Goal: Task Accomplishment & Management: Complete application form

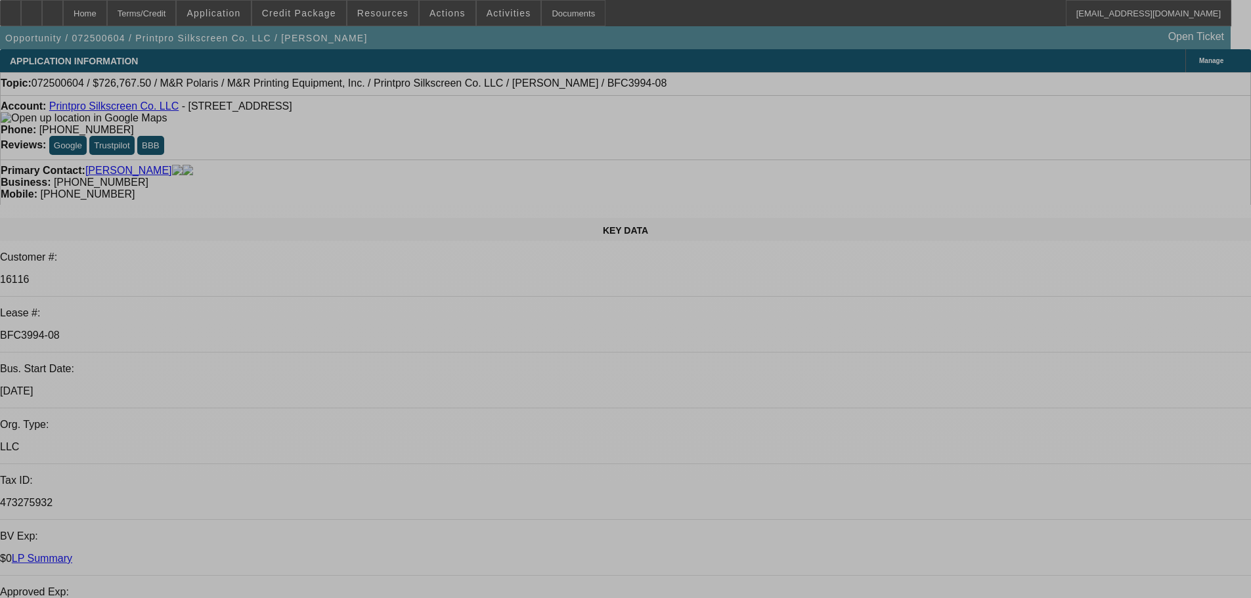
select select "0"
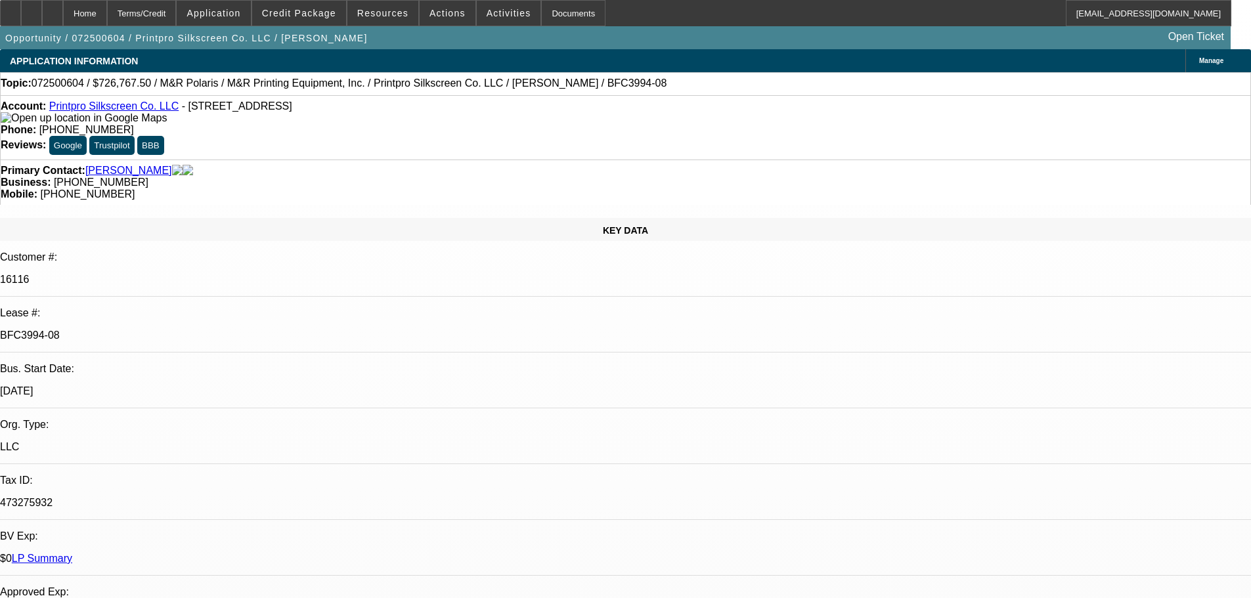
select select "0"
select select "6"
select select "0"
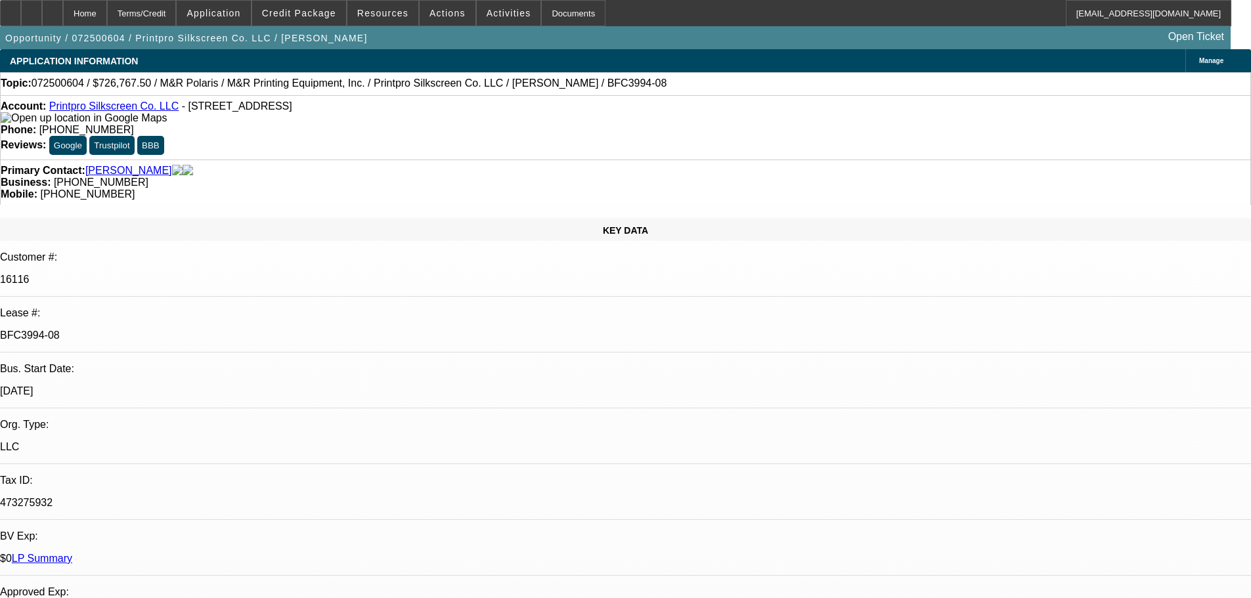
select select "0"
select select "6"
select select "0"
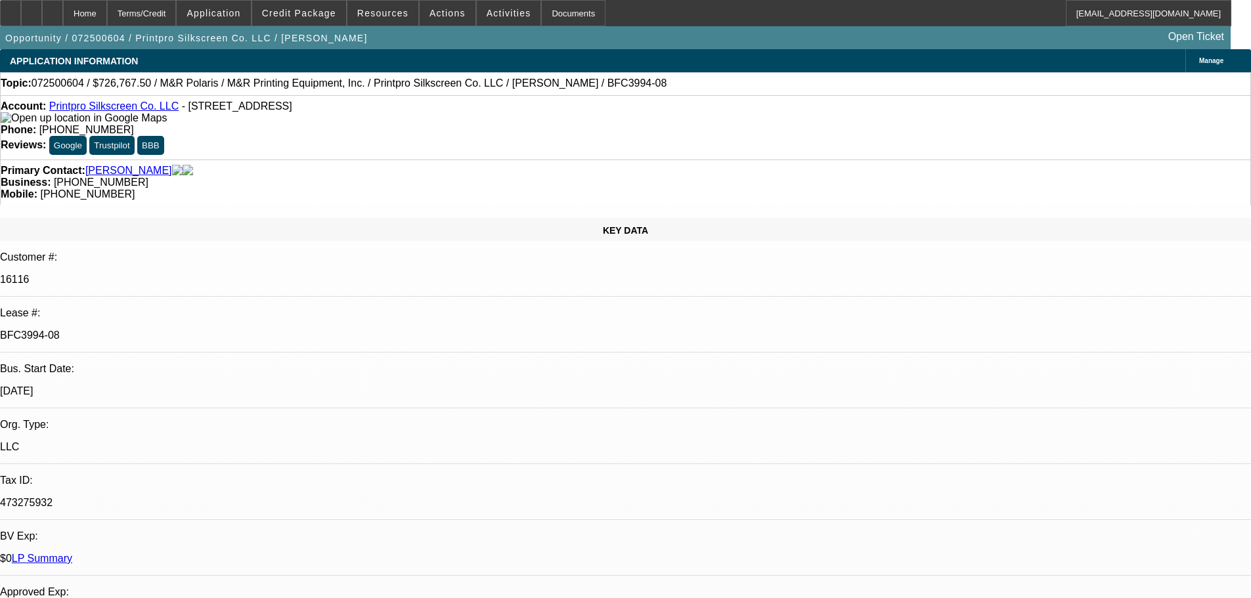
select select "6"
select select "0"
select select "6"
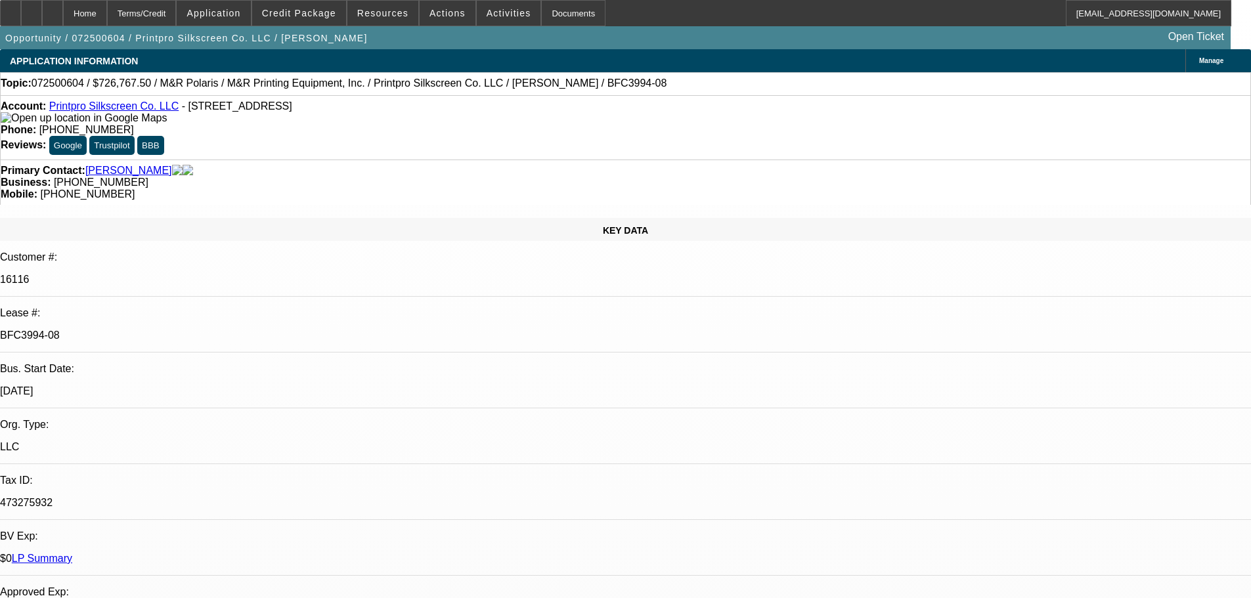
click at [315, 9] on span "Credit Package" at bounding box center [299, 13] width 74 height 11
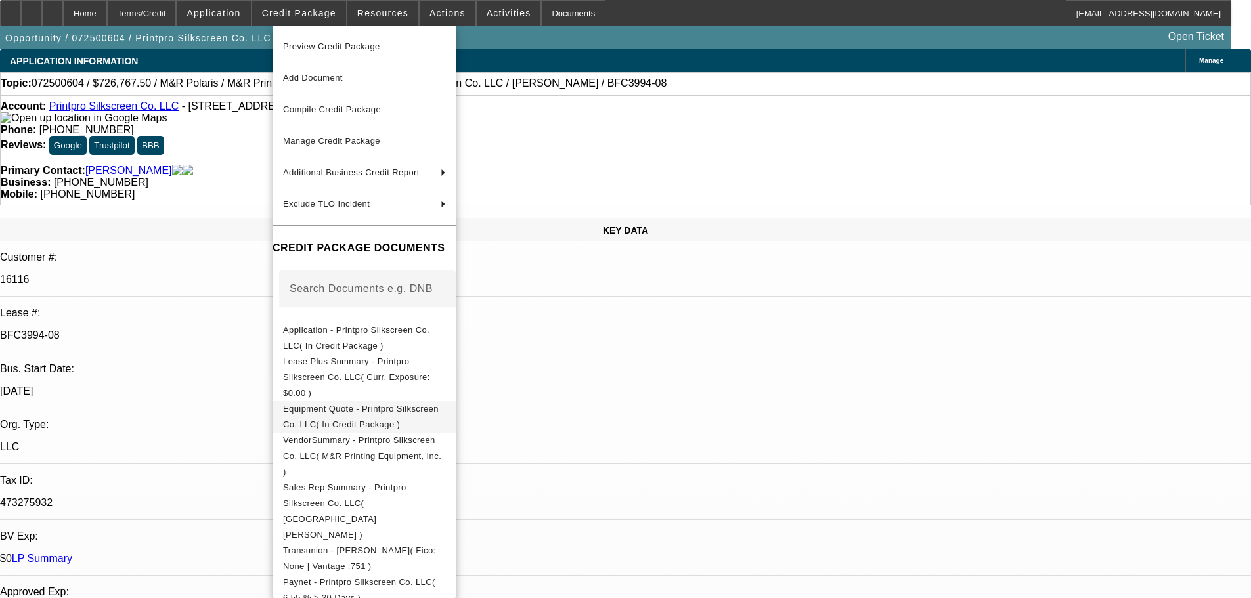
click at [437, 404] on span "Equipment Quote - Printpro Silkscreen Co. LLC( In Credit Package )" at bounding box center [361, 417] width 156 height 26
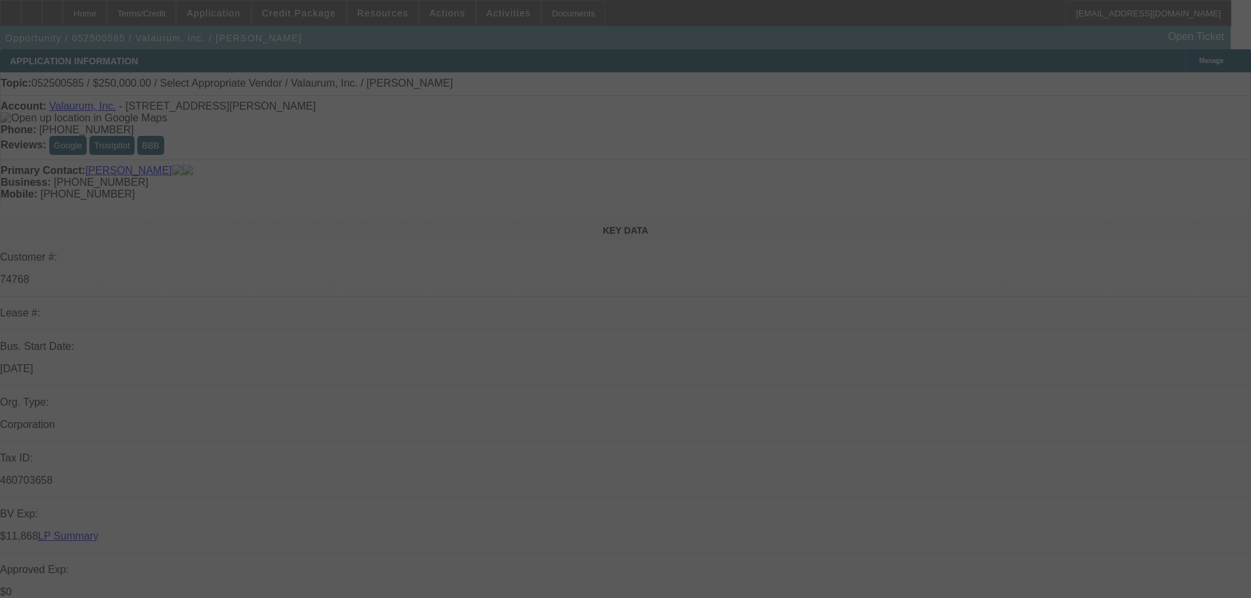
select select "0"
select select "2"
select select "0.1"
select select "4"
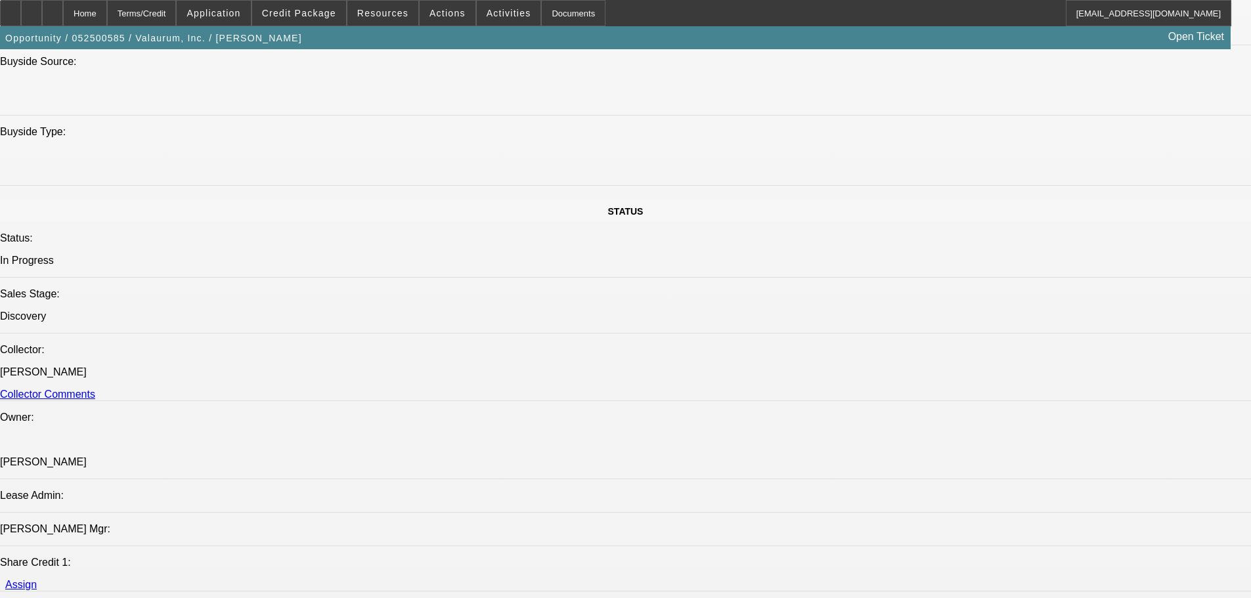
scroll to position [1707, 0]
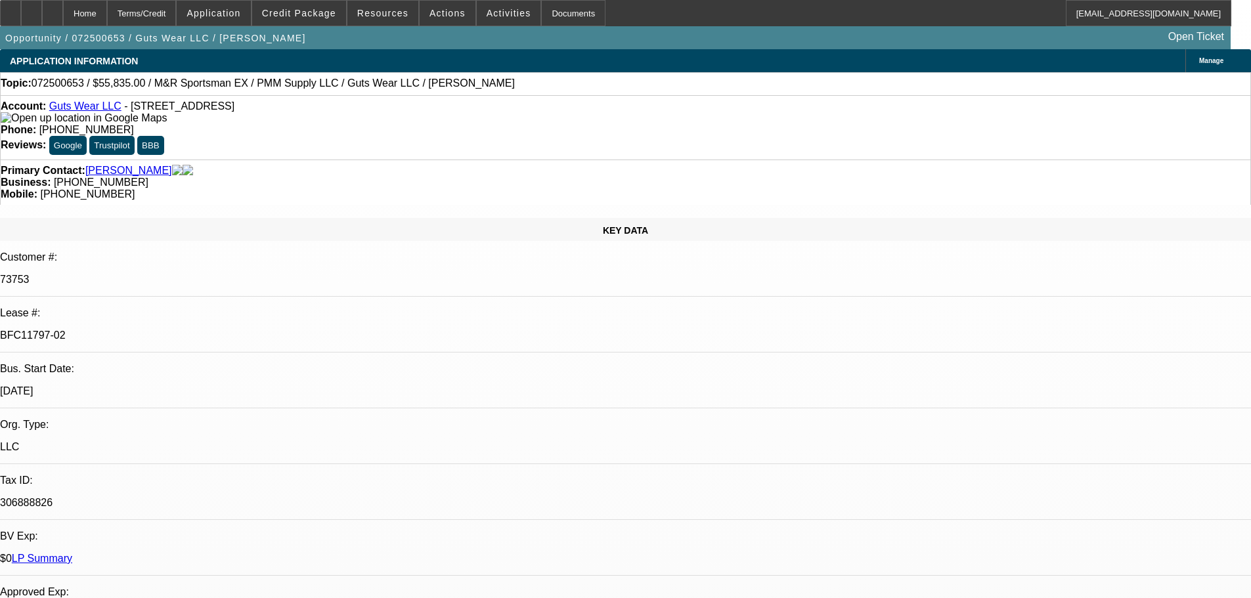
select select "0"
select select "2"
select select "0"
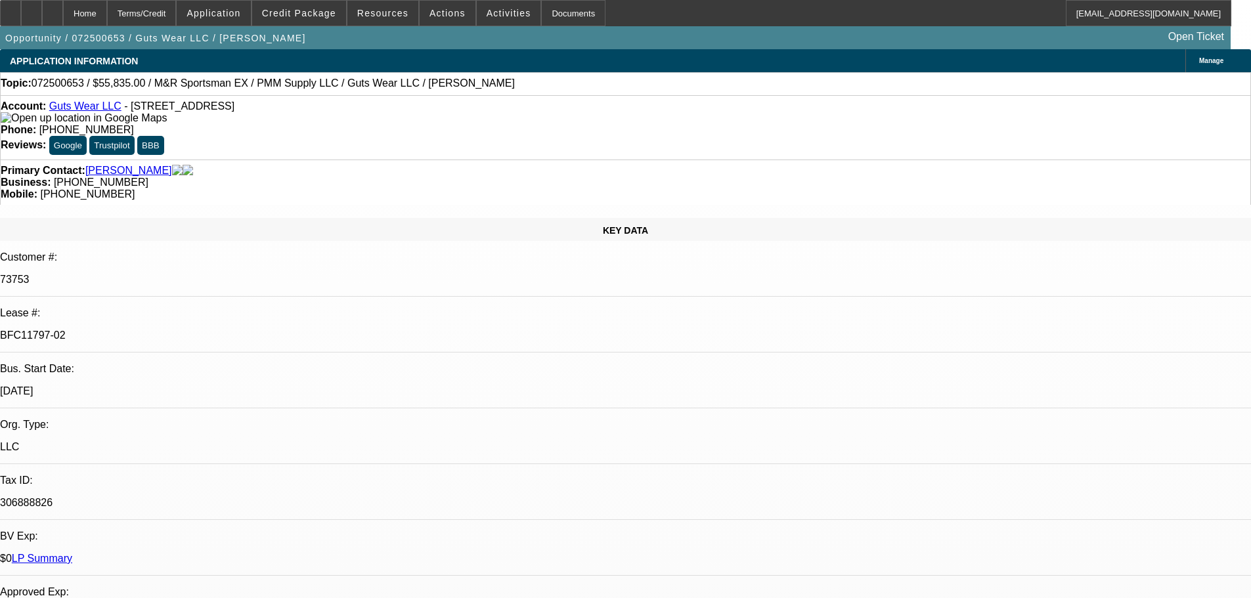
select select "0"
select select "2"
select select "0"
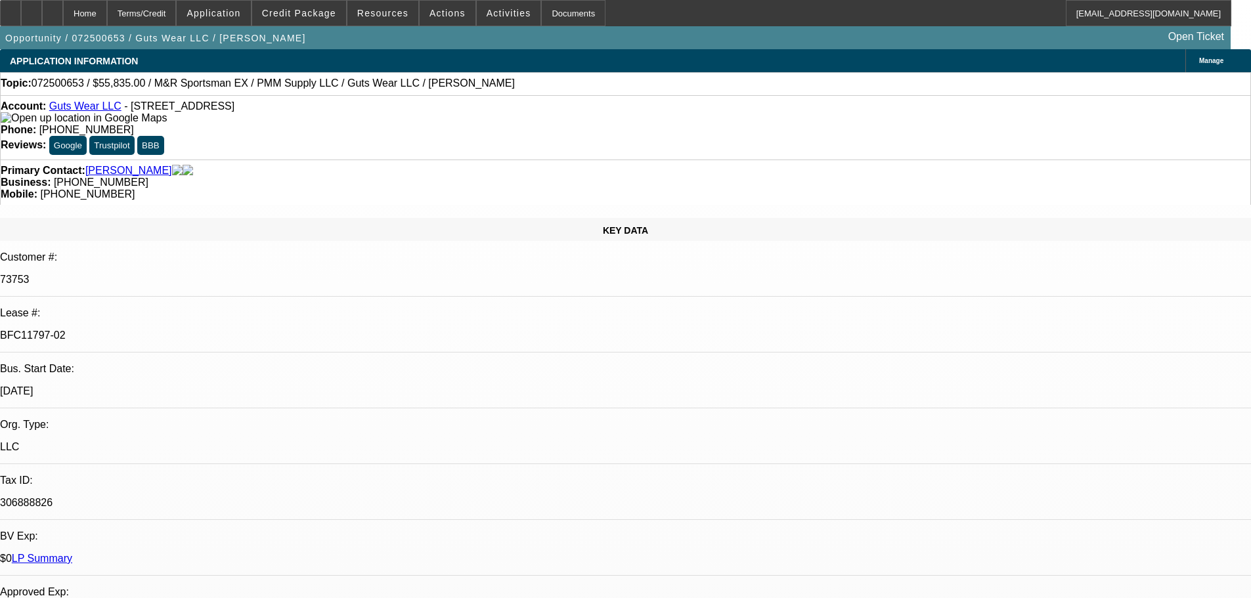
select select "0"
select select "2"
select select "0"
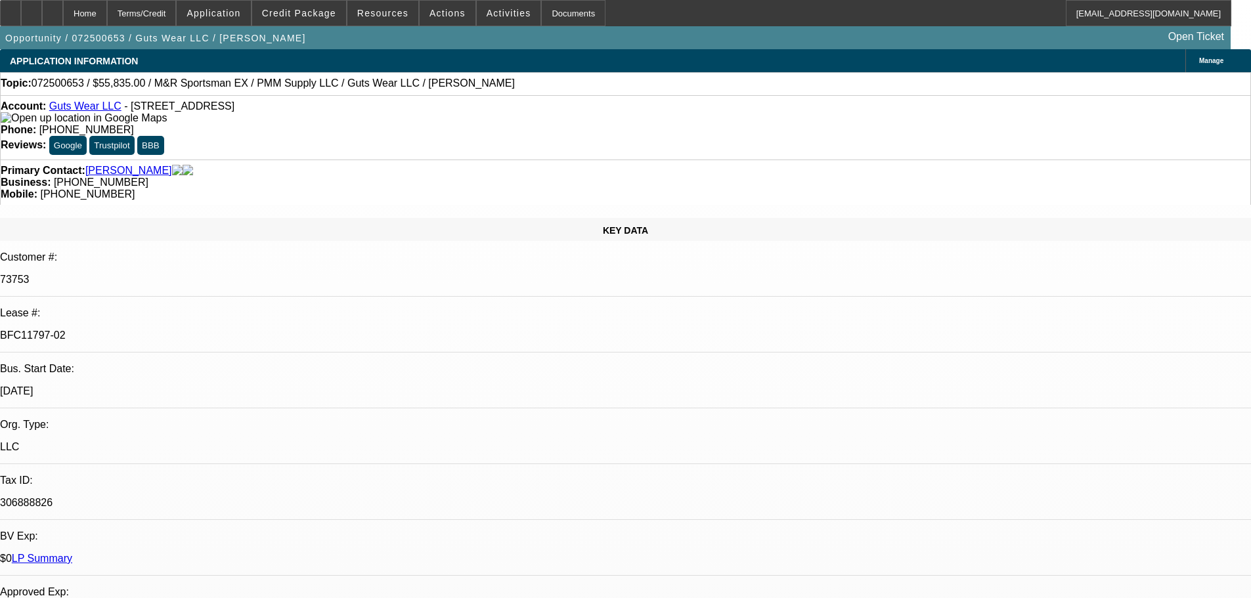
select select "2"
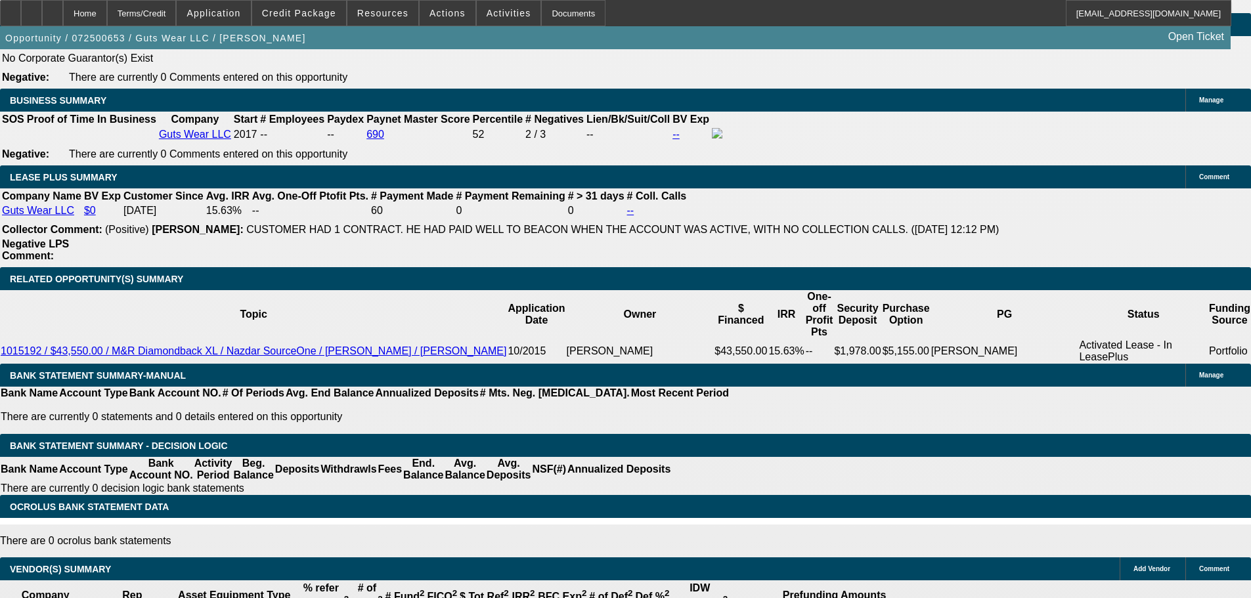
scroll to position [2191, 0]
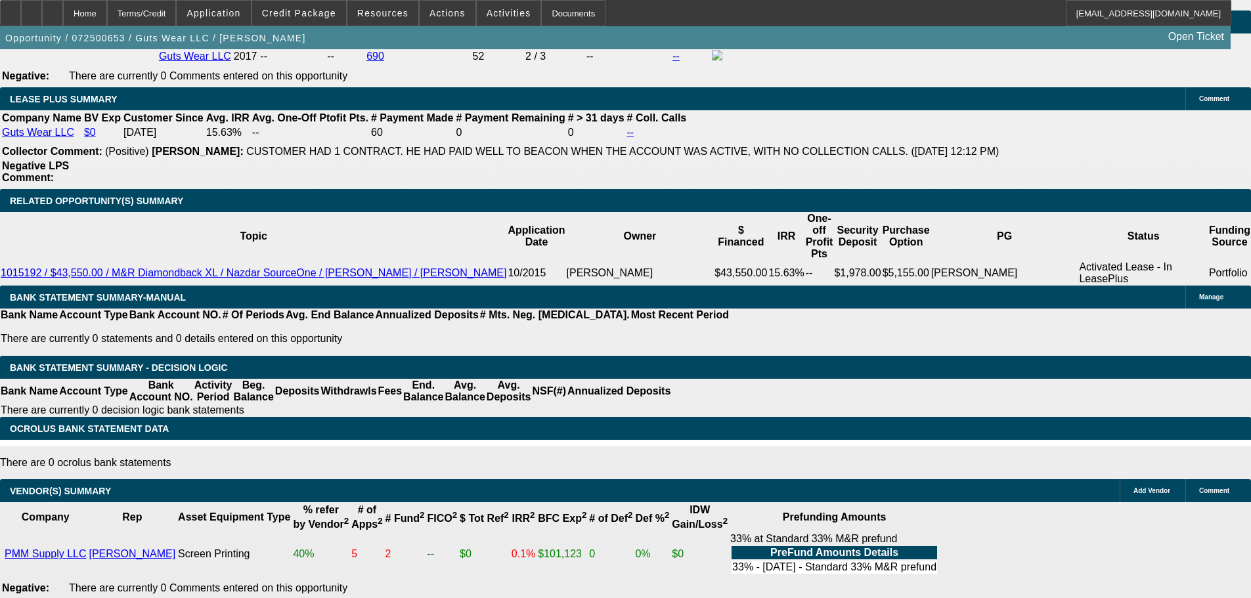
click at [21, 11] on div at bounding box center [10, 13] width 21 height 26
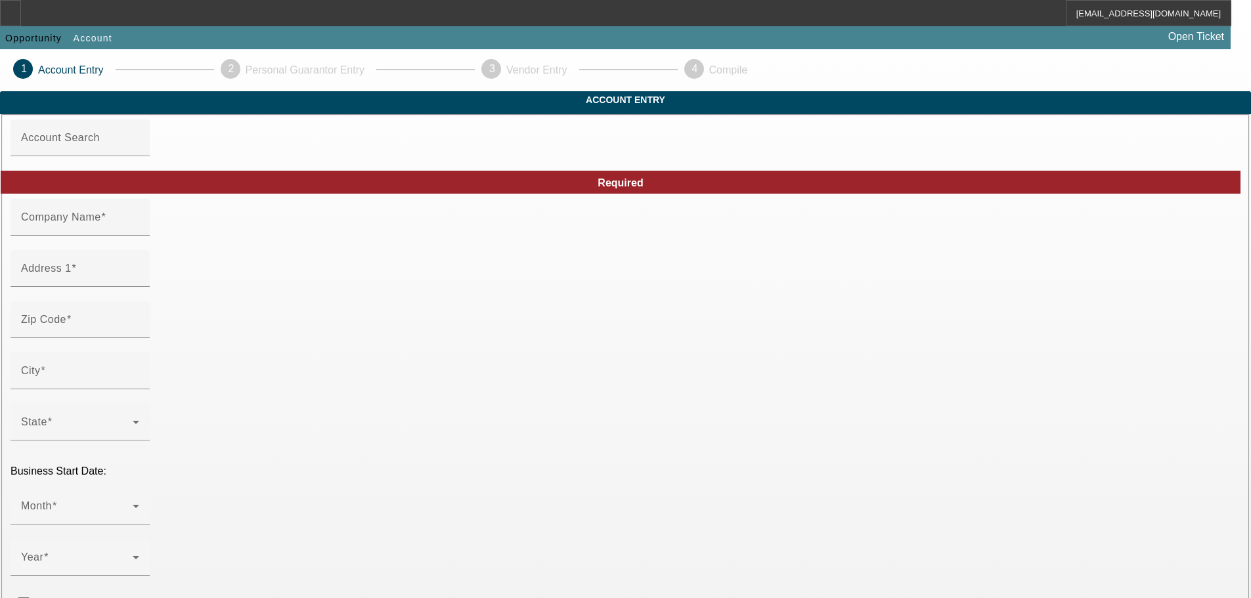
type input "[PERSON_NAME]"
type input "[STREET_ADDRESS]"
type input "95125"
type input "San Jose"
type input "[PHONE_NUMBER]"
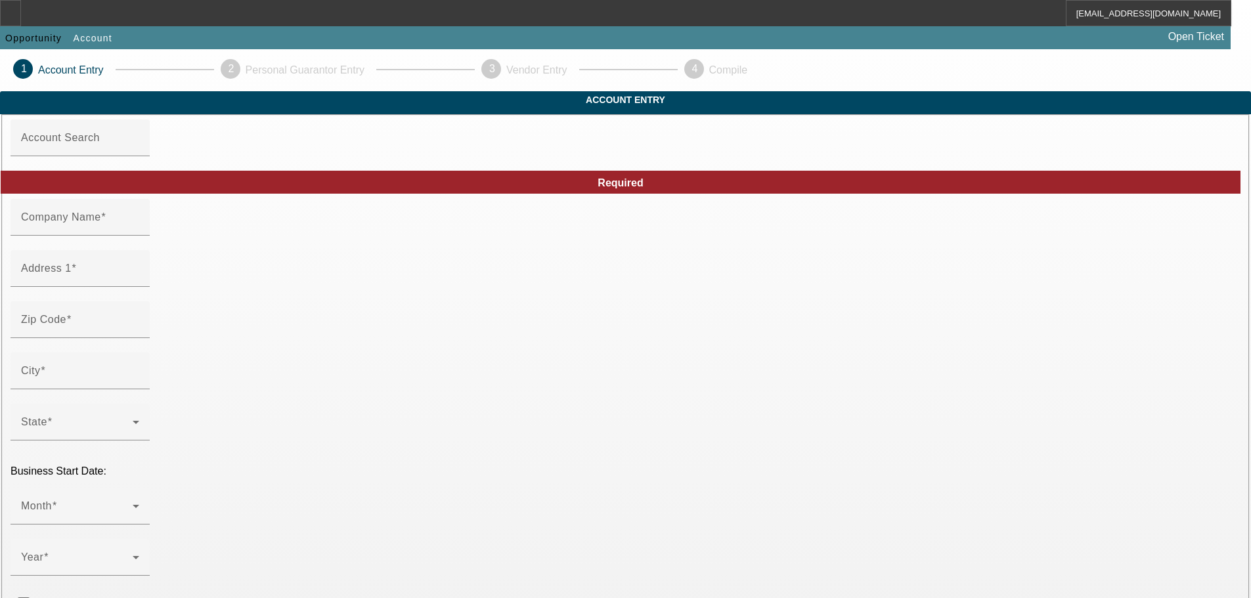
type input "Visionary Imprints"
type input "Ste 20"
type input "Santa Clara"
type input "[US_EMPLOYER_IDENTIFICATION_NUMBER]"
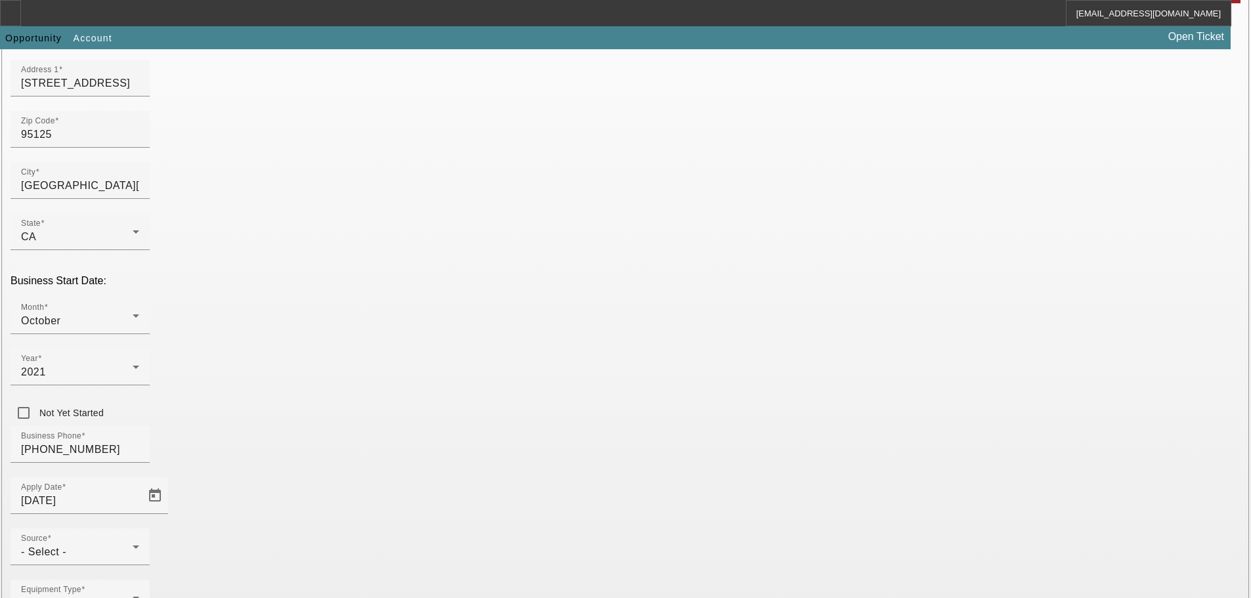
scroll to position [230, 0]
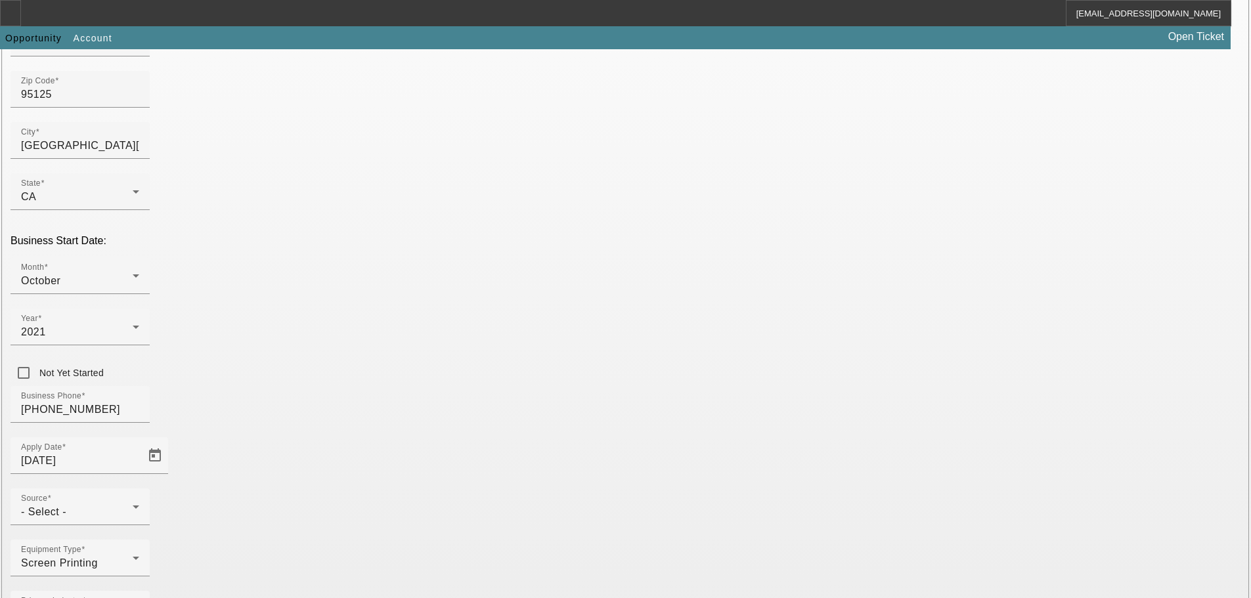
click at [133, 504] on div "- Select -" at bounding box center [77, 512] width 112 height 16
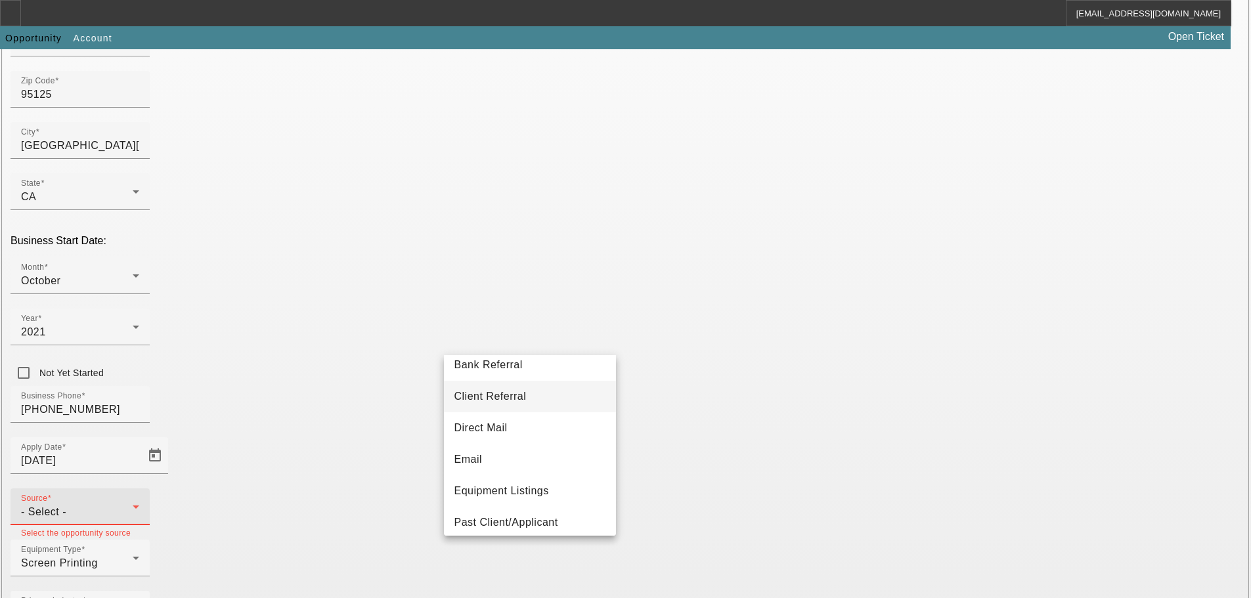
scroll to position [66, 0]
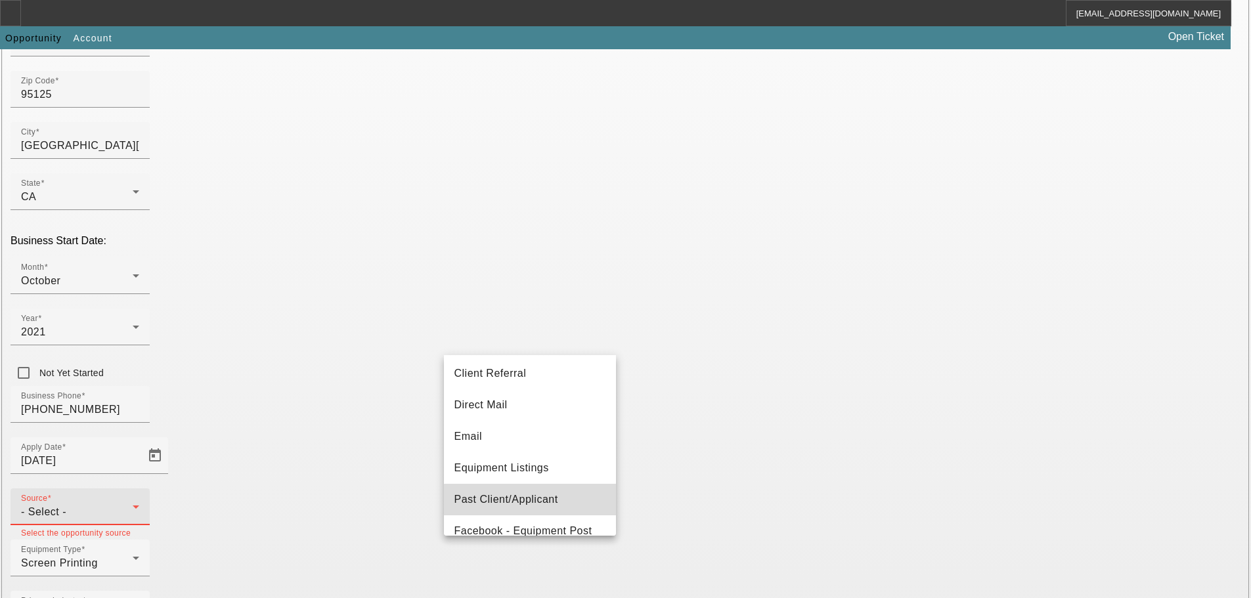
click at [553, 501] on span "Past Client/Applicant" at bounding box center [506, 500] width 104 height 16
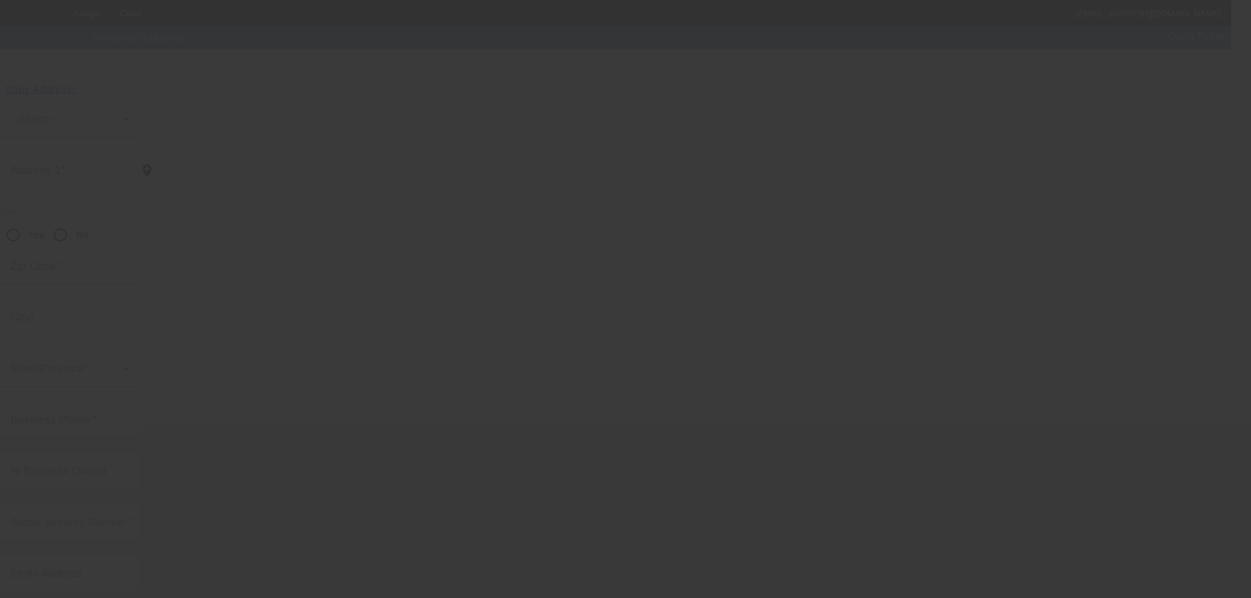
scroll to position [44, 0]
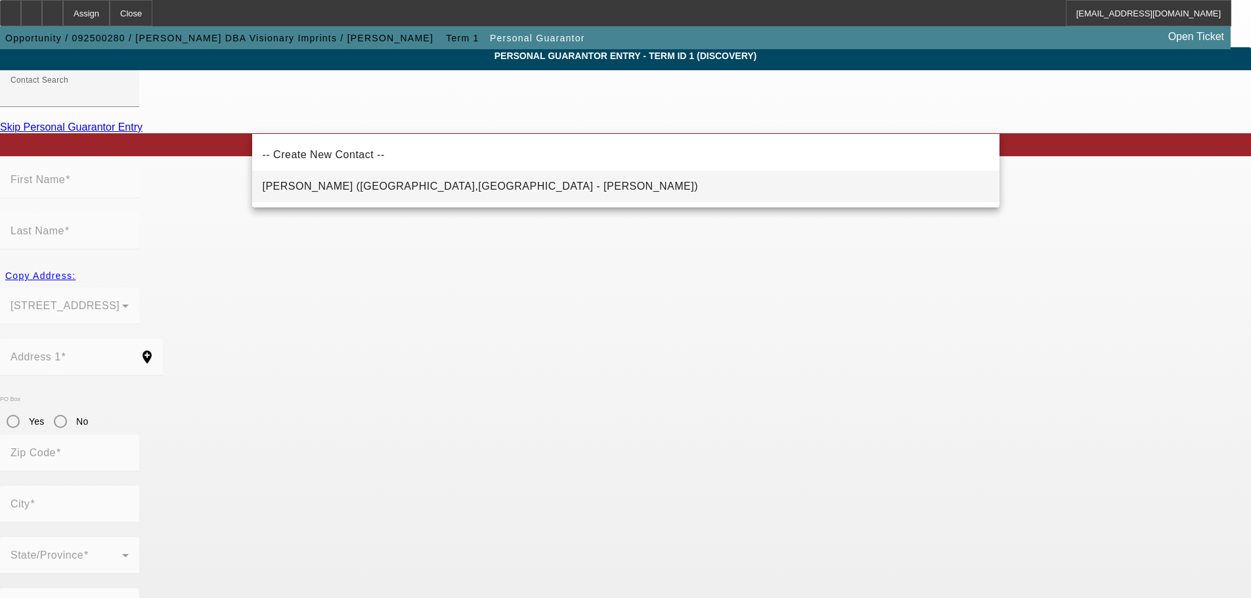
click at [364, 182] on span "Vaughn, Kevin (San Jose,CA - Kevin Vaughn)" at bounding box center [481, 186] width 436 height 11
type input "Vaughn, Kevin (San Jose,CA - Kevin Vaughn)"
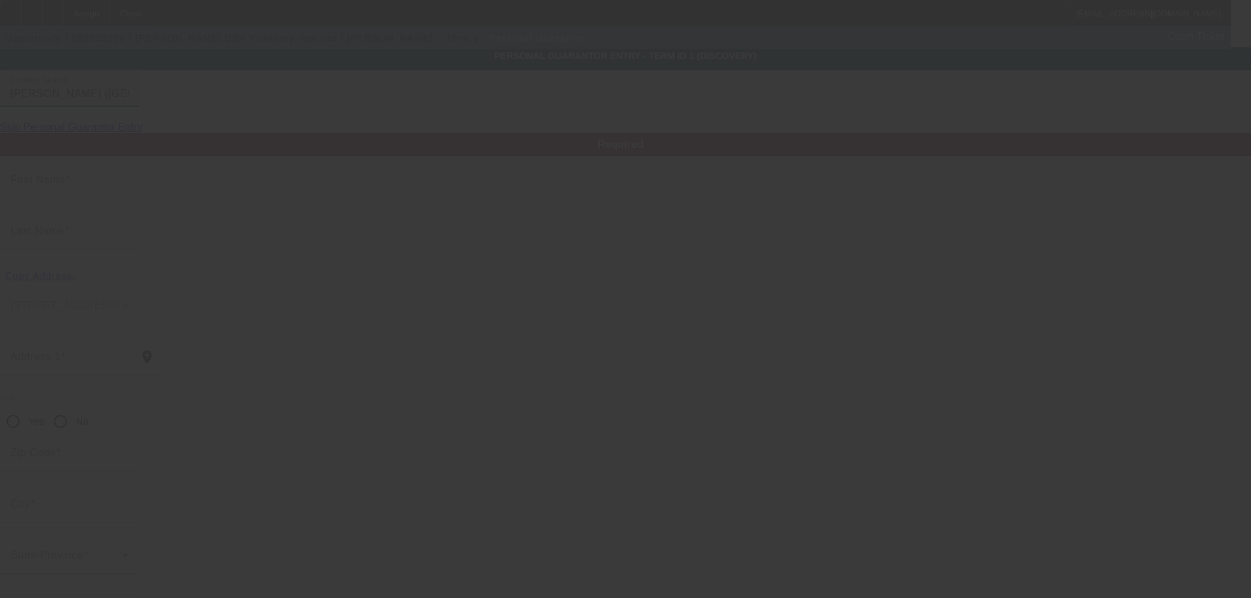
type input "Kevin"
type input "Vaughn"
type input "229 Seabiscuit Drive"
radio input "true"
type input "95111"
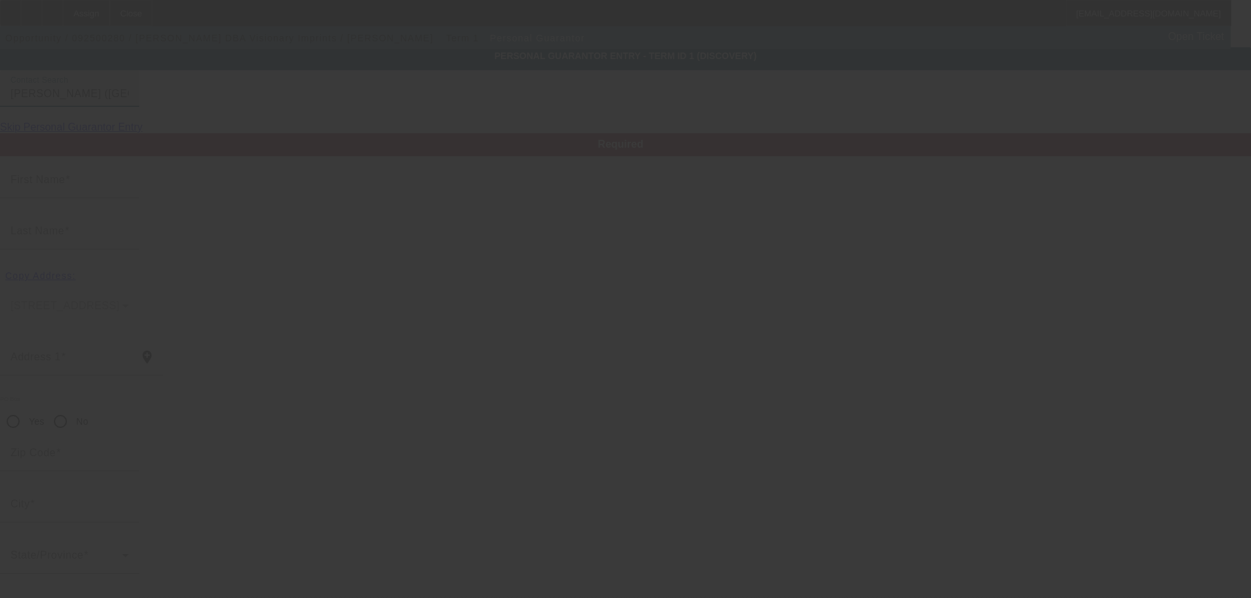
type input "San Jose"
type input "[PHONE_NUMBER]"
type input "100"
type input "624-78-9351"
type input "info@govisionary.com"
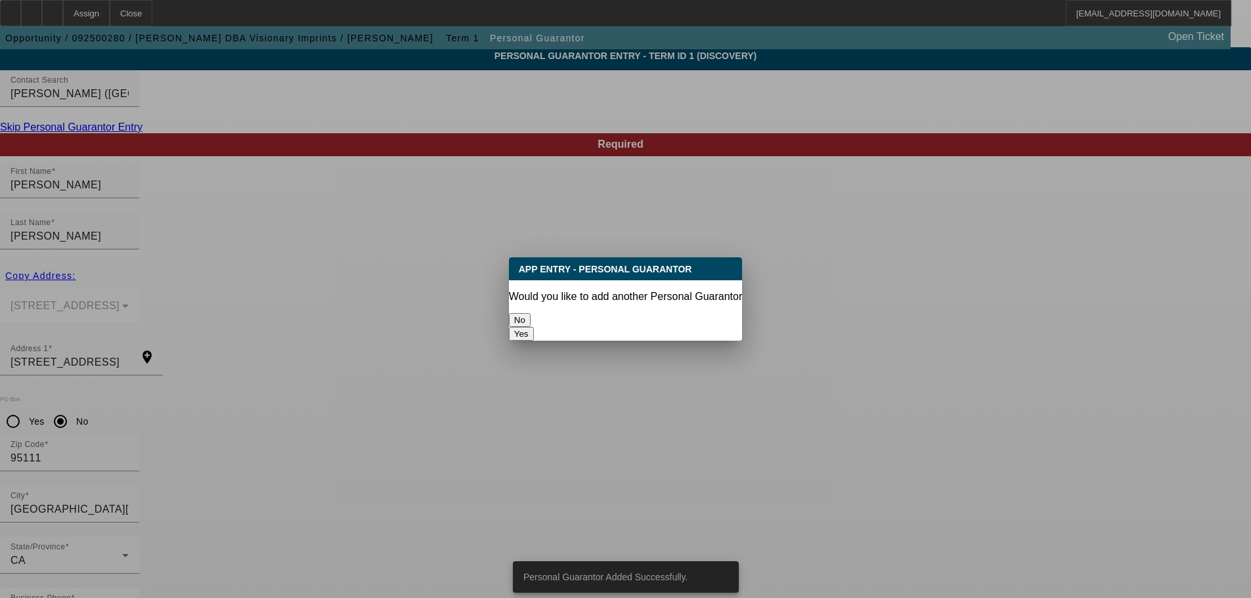
scroll to position [0, 0]
click at [530, 316] on button "No" at bounding box center [520, 320] width 22 height 14
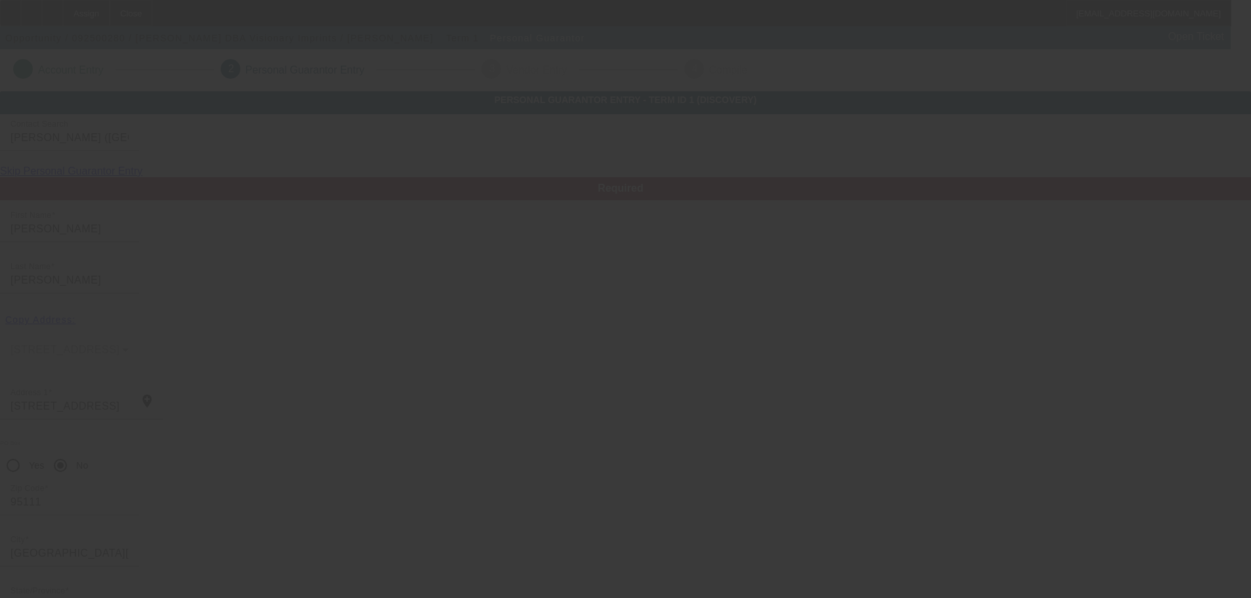
scroll to position [44, 0]
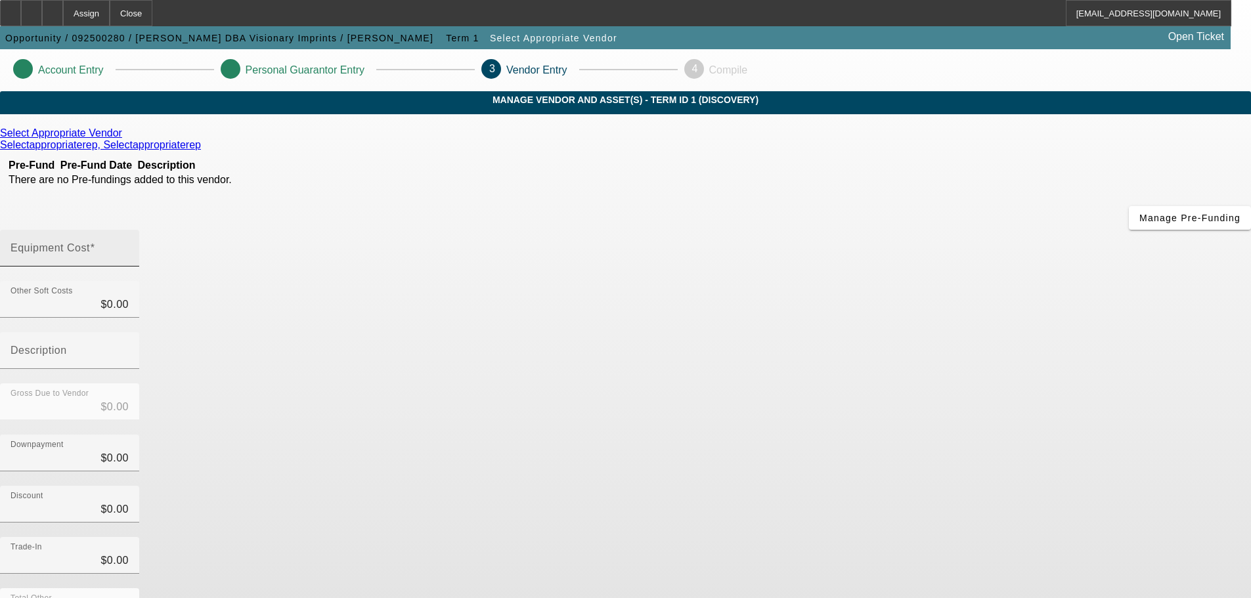
click at [90, 242] on mat-label "Equipment Cost" at bounding box center [50, 247] width 79 height 11
click at [129, 246] on input "Equipment Cost" at bounding box center [70, 254] width 118 height 16
type input "9"
type input "$9.00"
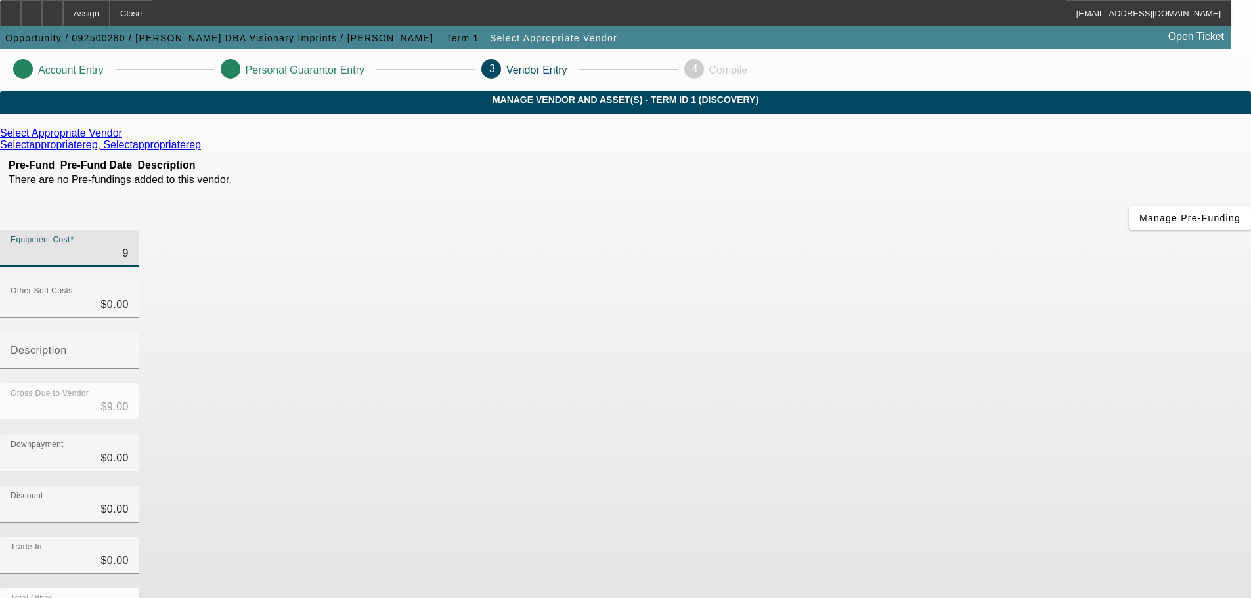
type input "91"
type input "$91.00"
type input "911"
type input "$911.00"
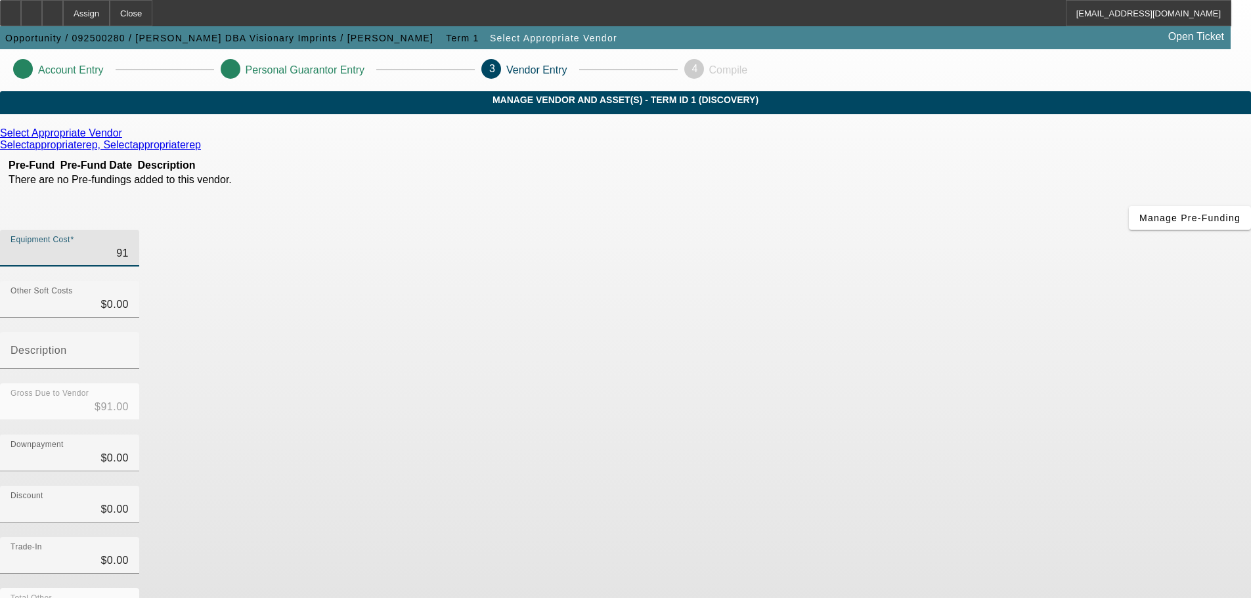
type input "$911.00"
type input "9119"
type input "$9,119.00"
type input "91190"
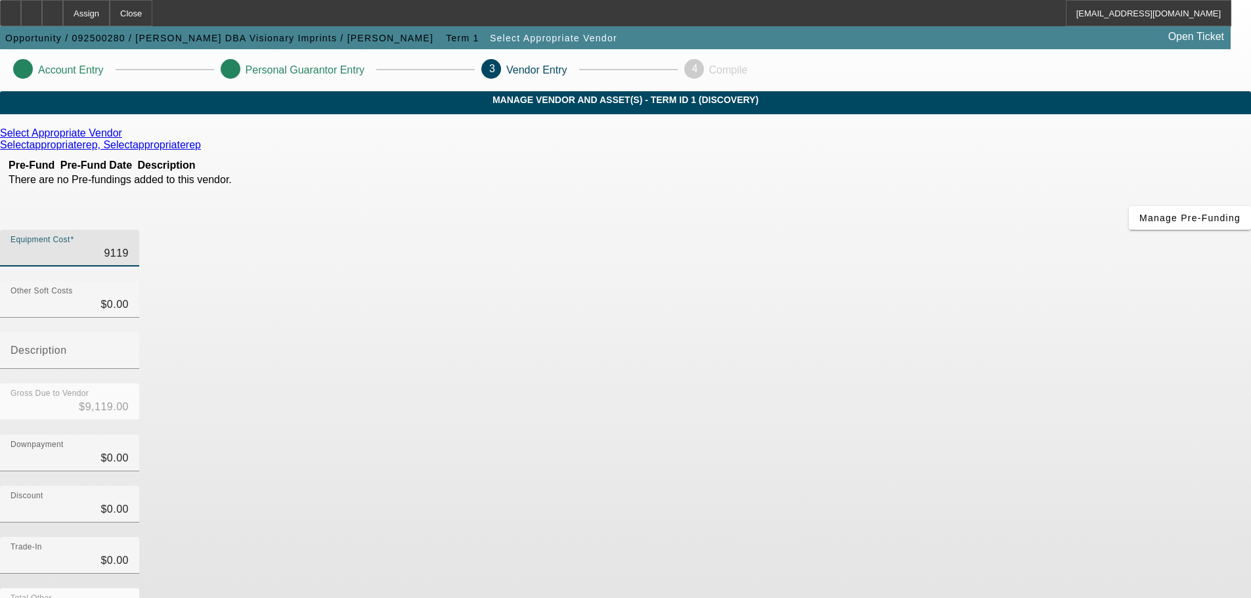
type input "$91,190.00"
click at [498, 358] on div "Select Appropriate Vendor Selectappropriaterep, Selectappropriaterep Pre-Fund P…" at bounding box center [625, 415] width 1251 height 577
click at [125, 139] on icon at bounding box center [125, 132] width 0 height 11
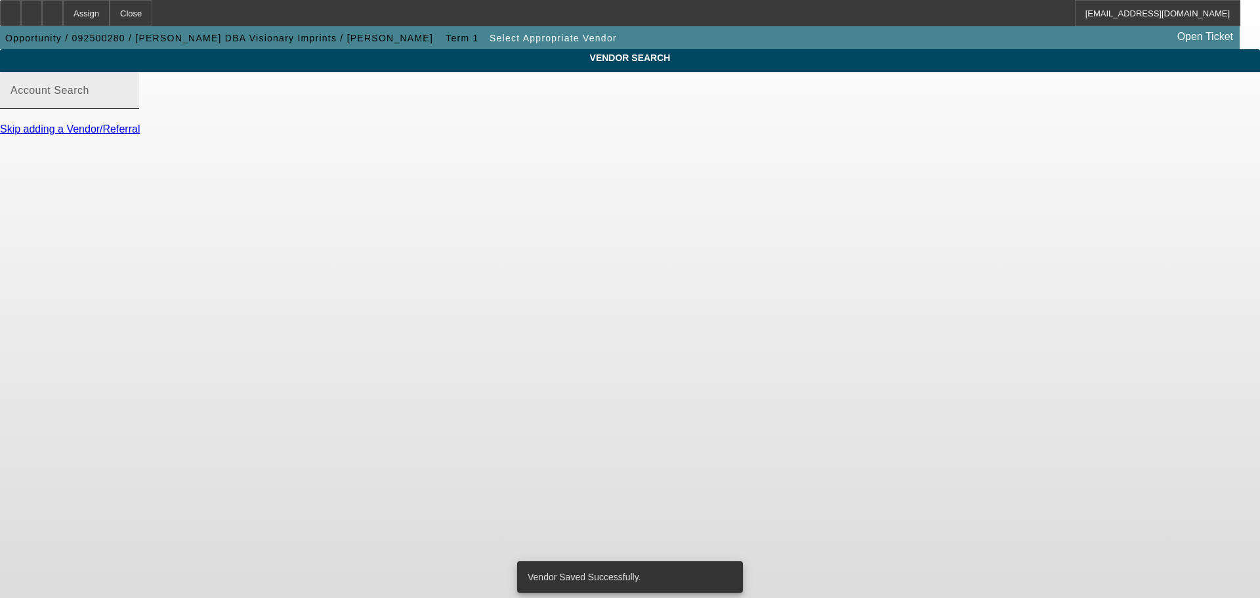
click at [89, 96] on mat-label "Account Search" at bounding box center [50, 90] width 79 height 11
click at [129, 104] on input "Account Search" at bounding box center [70, 96] width 118 height 16
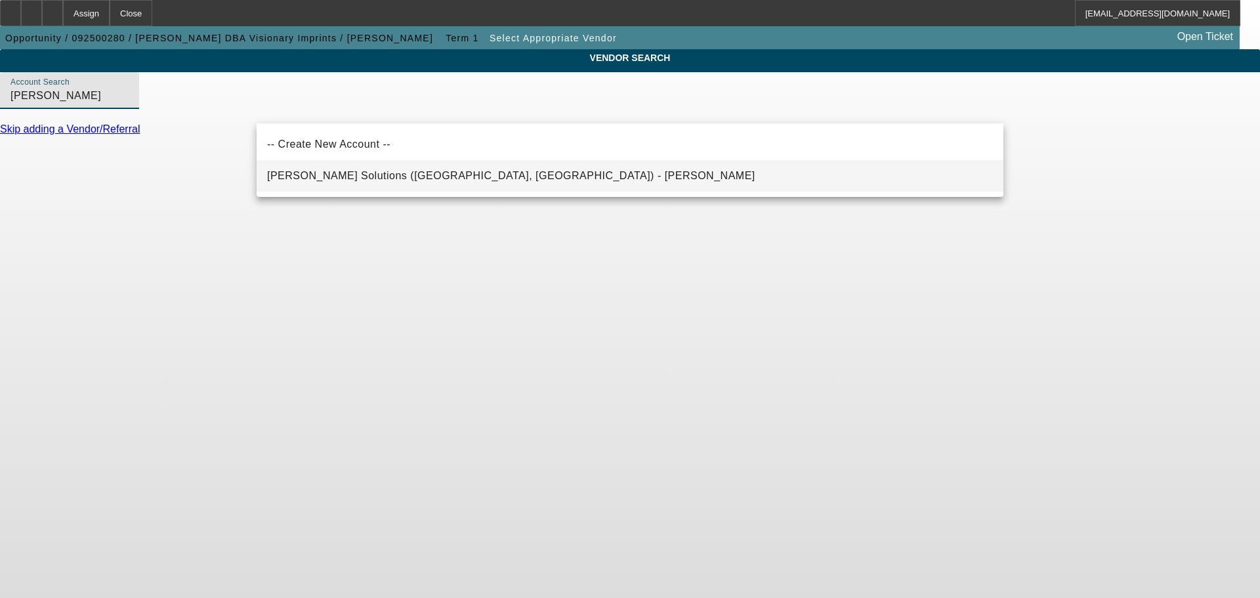
click at [376, 174] on span "Hirsch Solutions (Huntersville, NC) - Janowski, Kristof" at bounding box center [511, 175] width 488 height 11
type input "Hirsch Solutions (Huntersville, NC) - Janowski, Kristof"
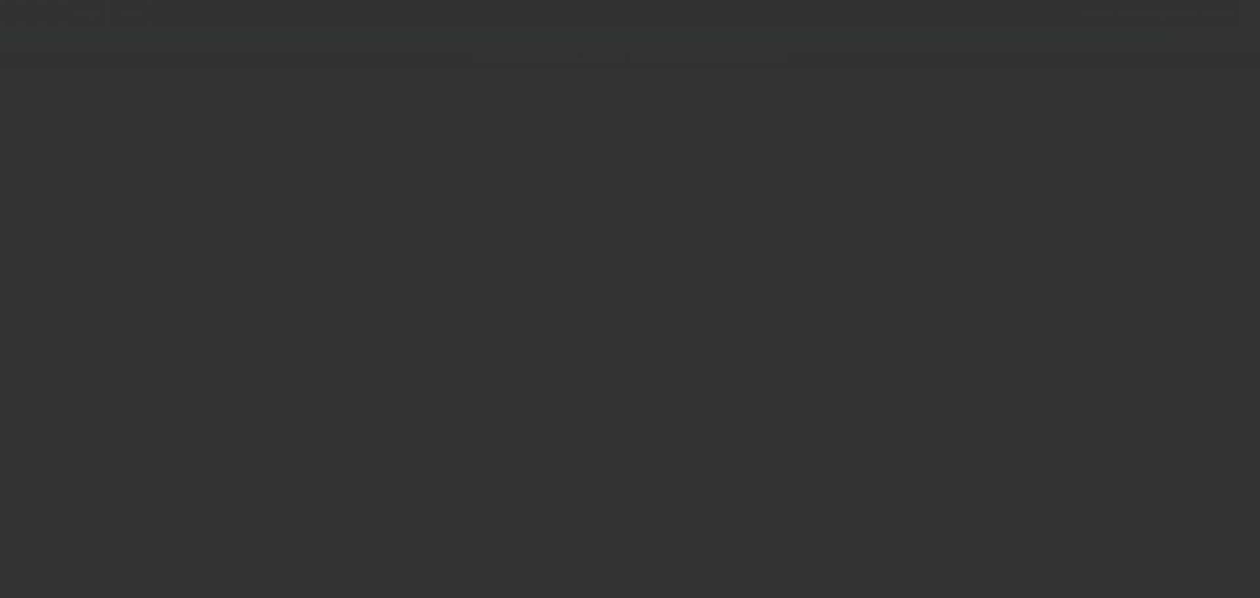
type input "$91,190.00"
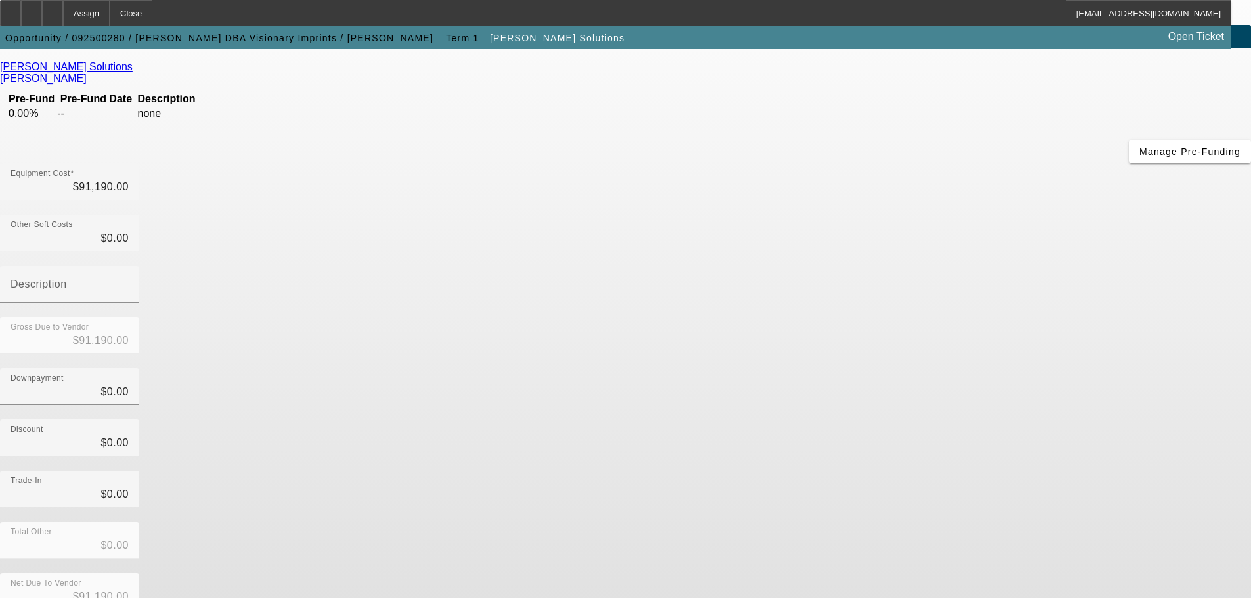
scroll to position [67, 0]
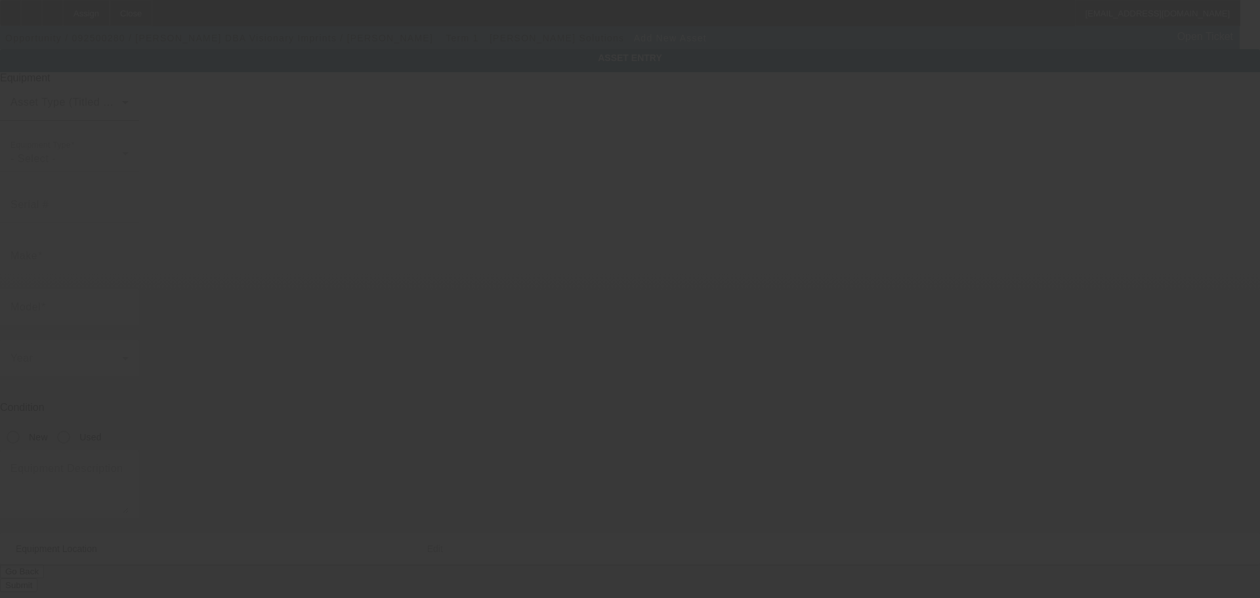
type input "2179 Stone Ave"
type input "Ste 20"
type input "San Jose"
type input "95125"
type input "Santa Clara"
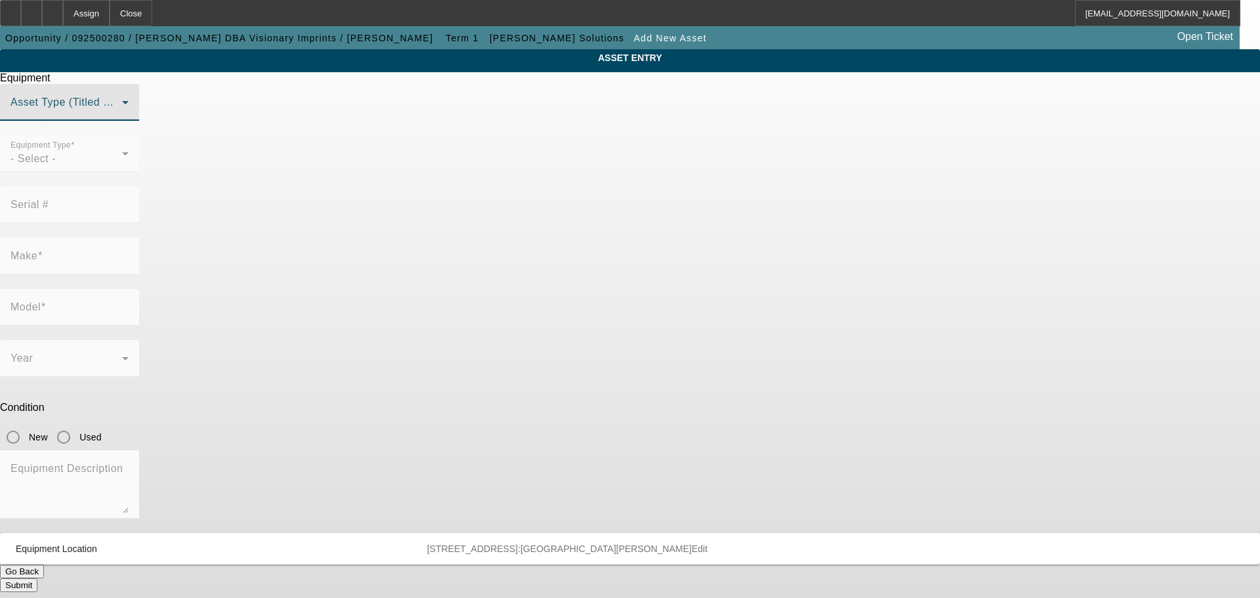
click at [122, 116] on span at bounding box center [67, 108] width 112 height 16
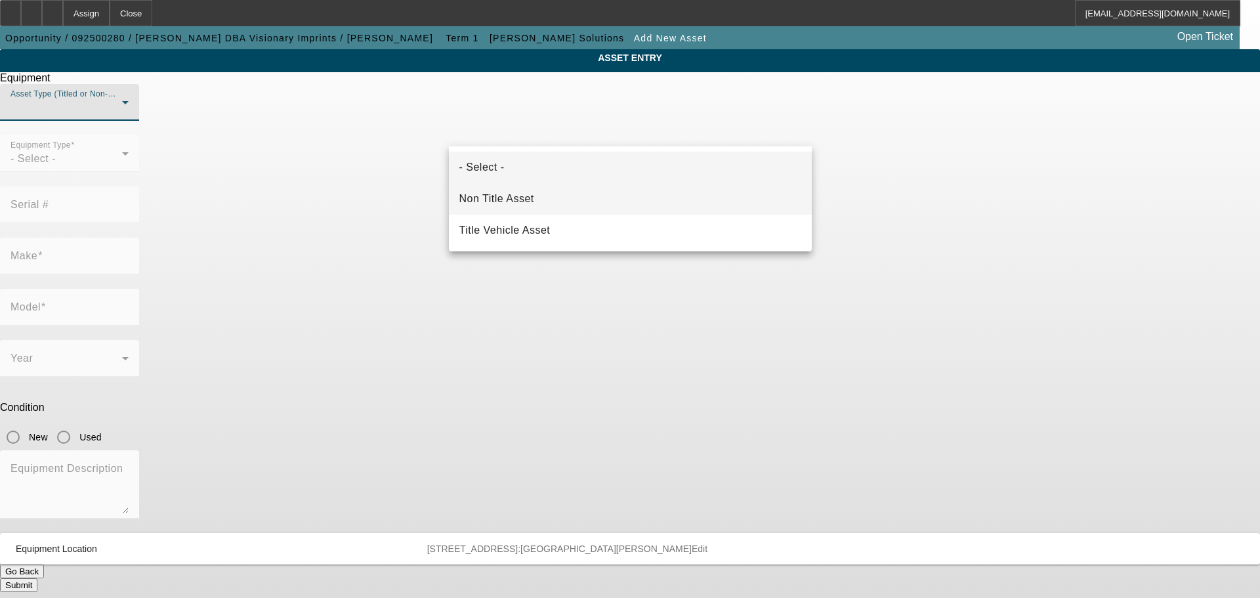
click at [525, 195] on span "Non Title Asset" at bounding box center [497, 199] width 75 height 16
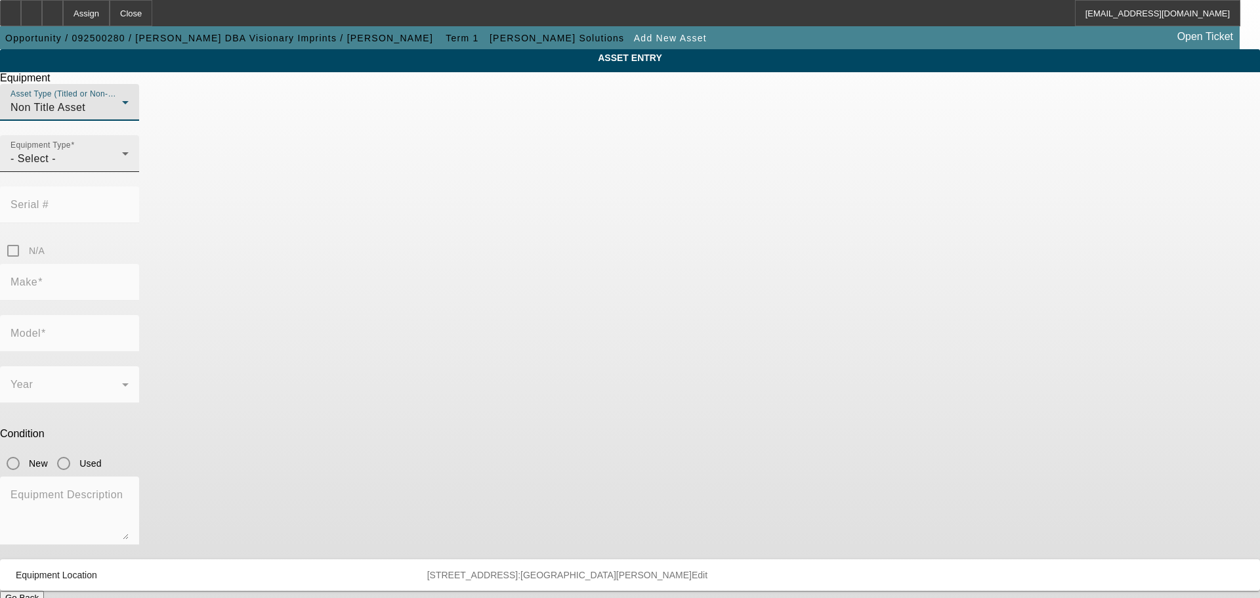
click at [122, 167] on div "- Select -" at bounding box center [67, 159] width 112 height 16
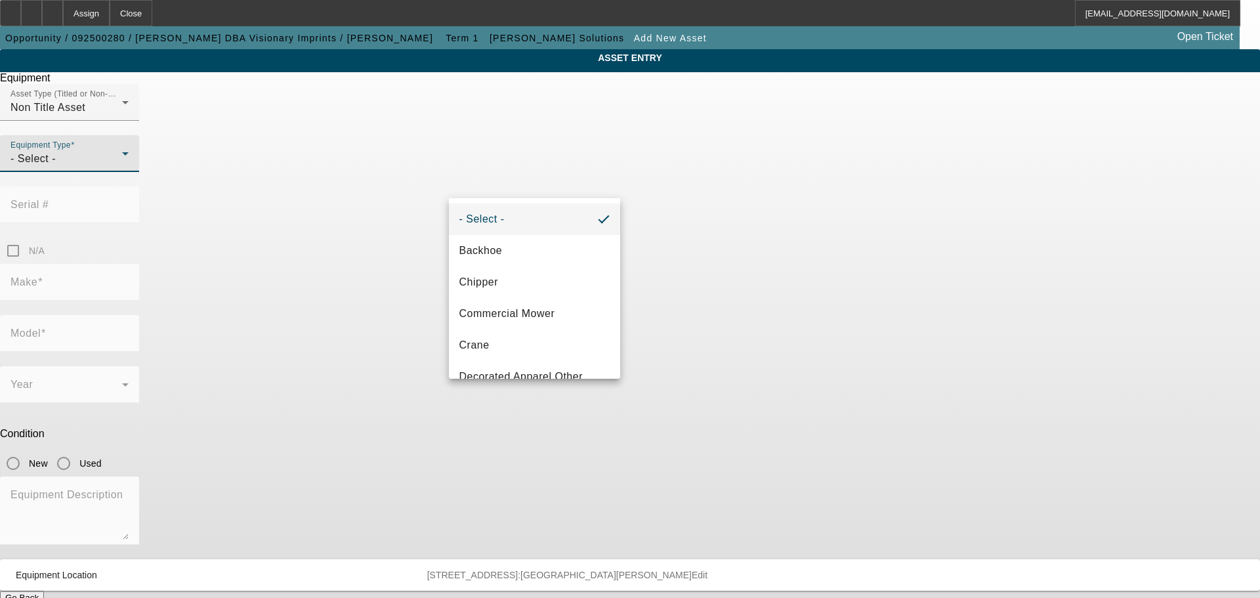
scroll to position [77, 0]
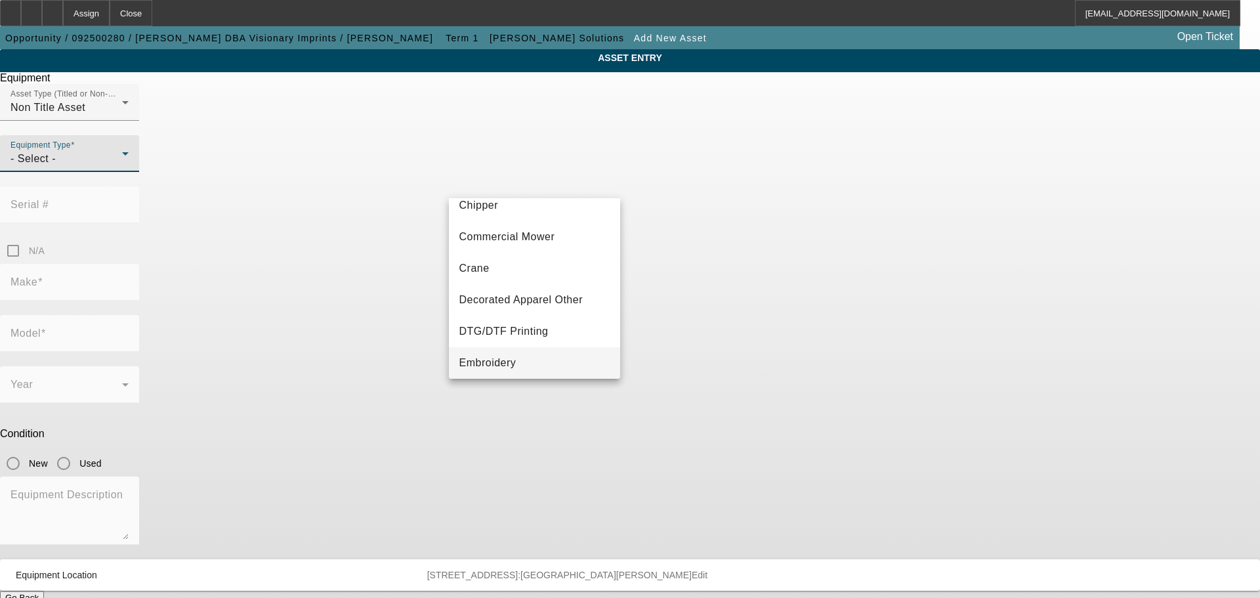
click at [513, 364] on span "Embroidery" at bounding box center [488, 363] width 57 height 16
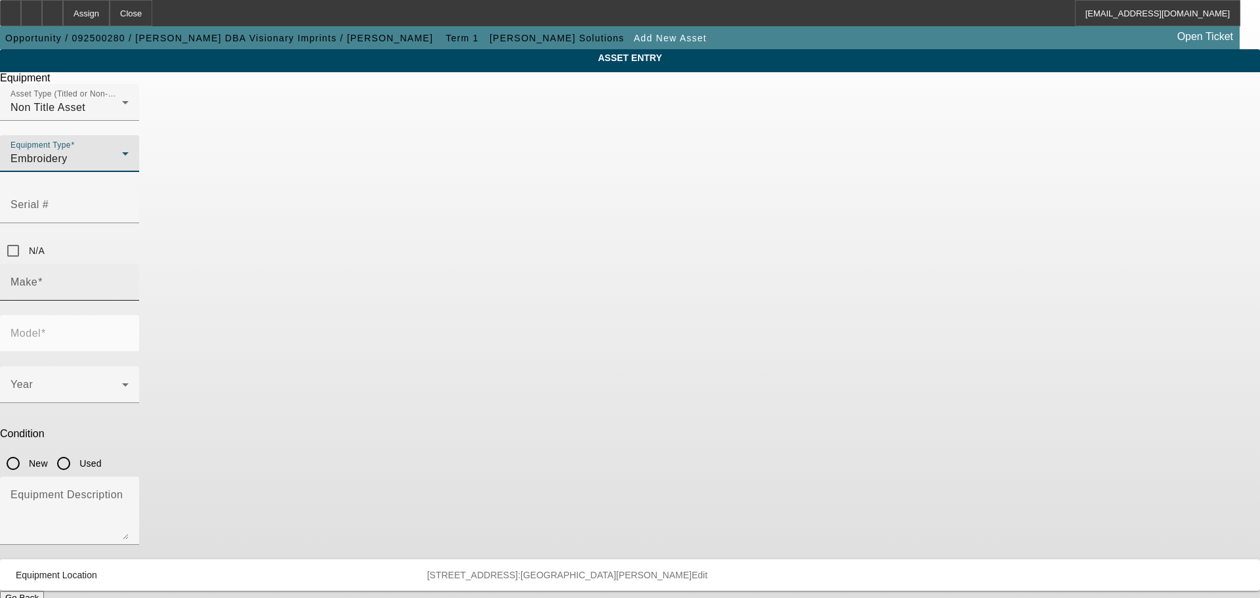
click at [129, 280] on input "Make" at bounding box center [70, 288] width 118 height 16
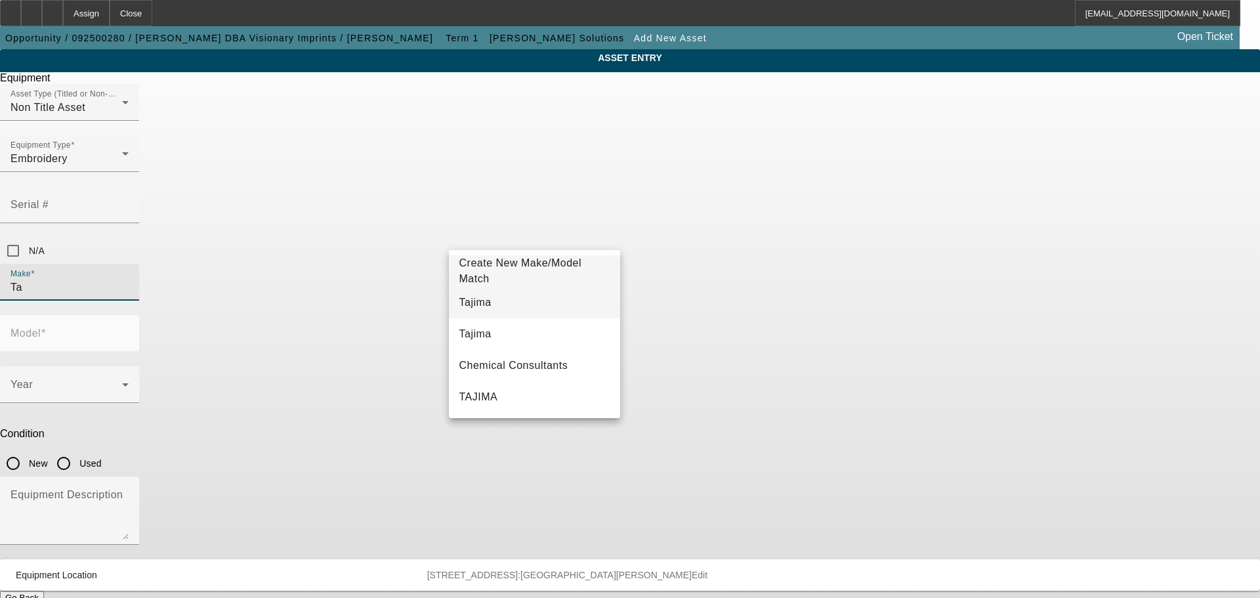
click at [496, 296] on mat-option "Tajima" at bounding box center [535, 303] width 172 height 32
type input "Tajima"
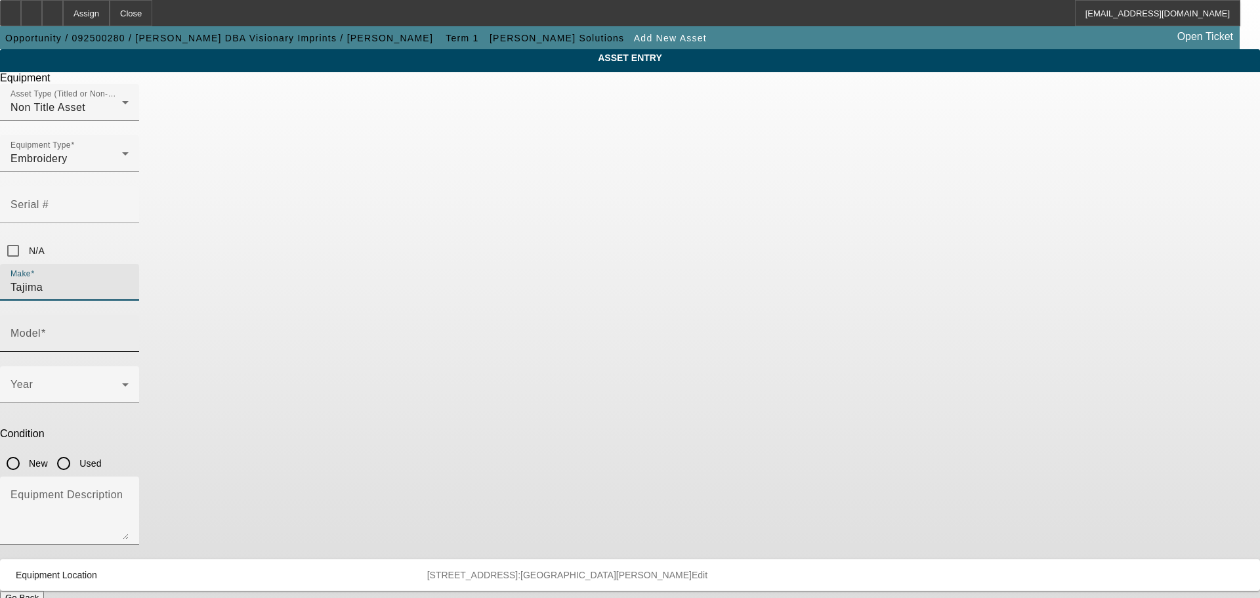
click at [129, 331] on input "Model" at bounding box center [70, 339] width 118 height 16
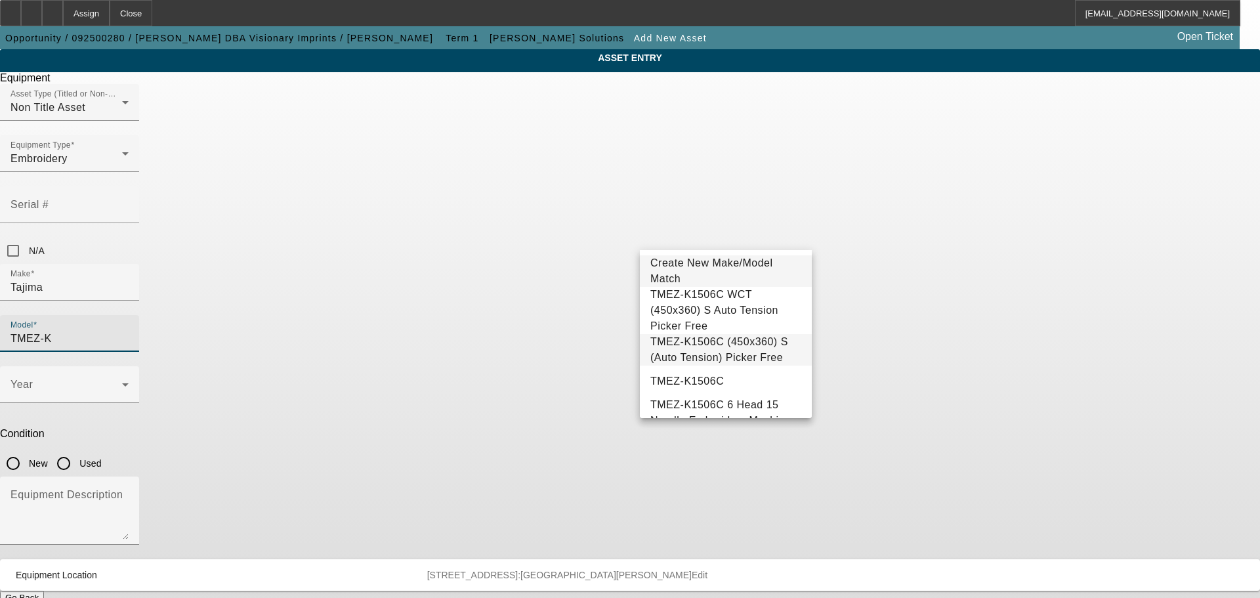
click at [713, 345] on span "TMEZ-K1506C (450x360) S (Auto Tension) Picker Free" at bounding box center [726, 350] width 151 height 32
type input "TMEZ-K1506C (450x360) S (Auto Tension) Picker Free"
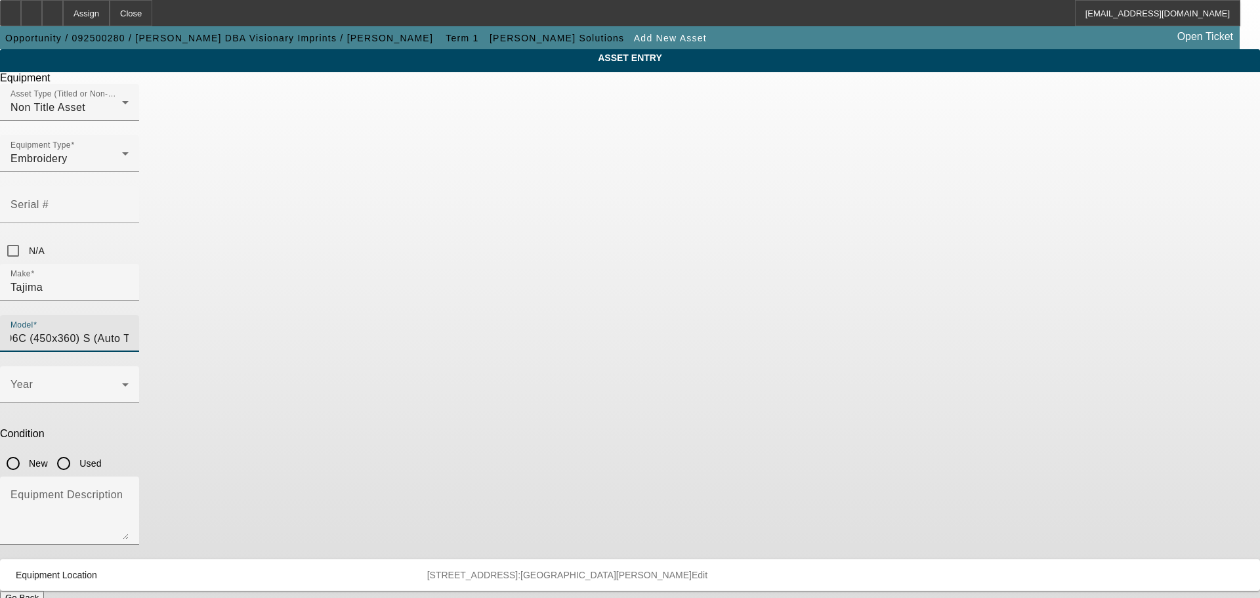
click at [26, 450] on input "New" at bounding box center [13, 463] width 26 height 26
radio input "true"
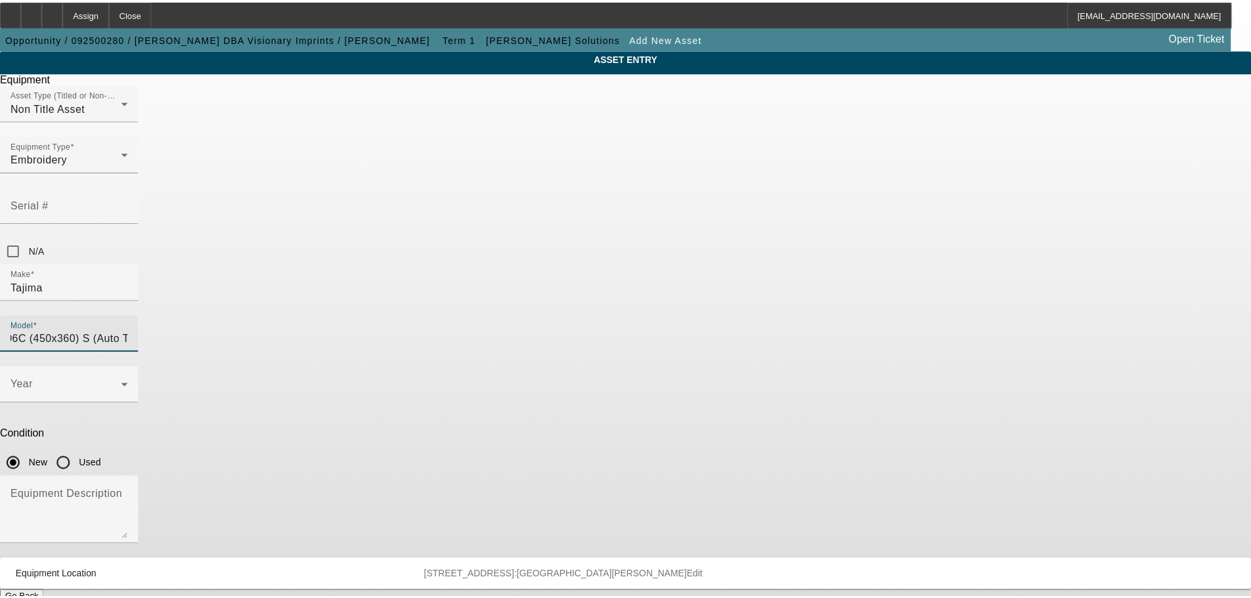
scroll to position [0, 0]
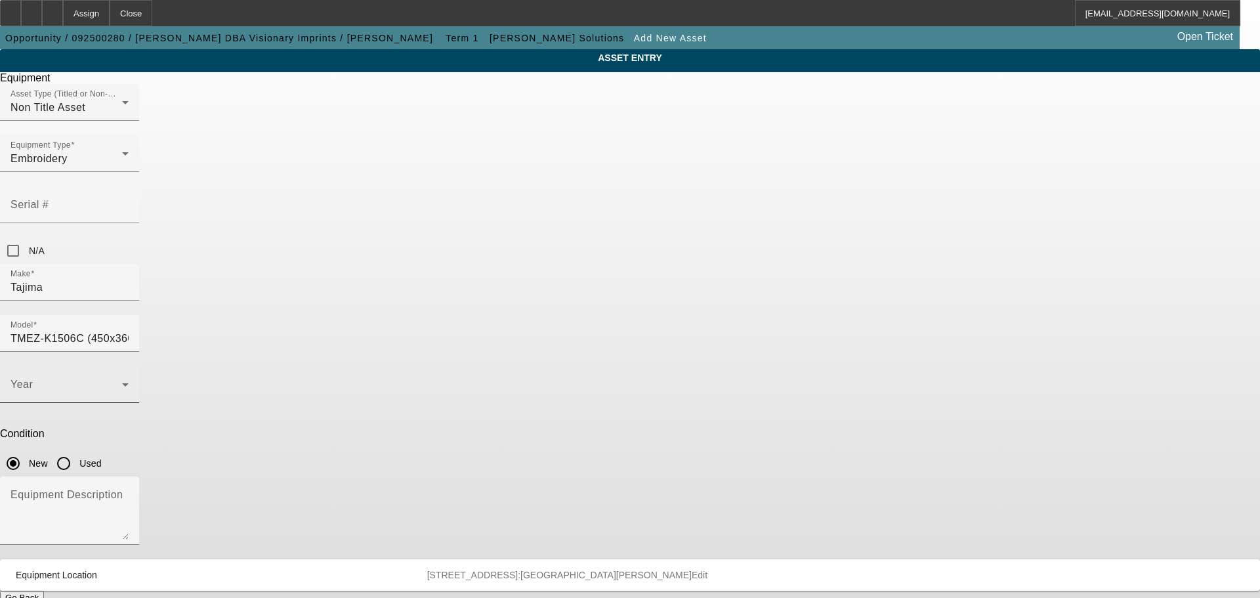
click at [122, 382] on span at bounding box center [67, 390] width 112 height 16
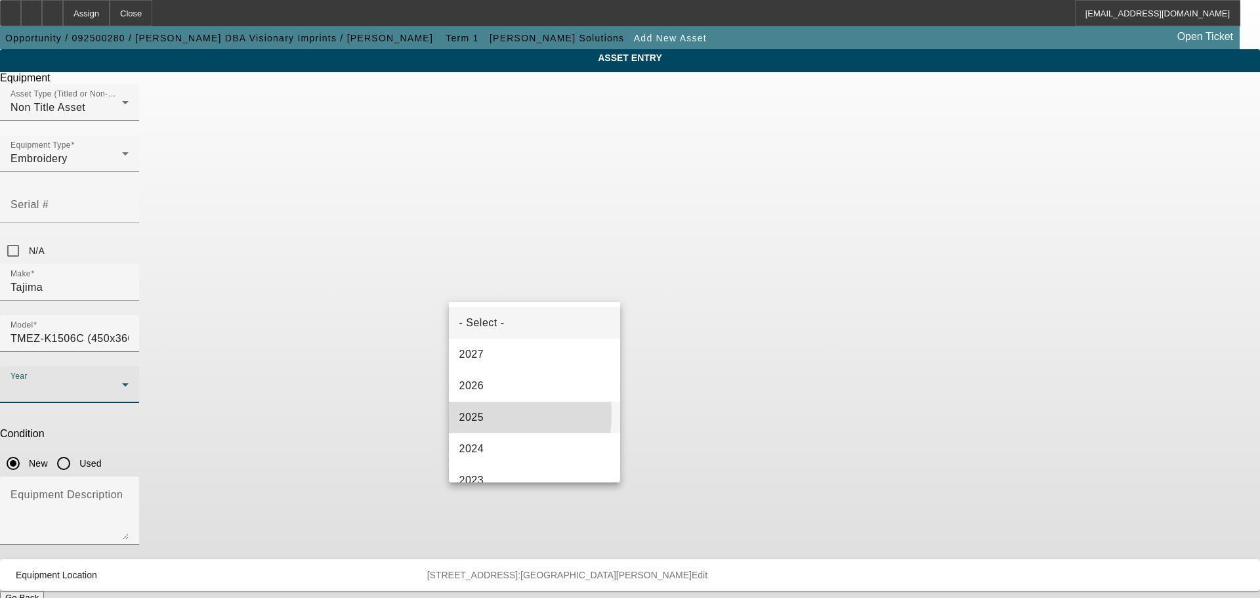
click at [484, 414] on mat-option "2025" at bounding box center [535, 418] width 172 height 32
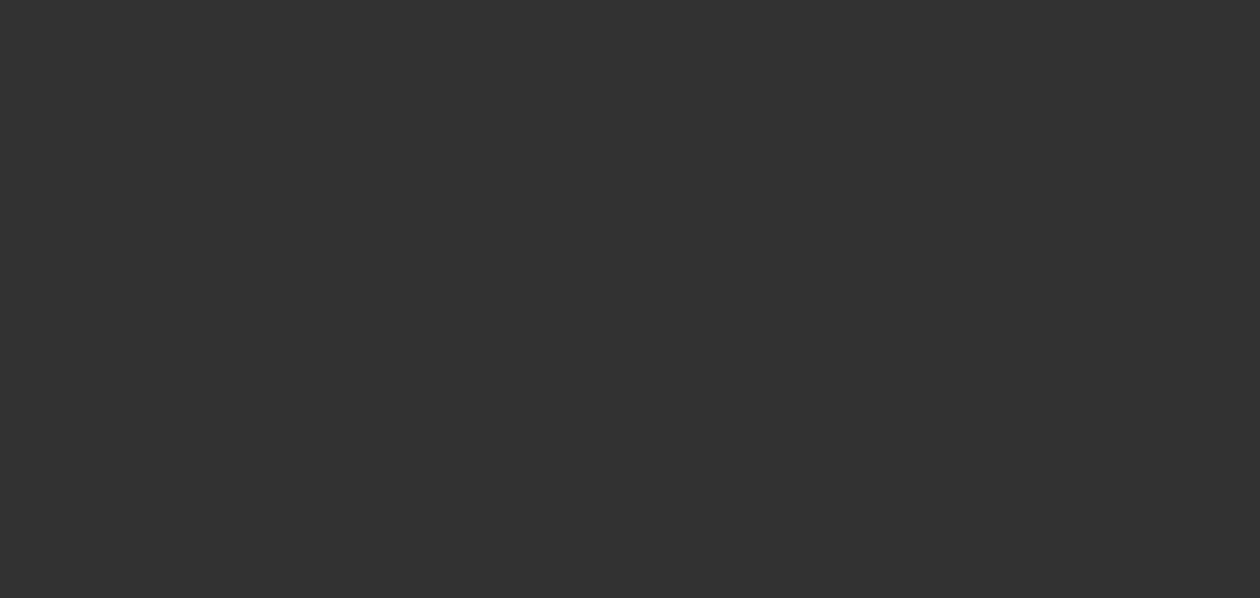
type input "$91,190.00"
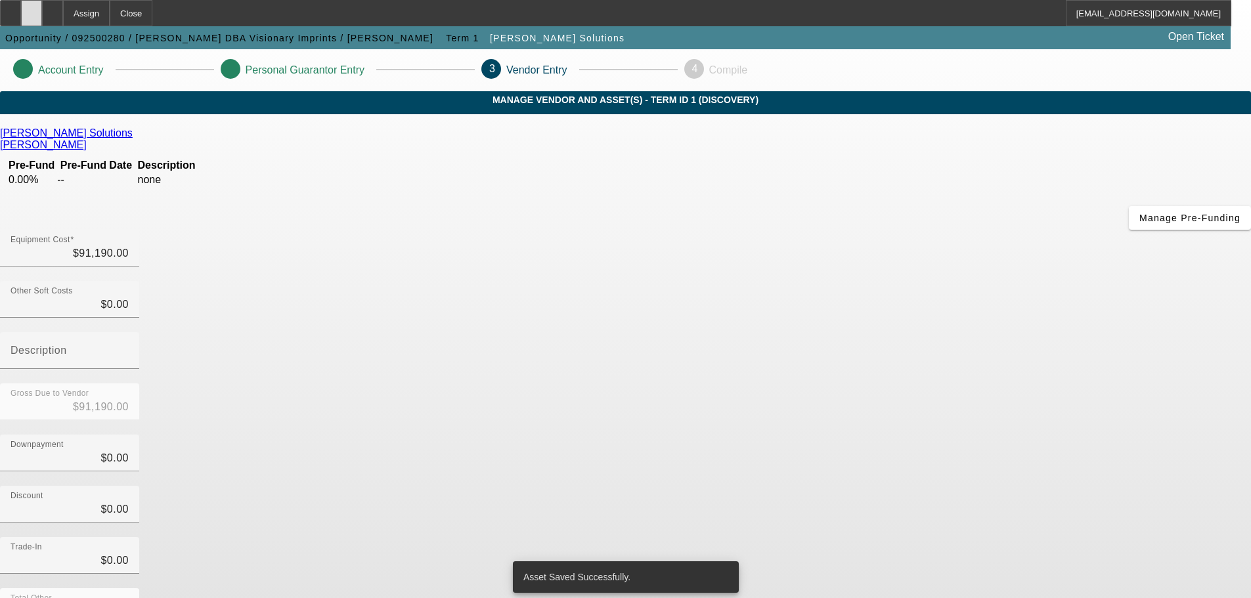
click at [42, 20] on div at bounding box center [31, 13] width 21 height 26
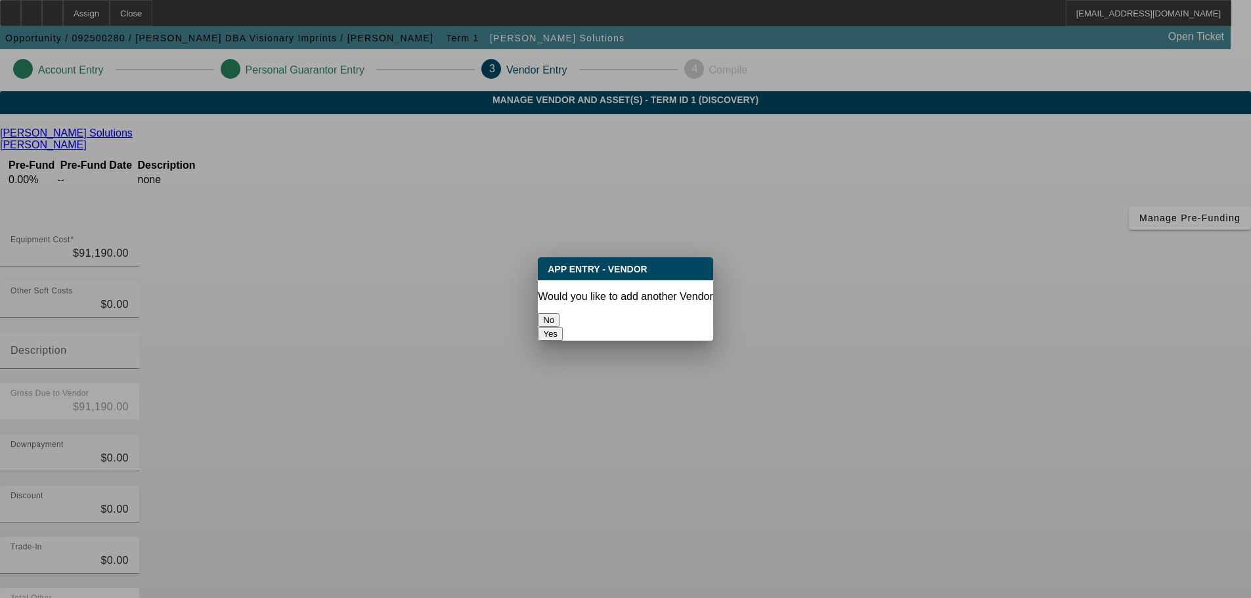
click at [559, 315] on button "No" at bounding box center [549, 320] width 22 height 14
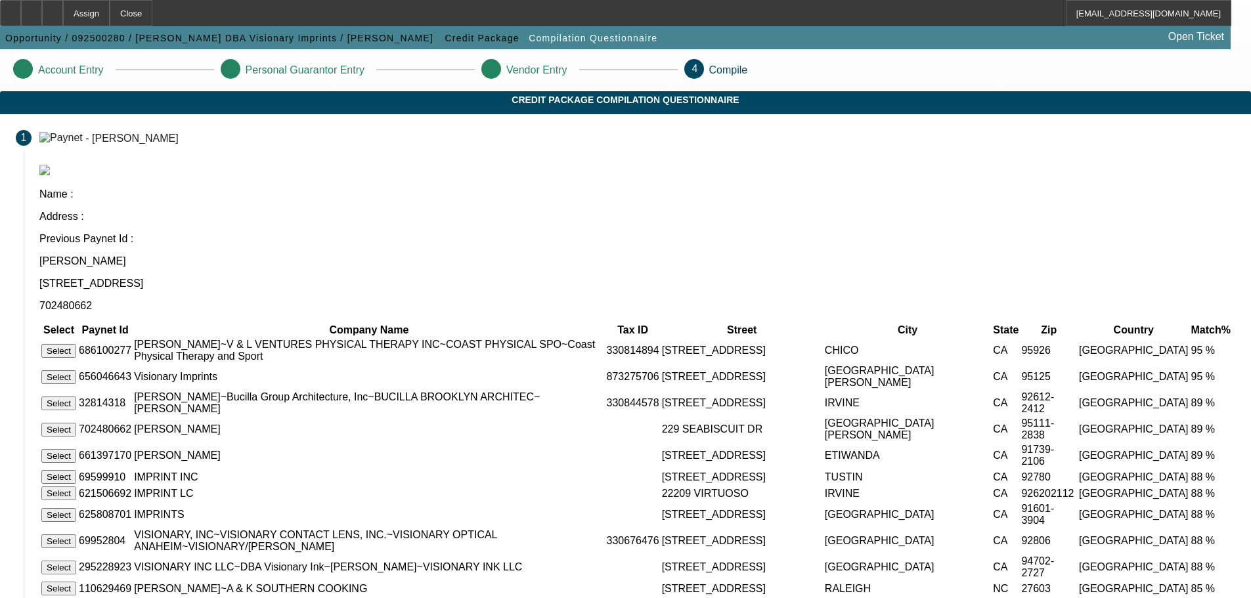
click at [76, 370] on button "Select" at bounding box center [58, 377] width 35 height 14
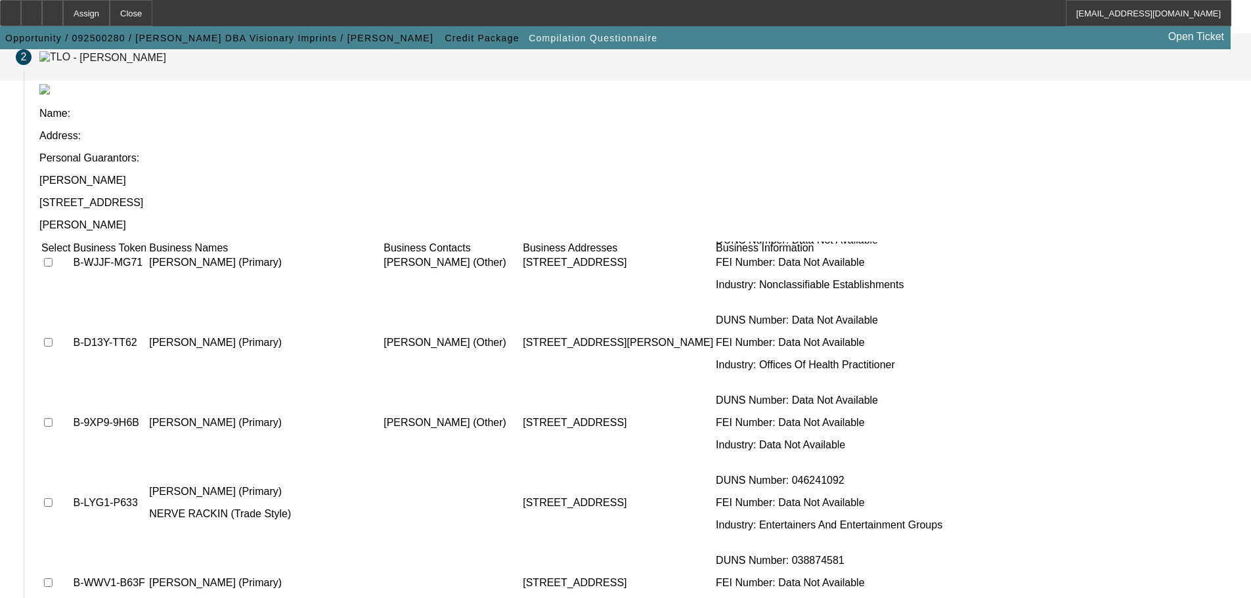
scroll to position [367, 0]
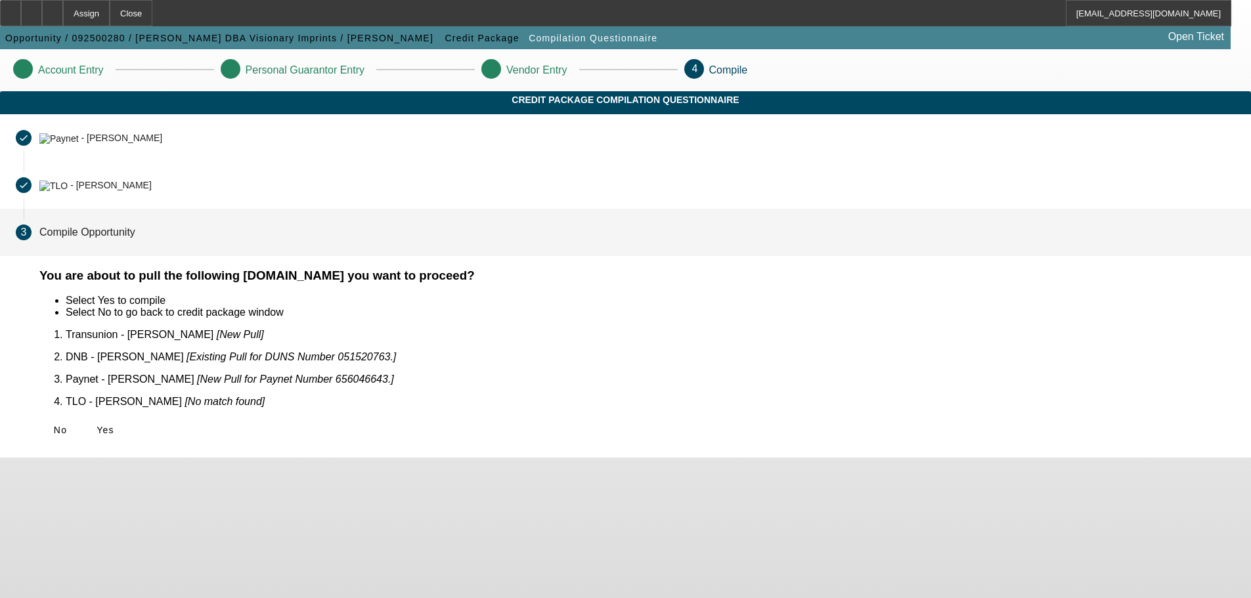
scroll to position [0, 0]
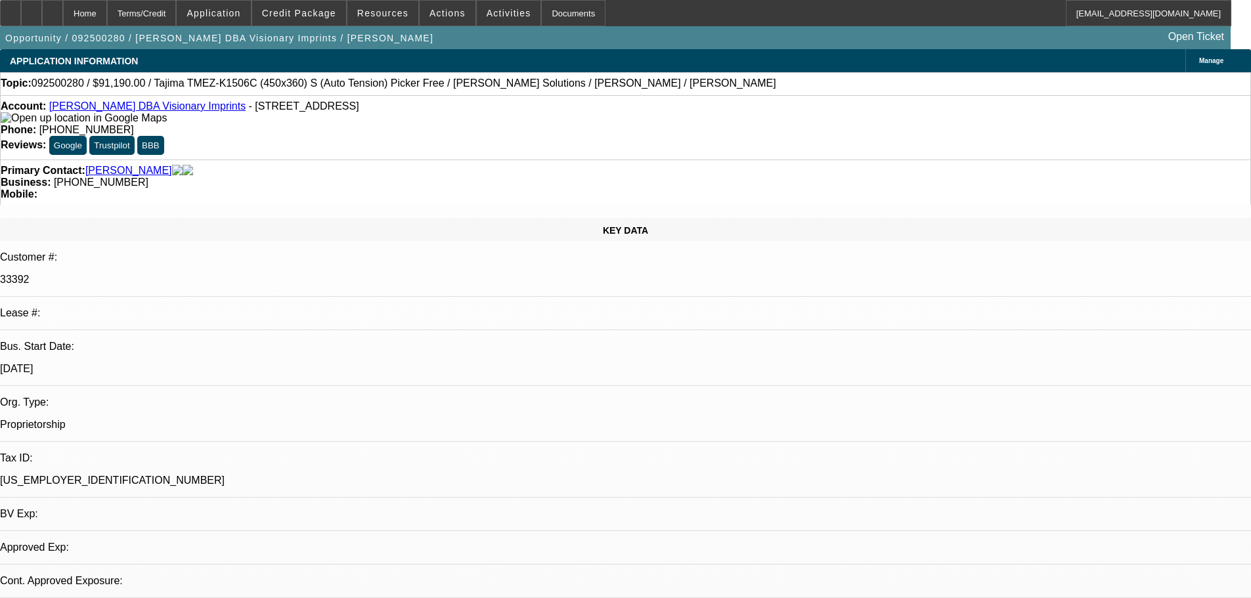
select select "0"
select select "2"
select select "0.1"
select select "4"
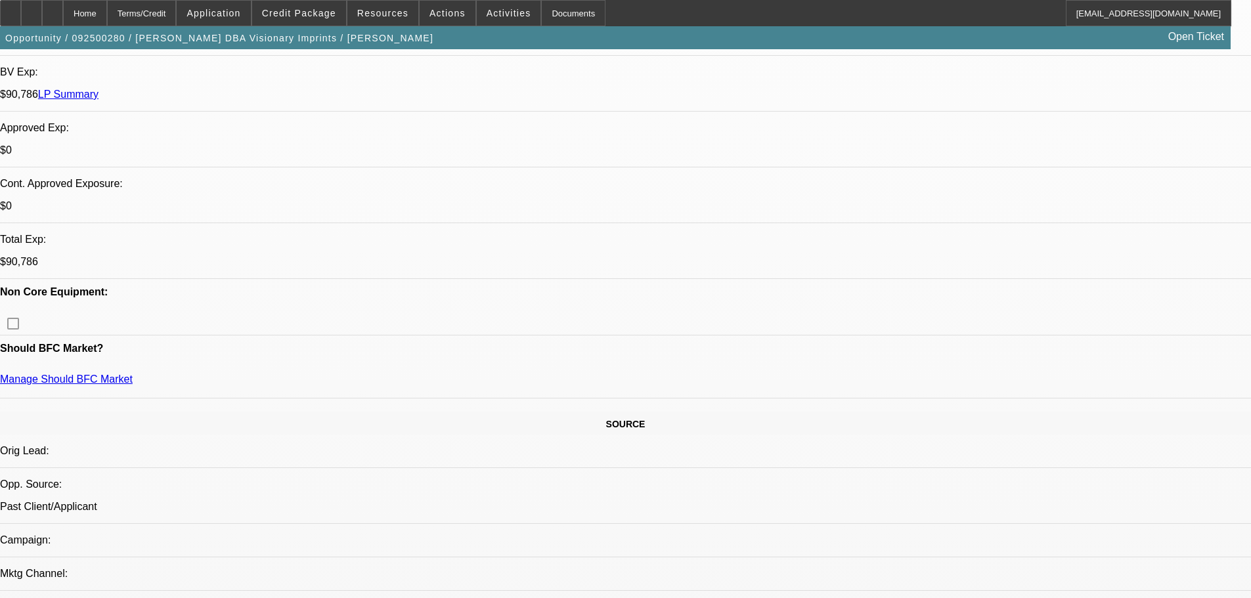
scroll to position [536, 0]
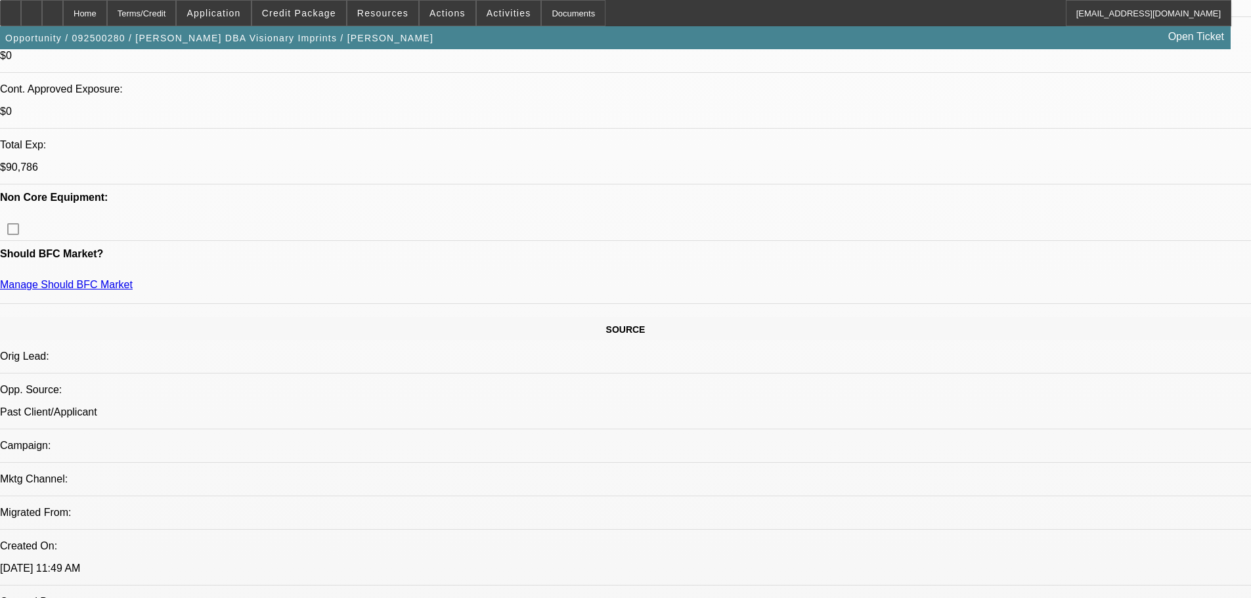
click at [295, 14] on span "Credit Package" at bounding box center [299, 13] width 74 height 11
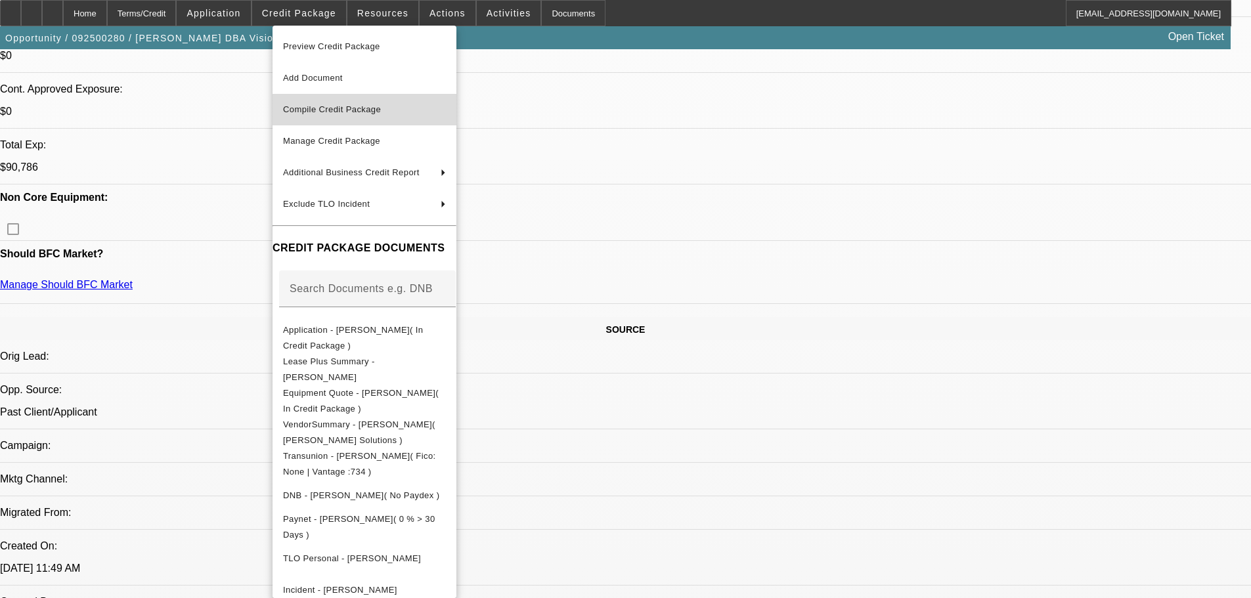
click at [335, 110] on span "Compile Credit Package" at bounding box center [332, 109] width 98 height 10
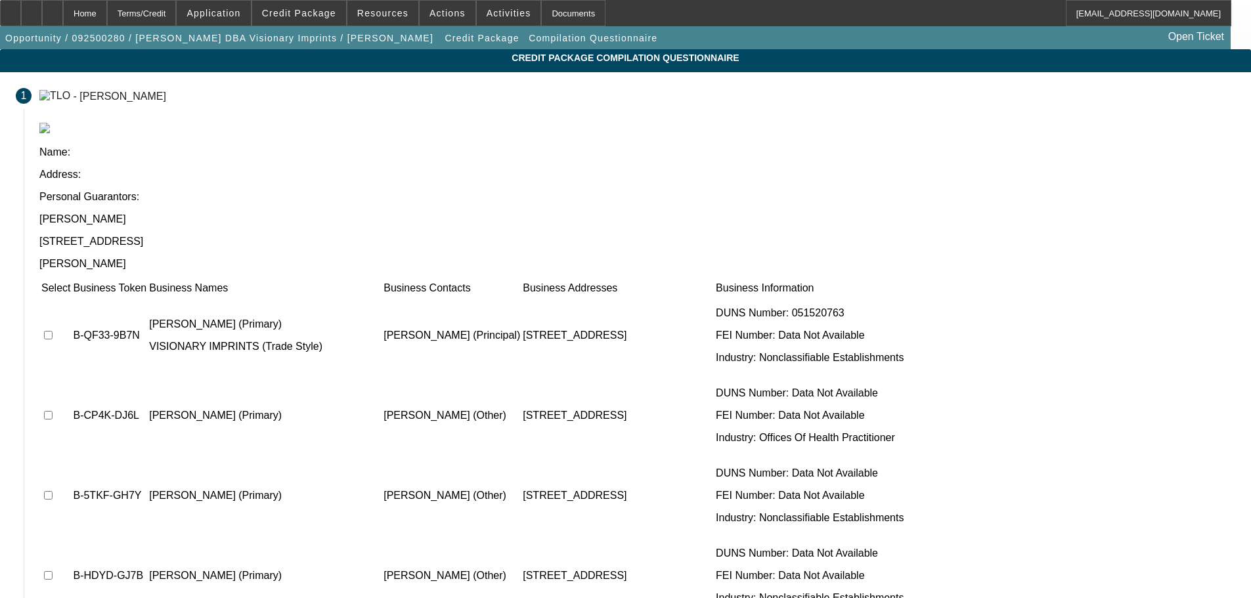
drag, startPoint x: 291, startPoint y: 217, endPoint x: 303, endPoint y: 217, distance: 11.8
click at [53, 331] on input "checkbox" at bounding box center [48, 335] width 9 height 9
checkbox input "true"
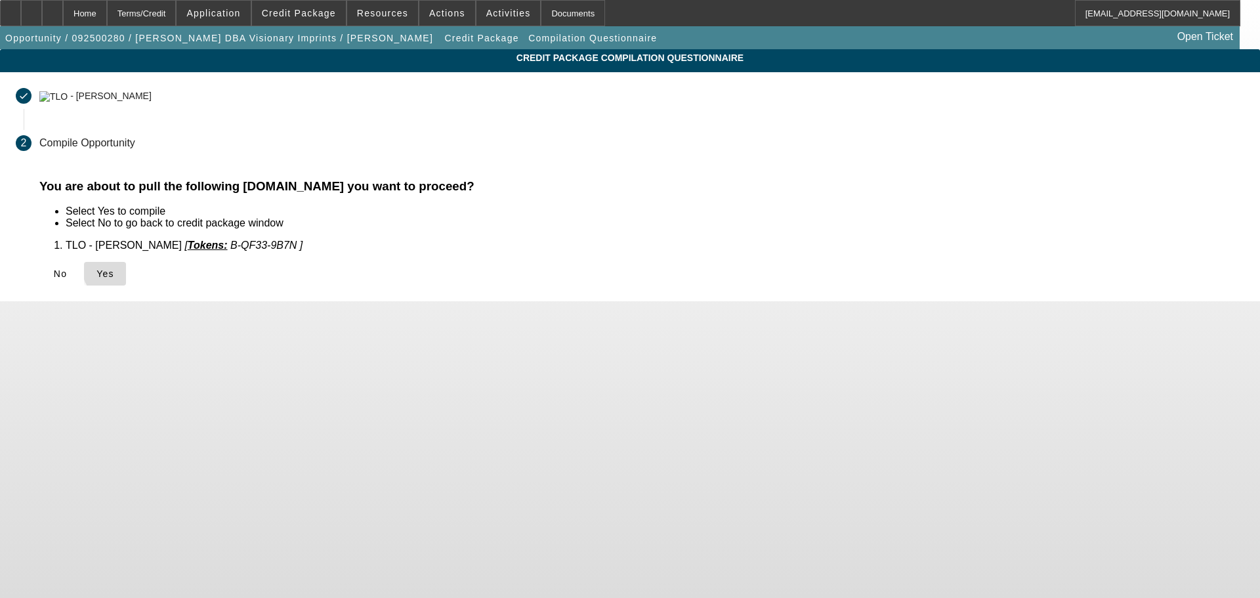
click at [114, 270] on span "Yes" at bounding box center [105, 273] width 18 height 11
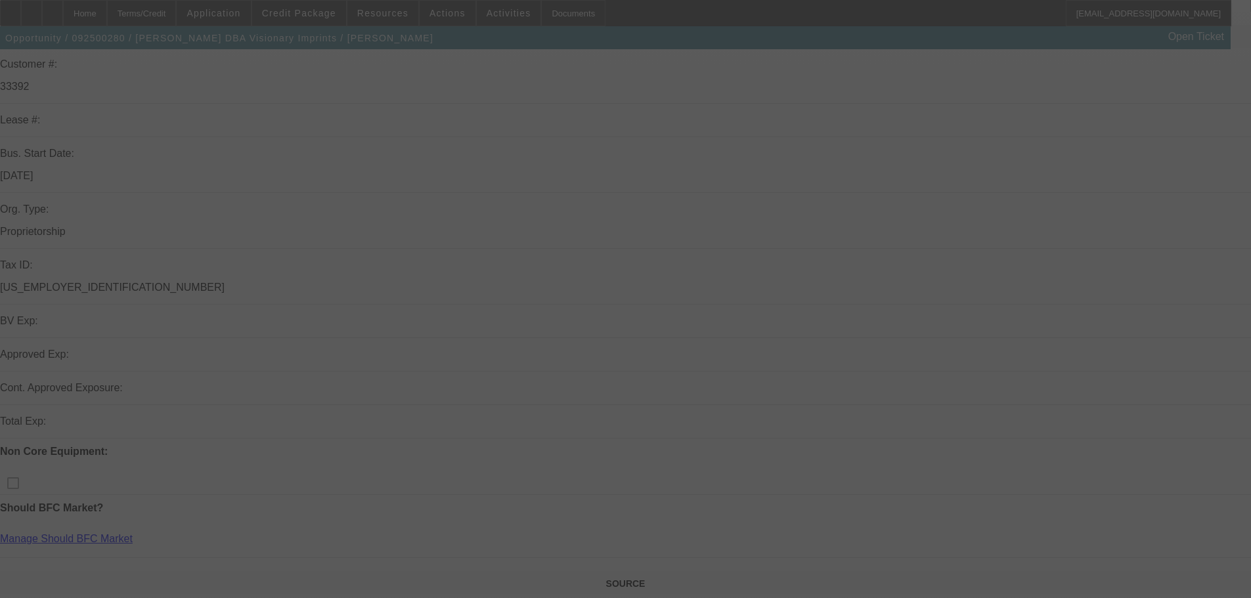
scroll to position [263, 0]
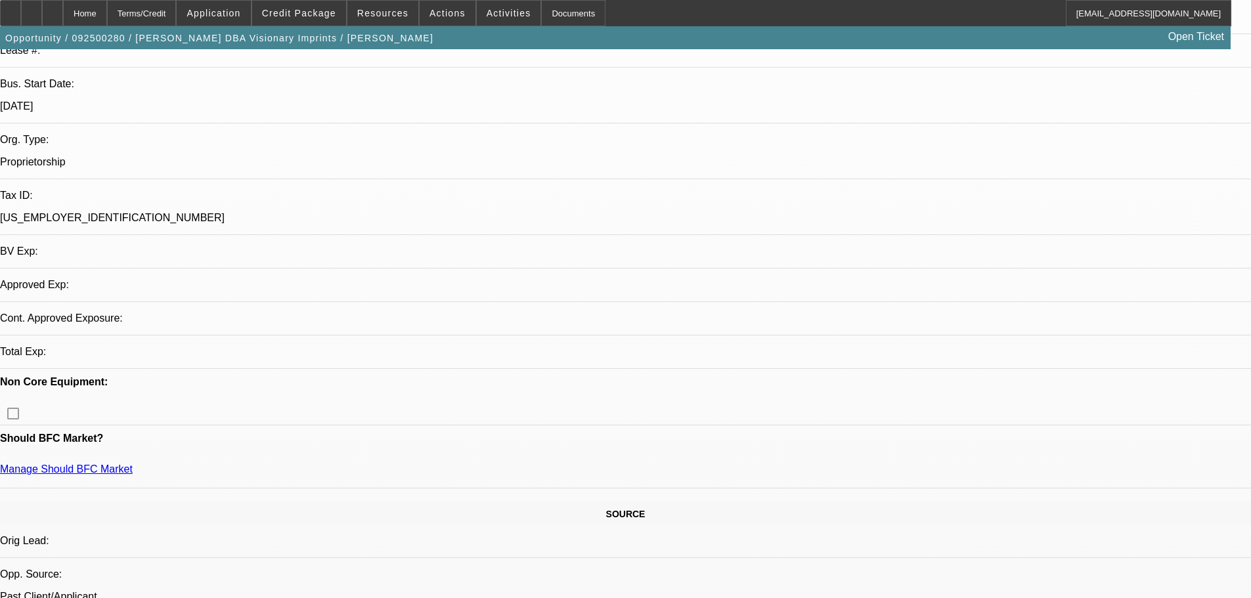
select select "0"
select select "2"
select select "0.1"
select select "4"
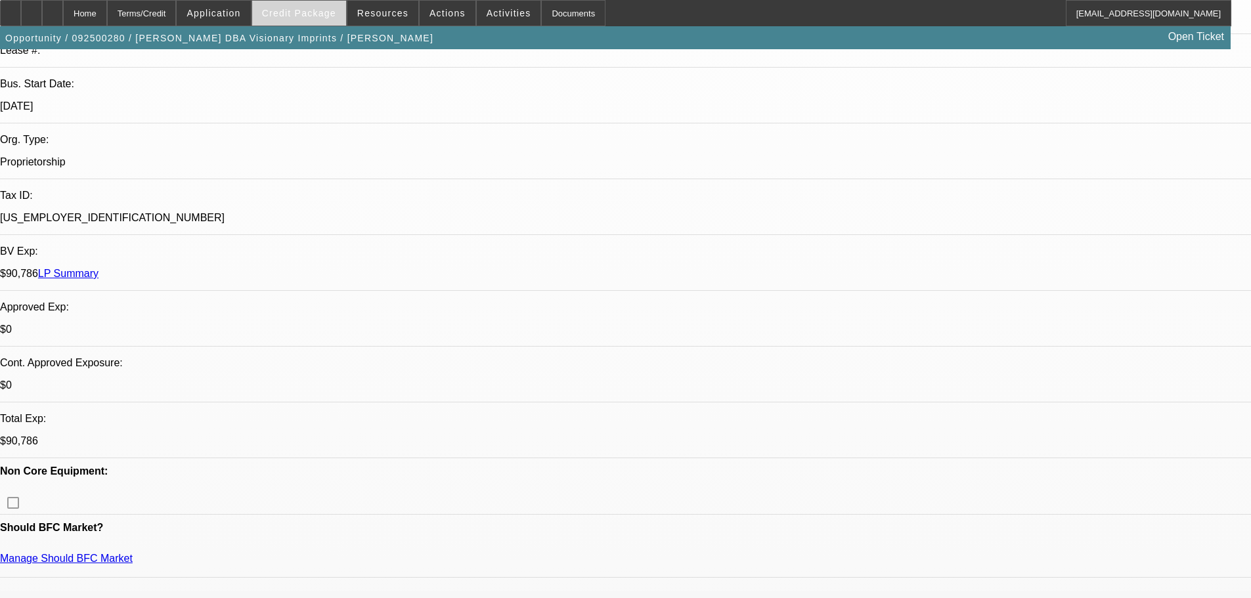
click at [298, 11] on span "Credit Package" at bounding box center [299, 13] width 74 height 11
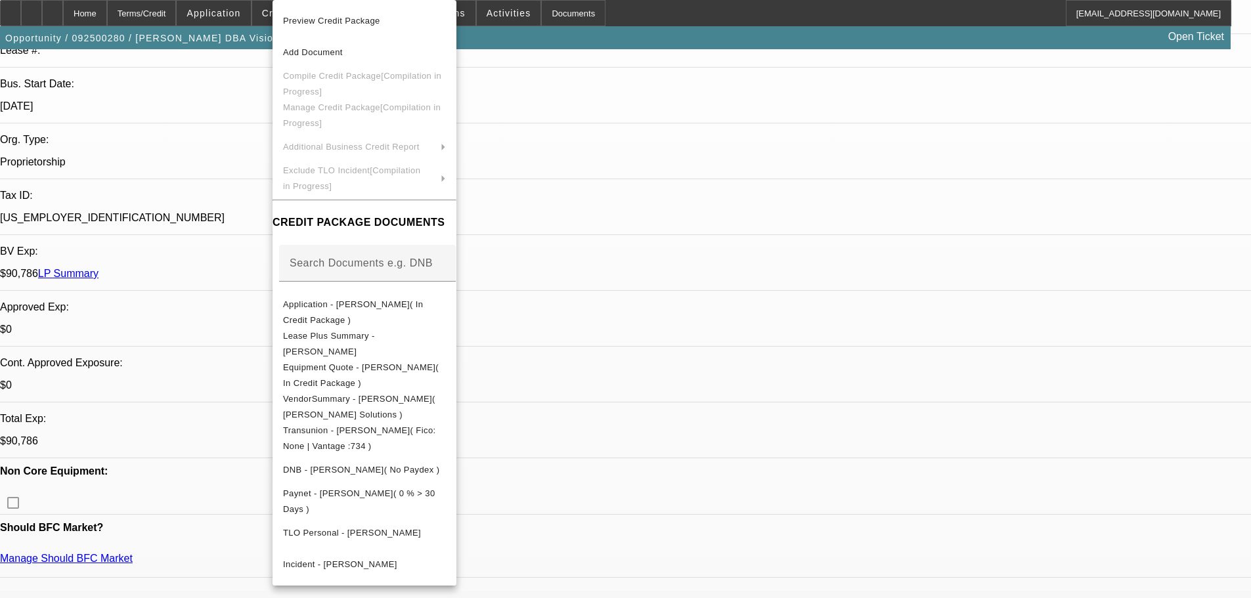
click at [686, 110] on div at bounding box center [625, 299] width 1251 height 598
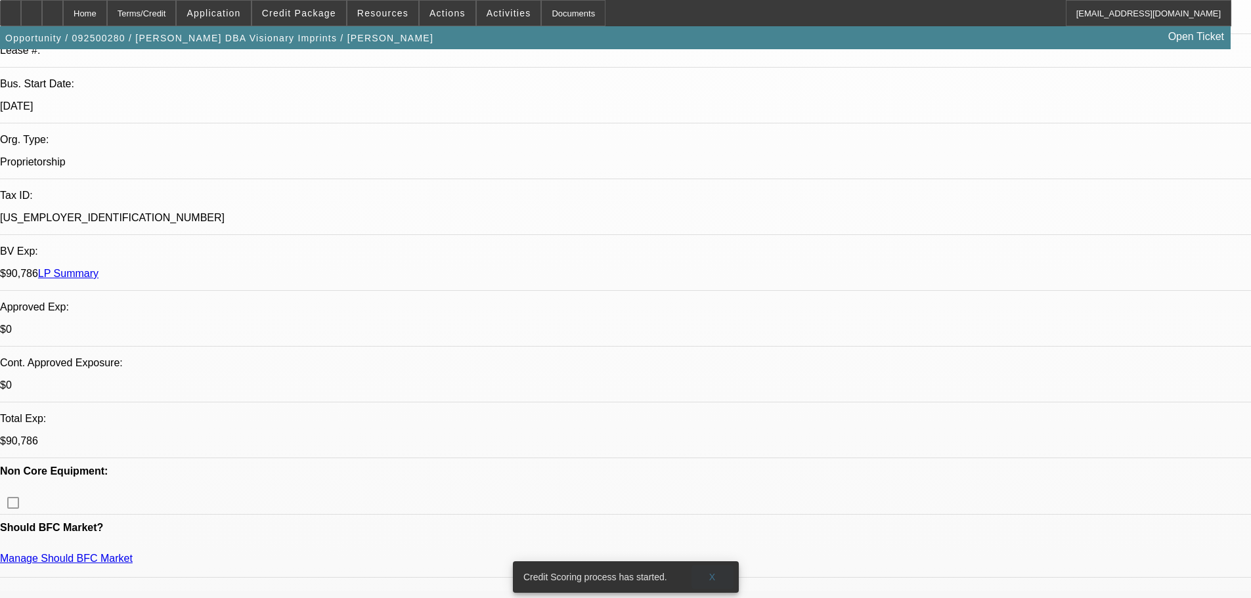
click at [711, 572] on span "X" at bounding box center [711, 577] width 7 height 11
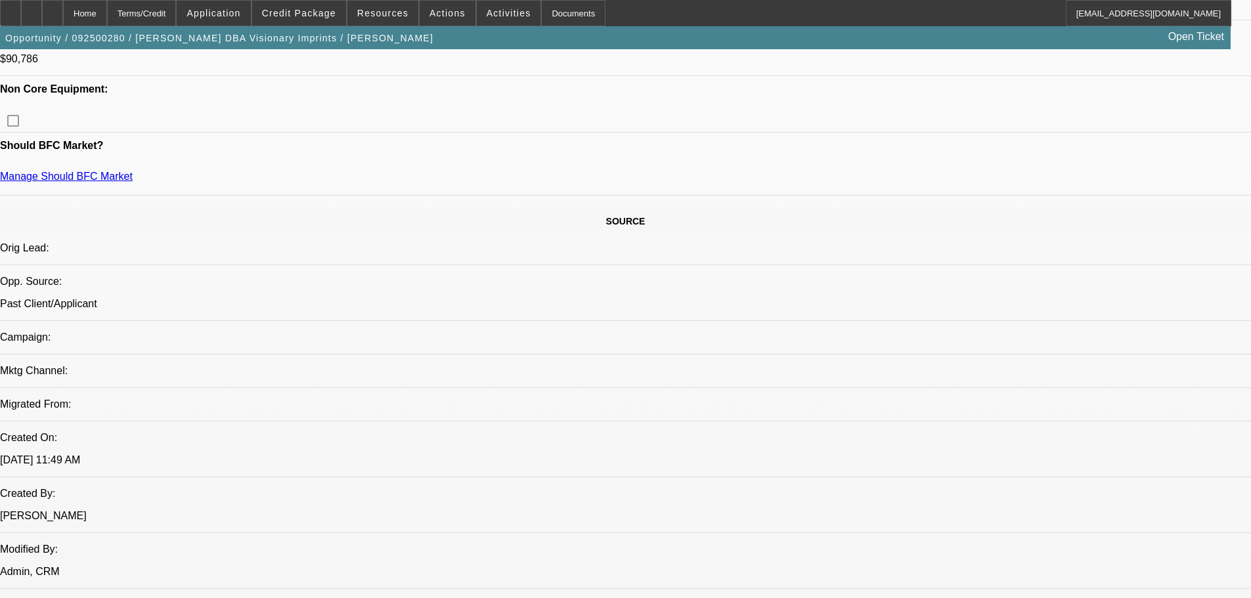
scroll to position [656, 0]
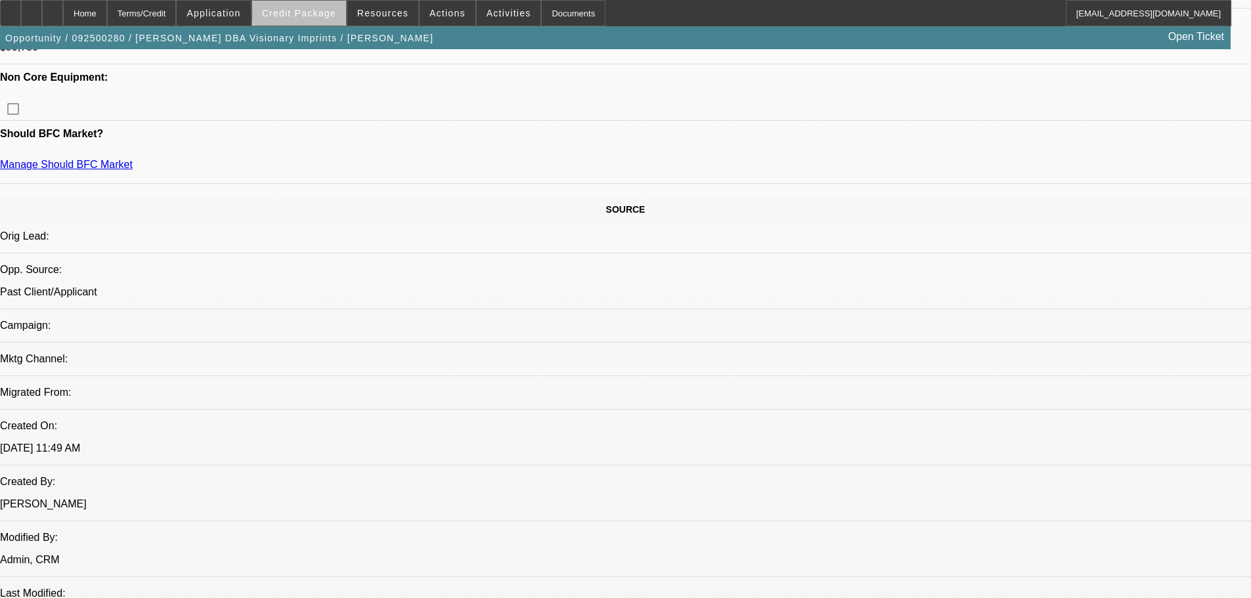
click at [320, 12] on span "Credit Package" at bounding box center [299, 13] width 74 height 11
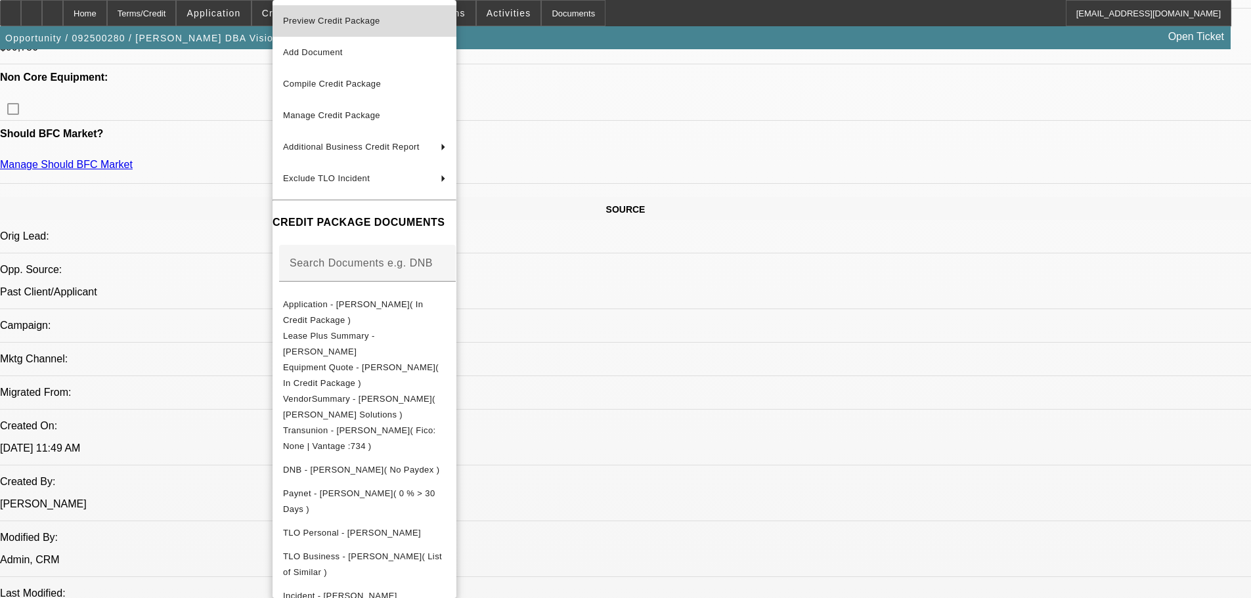
click at [324, 22] on span "Preview Credit Package" at bounding box center [331, 21] width 97 height 10
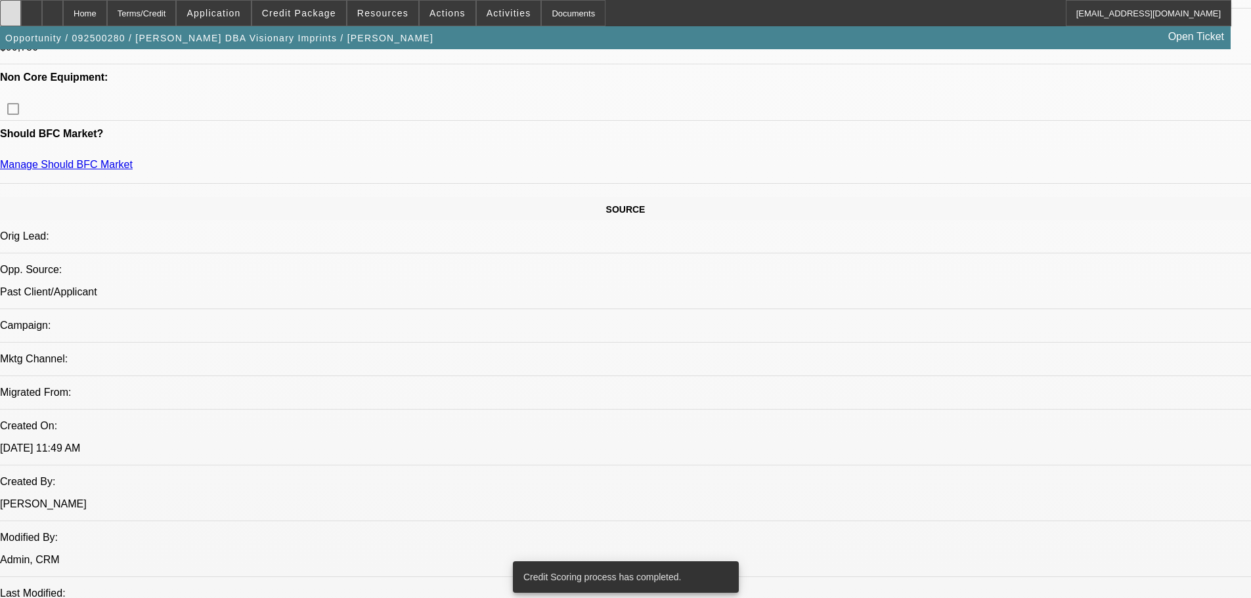
scroll to position [650, 0]
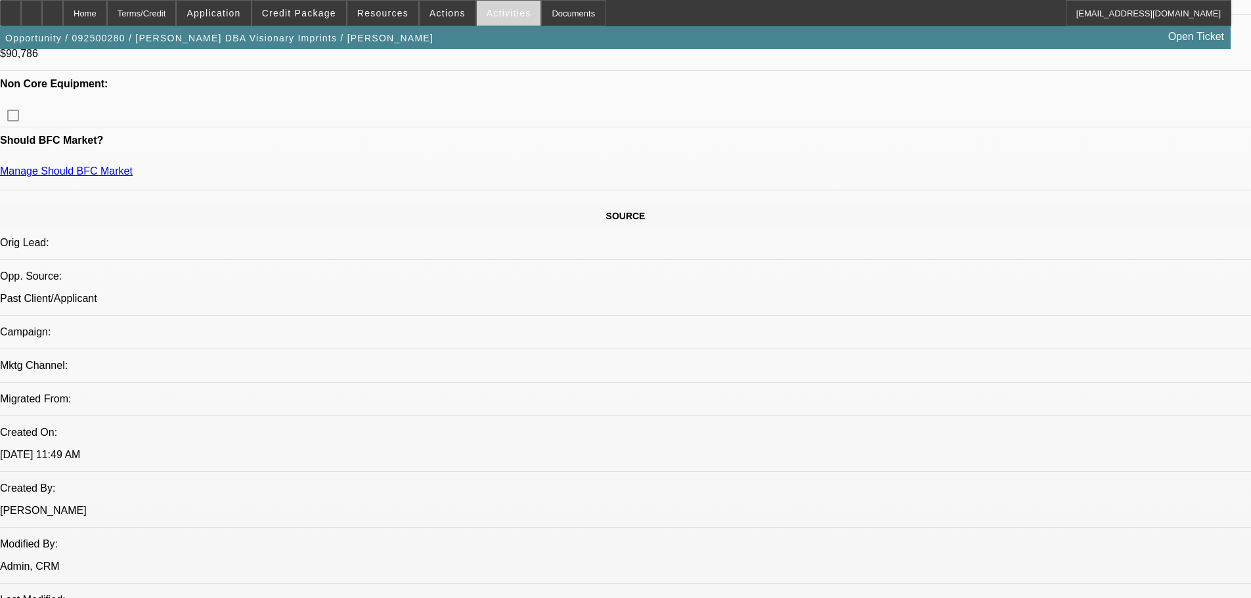
click at [486, 8] on span "Activities" at bounding box center [508, 13] width 45 height 11
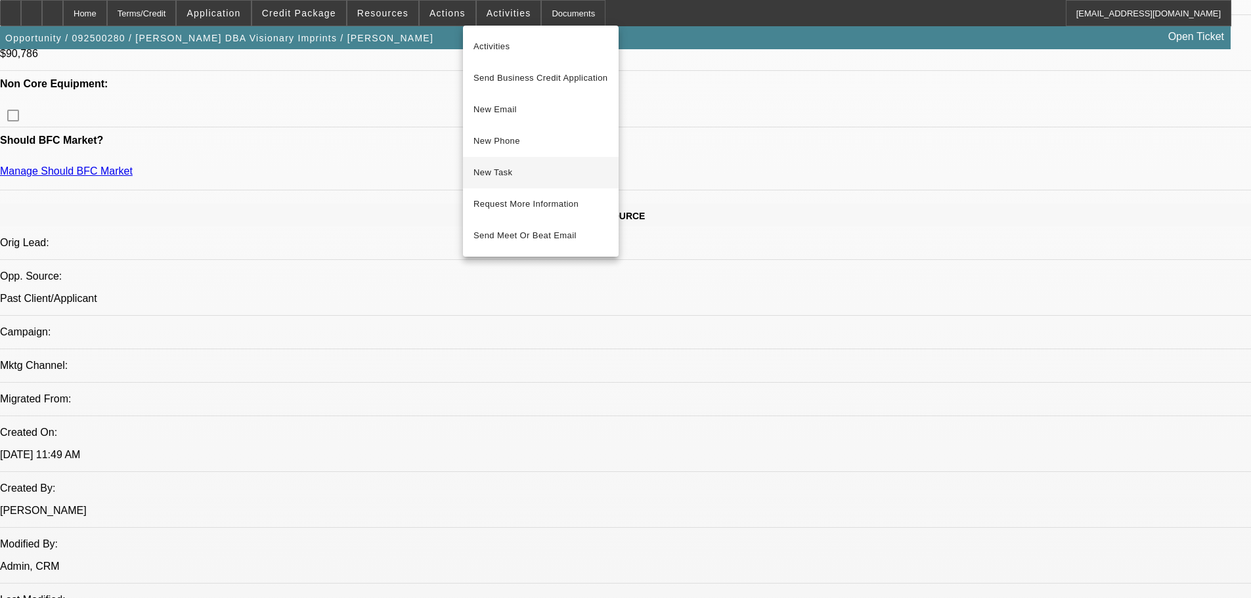
click at [484, 166] on span "New Task" at bounding box center [540, 173] width 135 height 16
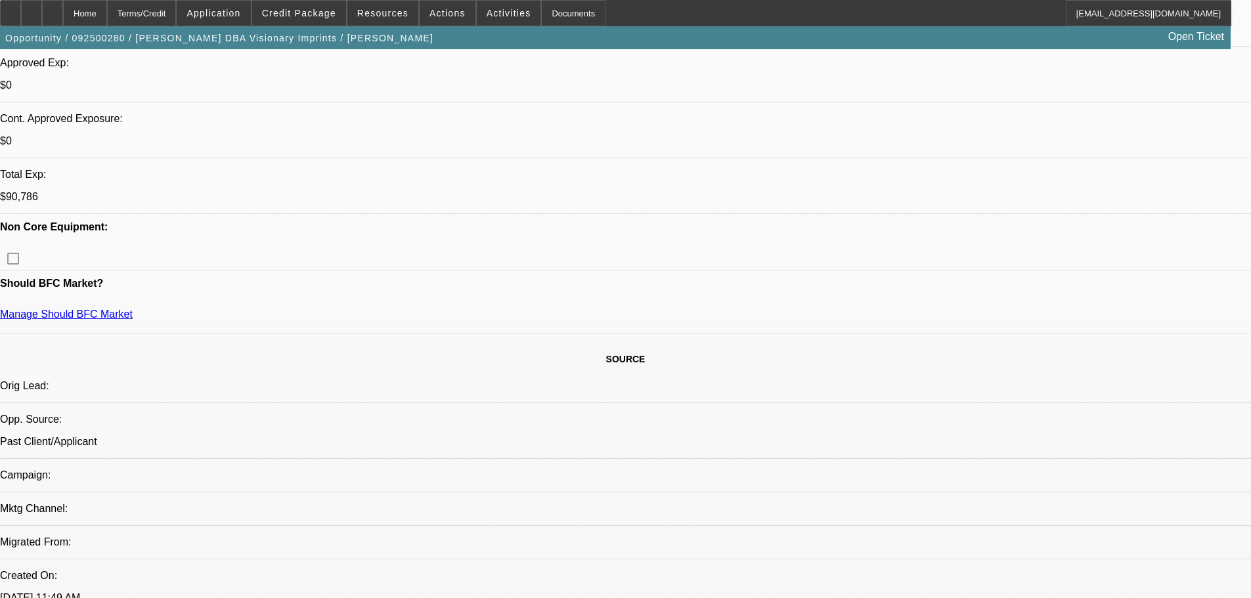
scroll to position [525, 0]
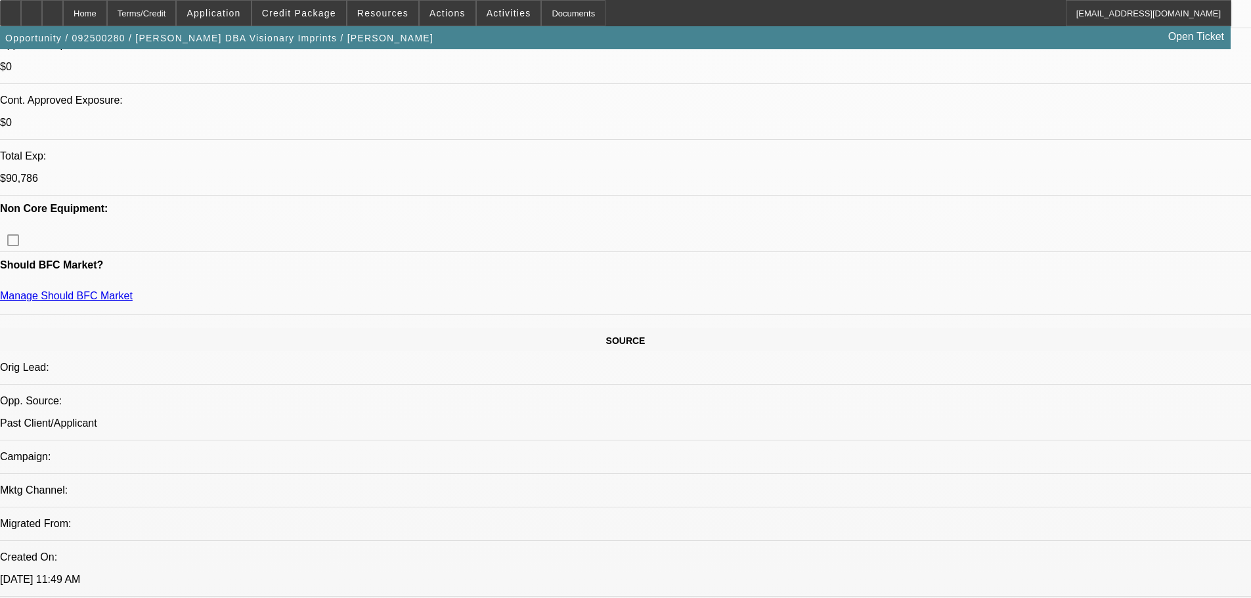
click at [294, 18] on span at bounding box center [299, 13] width 94 height 32
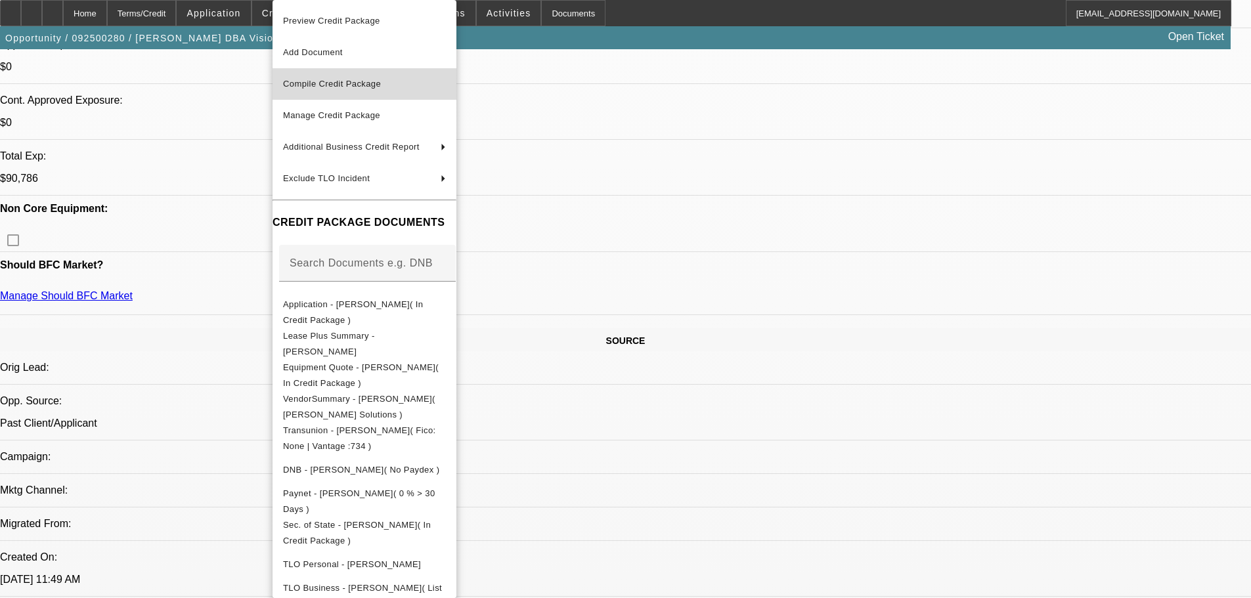
click at [319, 81] on span "Compile Credit Package" at bounding box center [332, 84] width 98 height 10
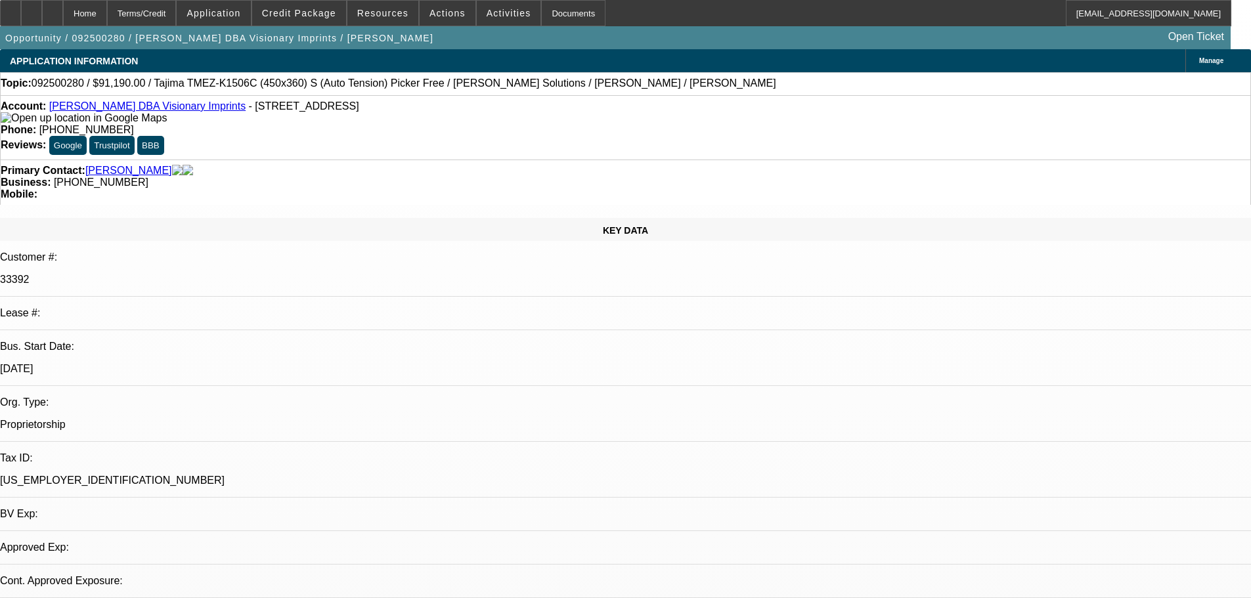
select select "0"
select select "2"
select select "0.1"
select select "4"
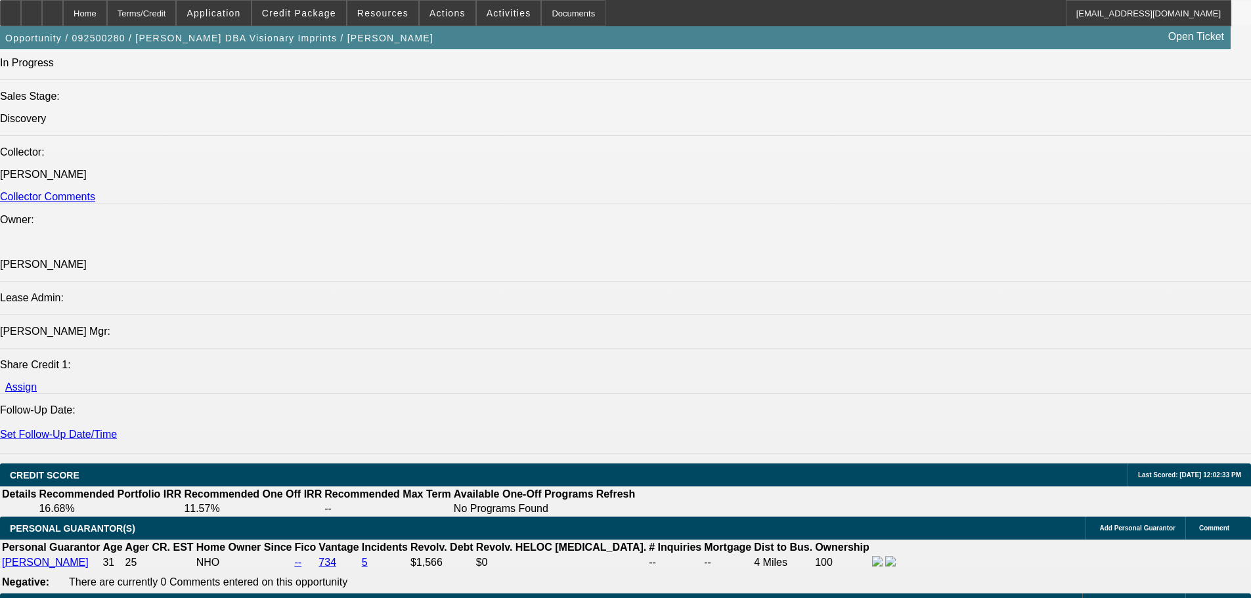
scroll to position [1610, 0]
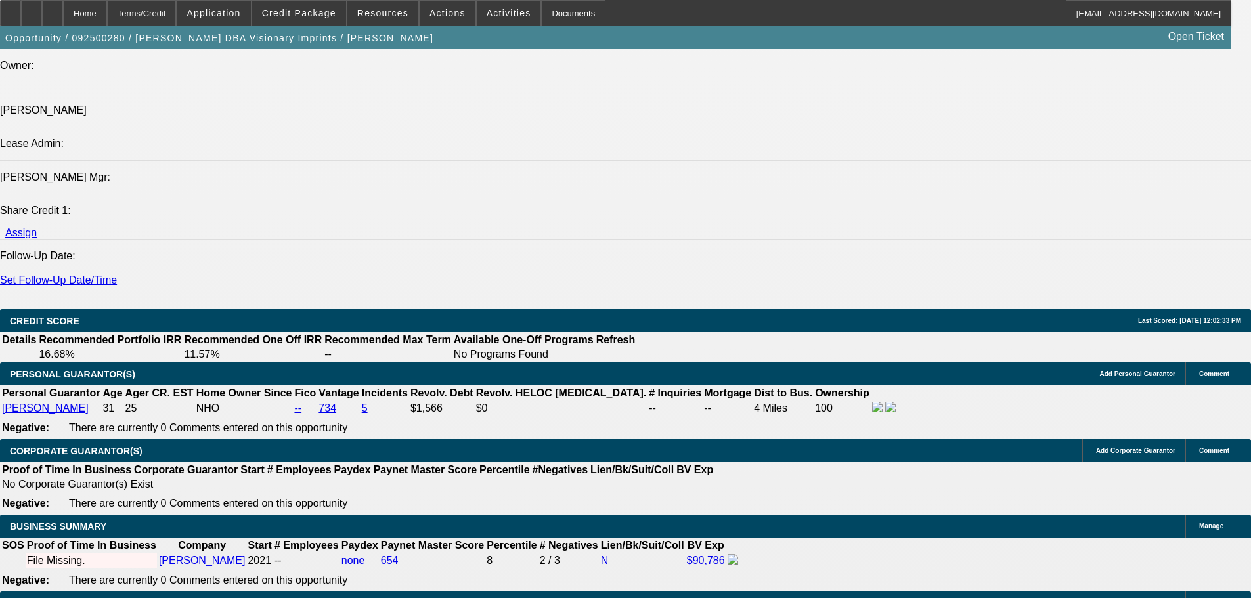
type input "$0.00"
type input "60"
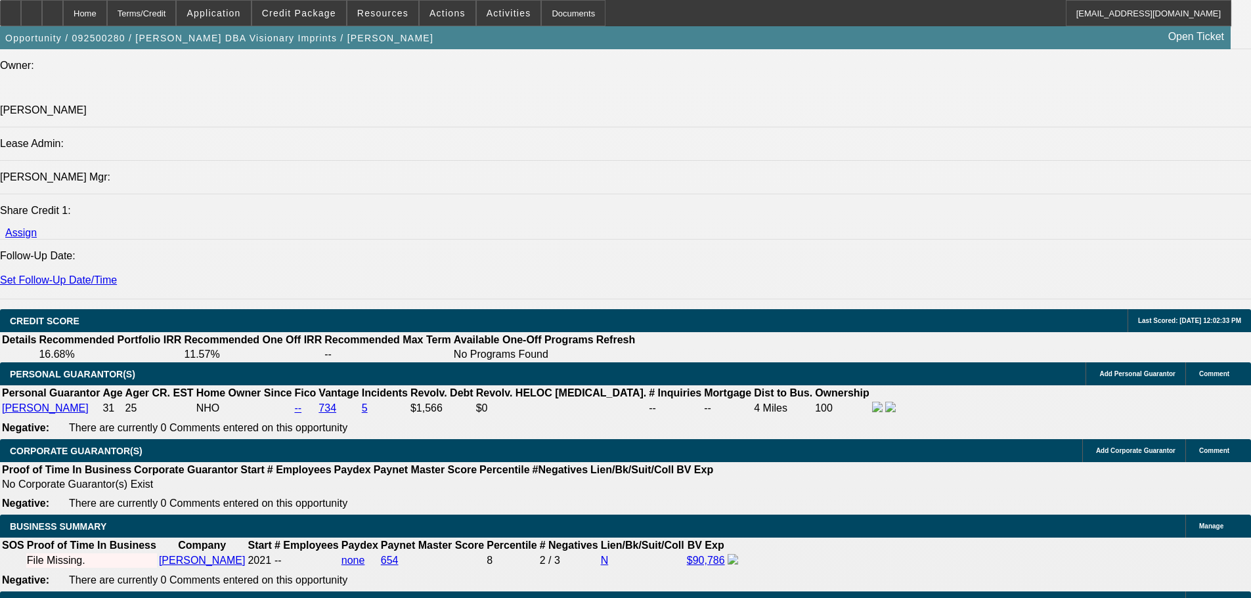
type input "10"
type input "$3,117.56"
type input "$1,558.78"
type input "$3,875.04"
type input "$1,937.52"
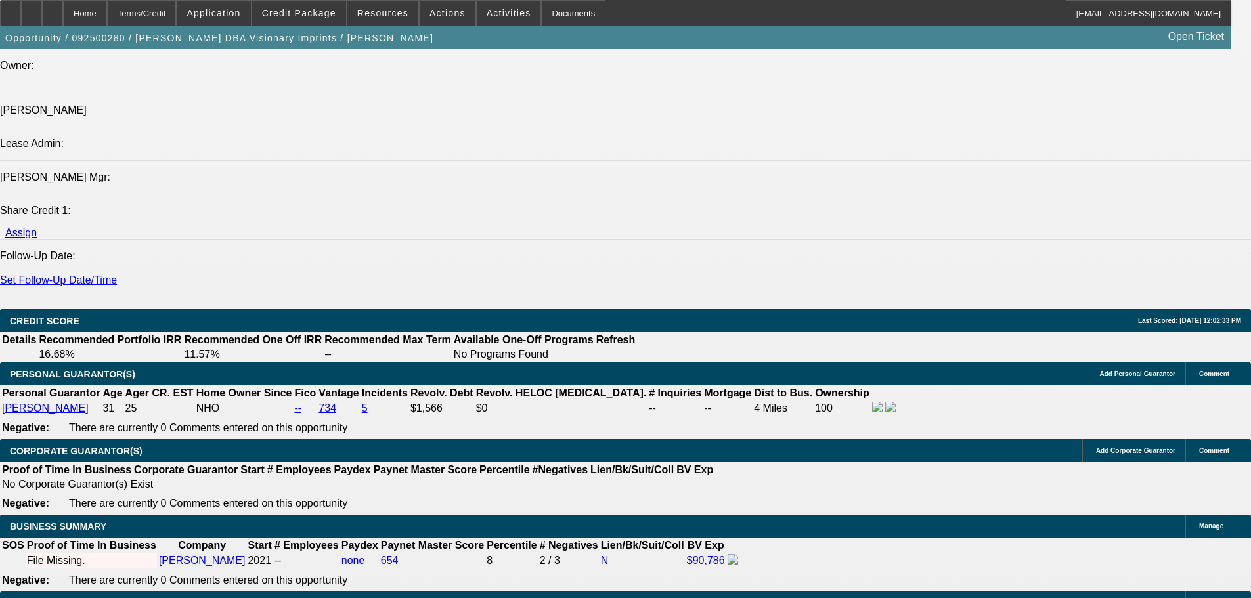
type input "10"
drag, startPoint x: 440, startPoint y: 464, endPoint x: 450, endPoint y: 448, distance: 18.6
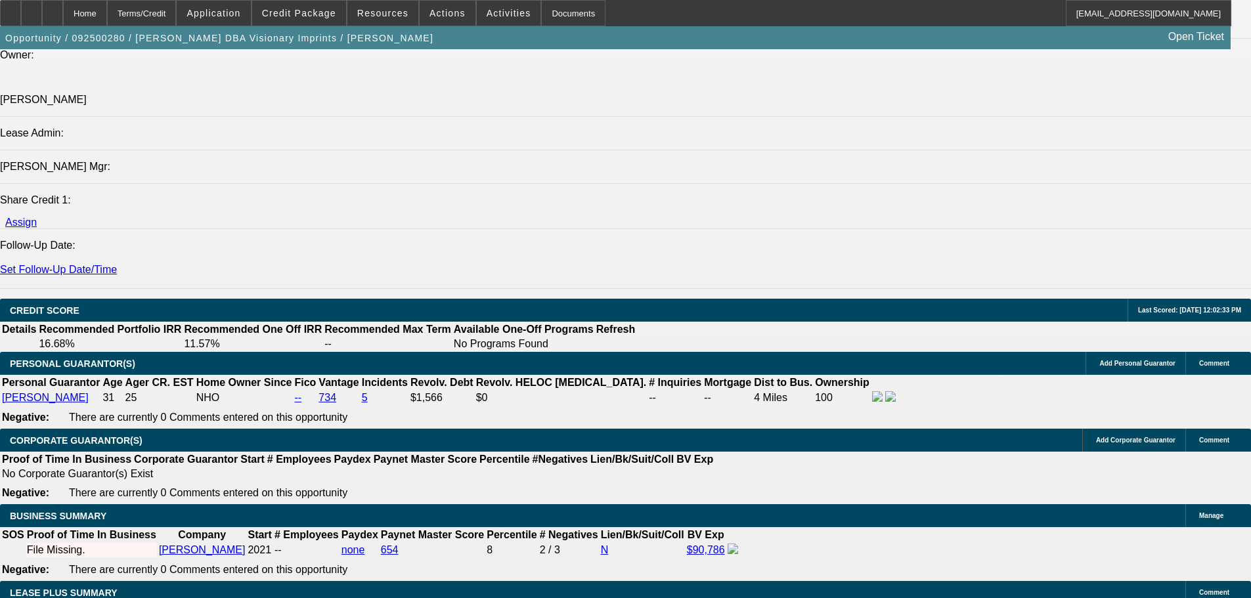
scroll to position [1873, 0]
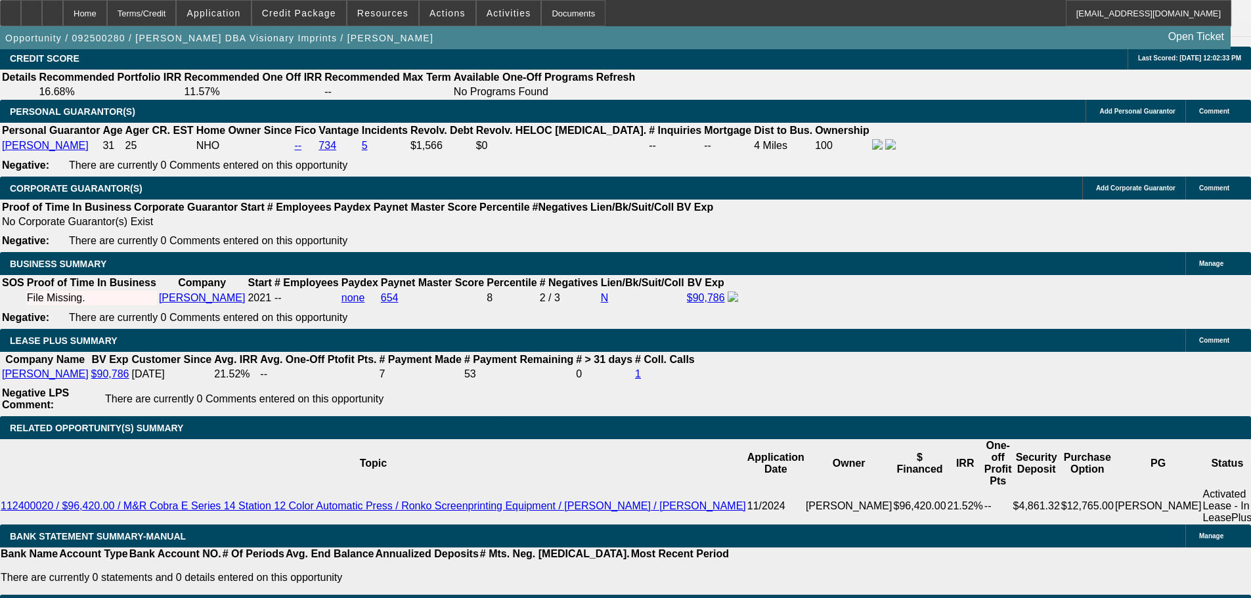
select select "0"
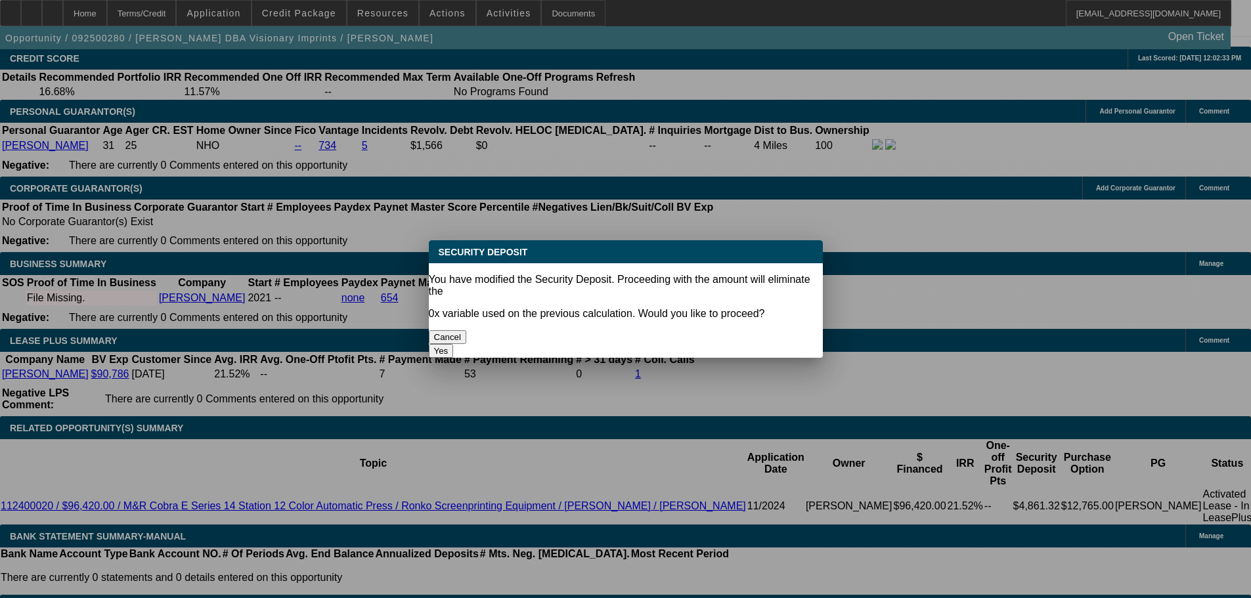
click at [454, 344] on button "Yes" at bounding box center [441, 351] width 25 height 14
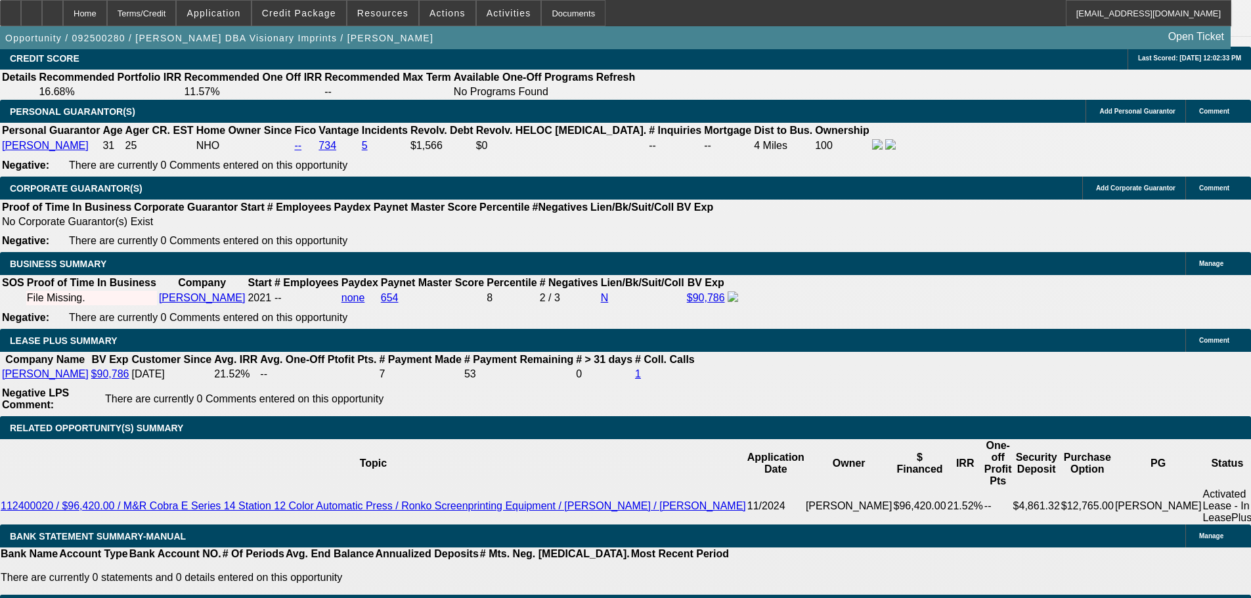
type input "$0.00"
select select "1"
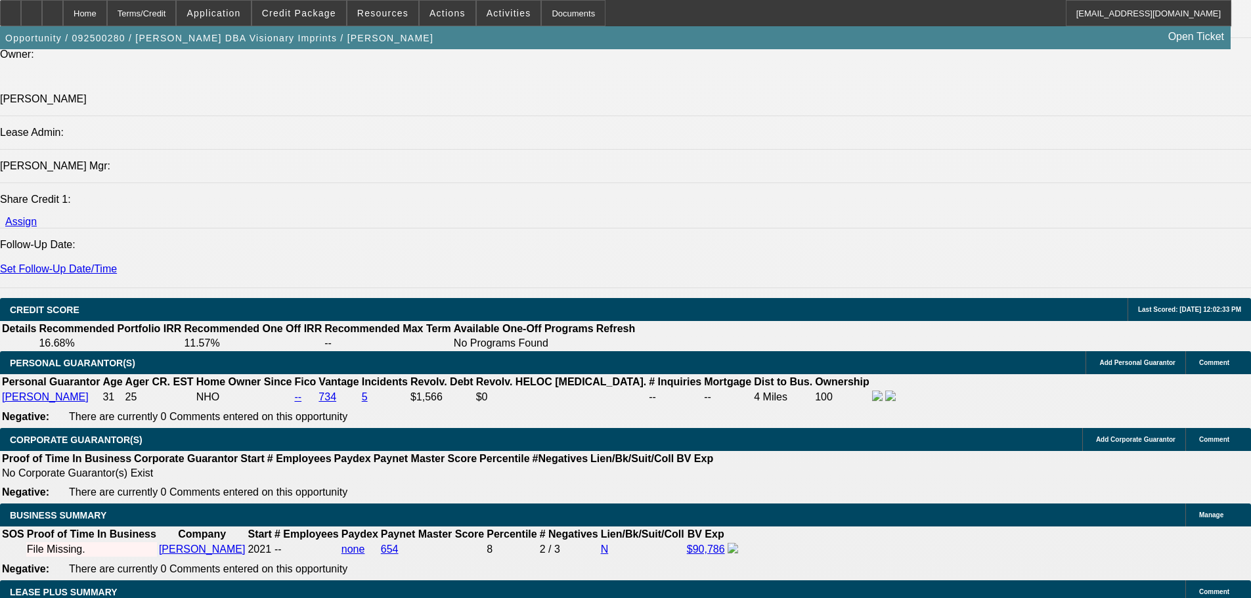
scroll to position [1610, 0]
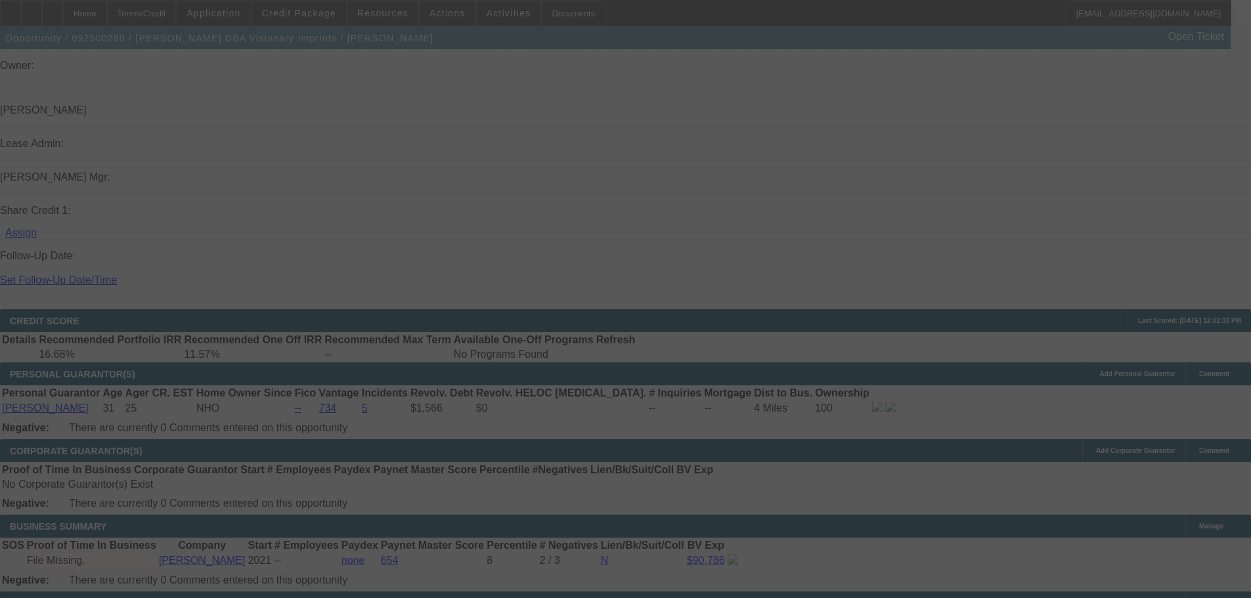
select select "0"
select select "0.1"
select select "4"
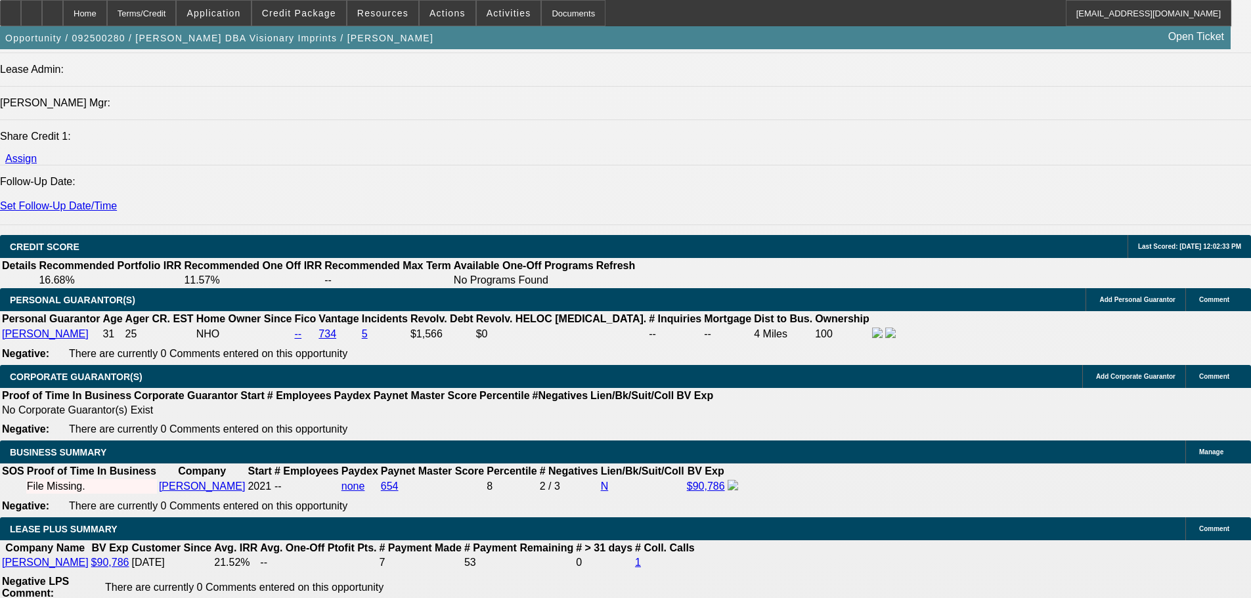
scroll to position [1873, 0]
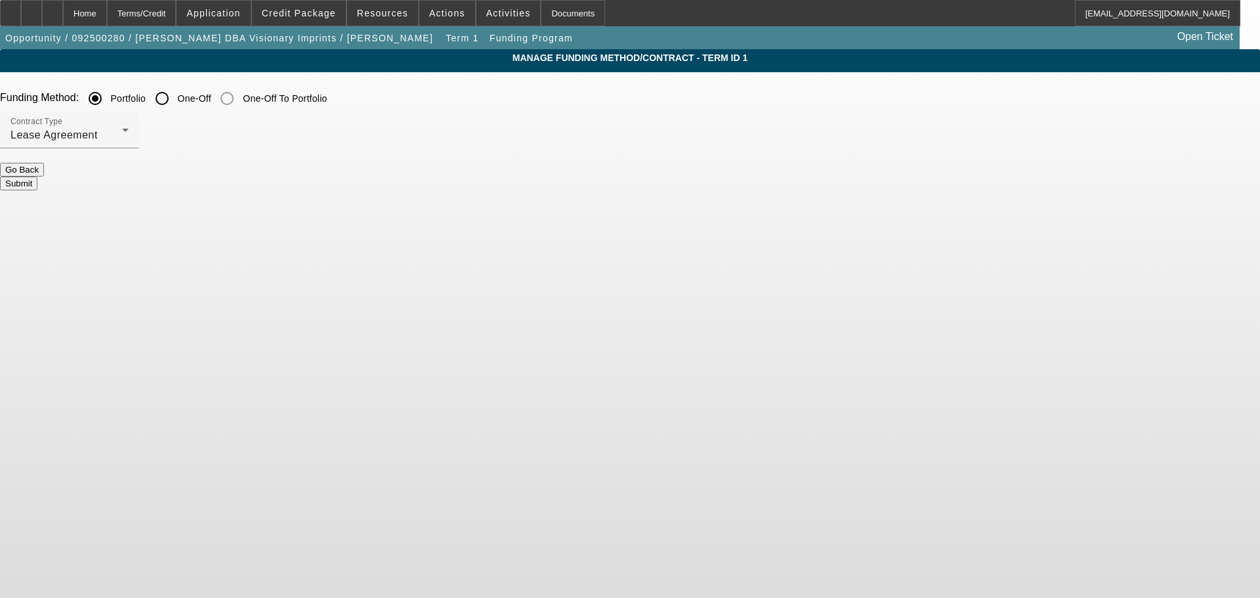
click at [175, 101] on input "One-Off" at bounding box center [162, 98] width 26 height 26
radio input "true"
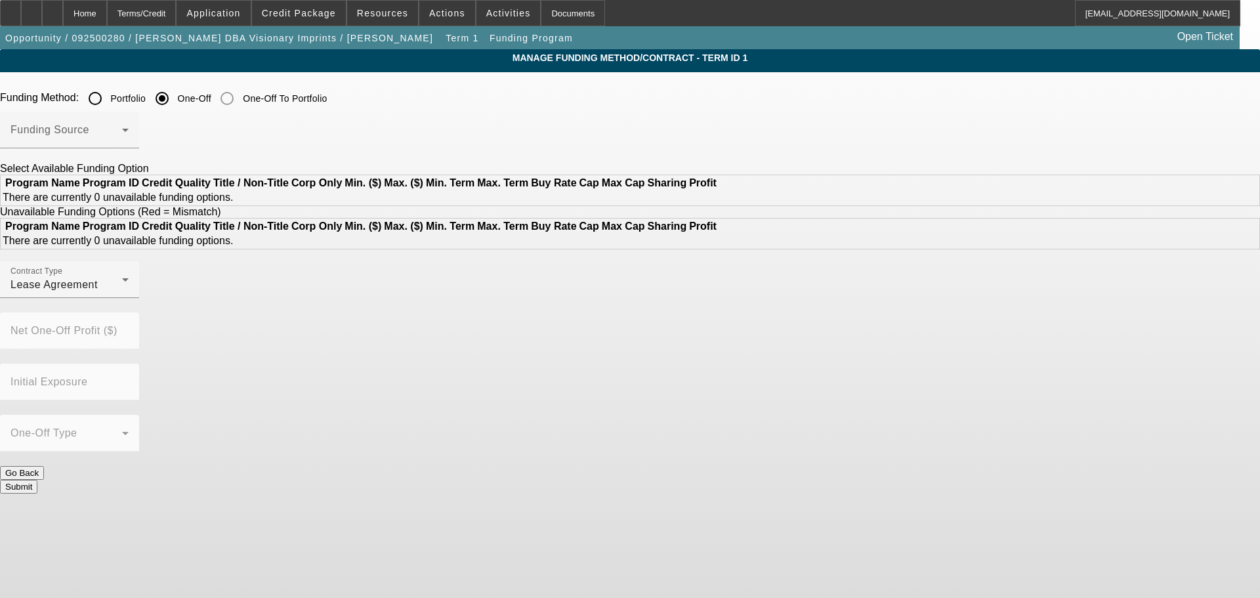
click at [108, 102] on input "Portfolio" at bounding box center [95, 98] width 26 height 26
radio input "true"
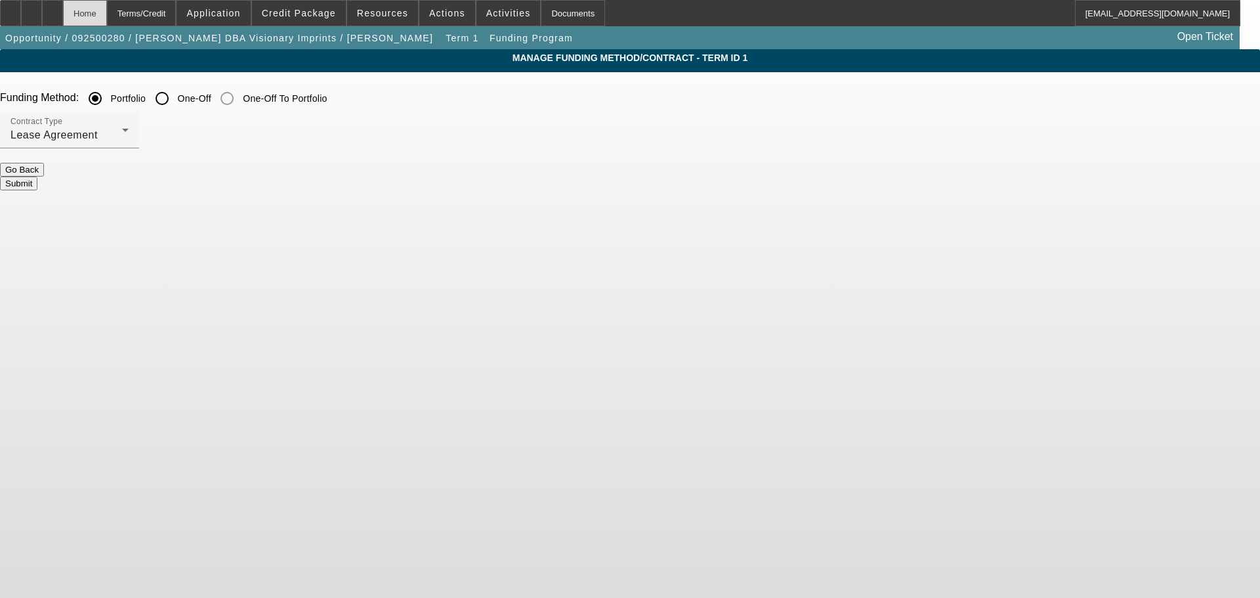
click at [100, 22] on div "Home" at bounding box center [85, 13] width 44 height 26
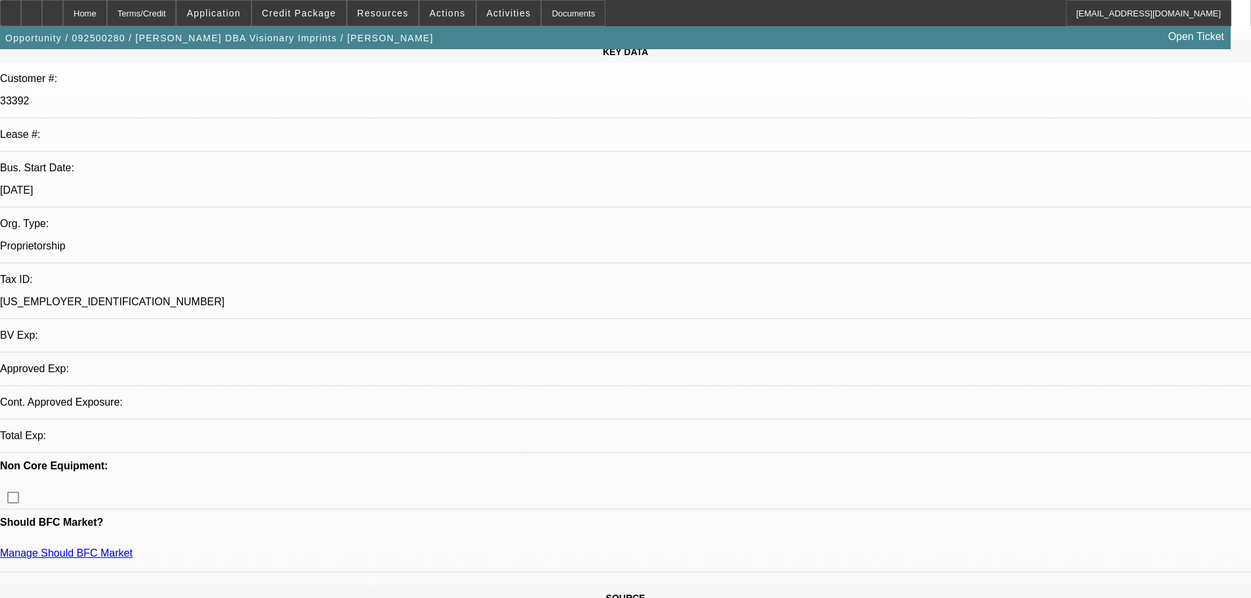
scroll to position [197, 0]
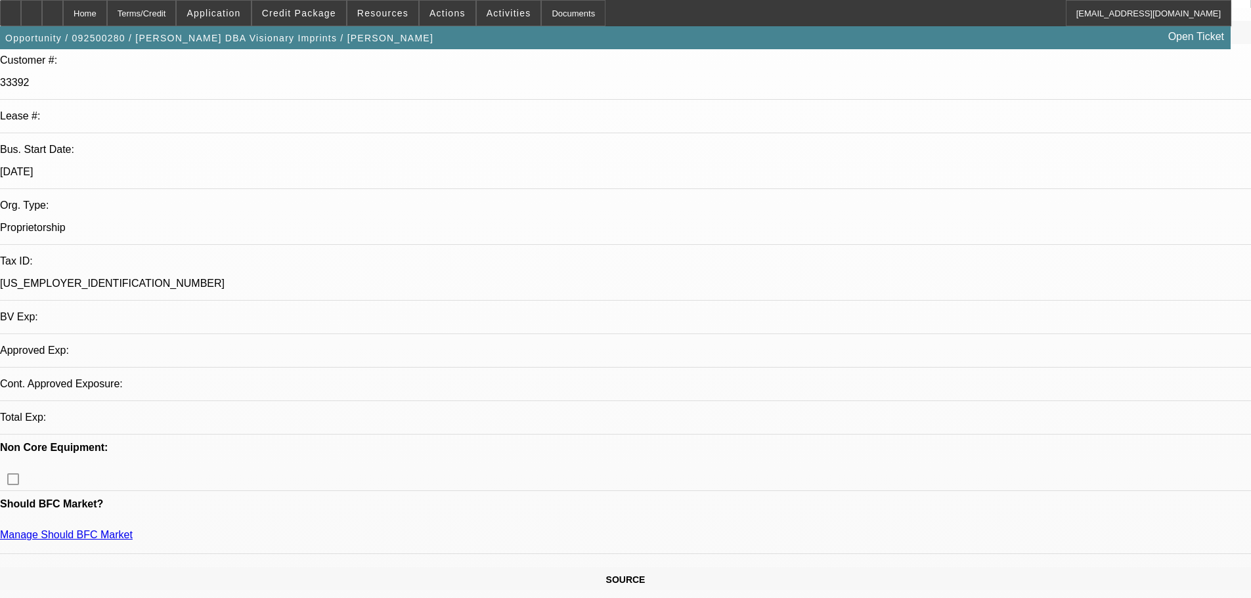
select select "0"
select select "0.1"
select select "4"
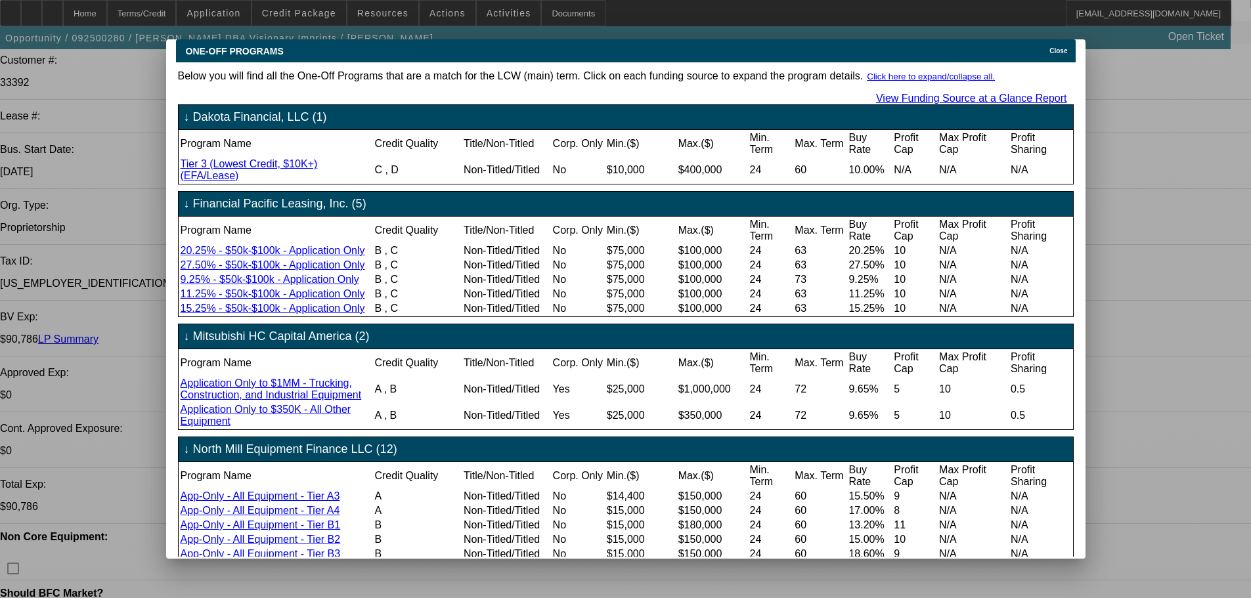
scroll to position [0, 0]
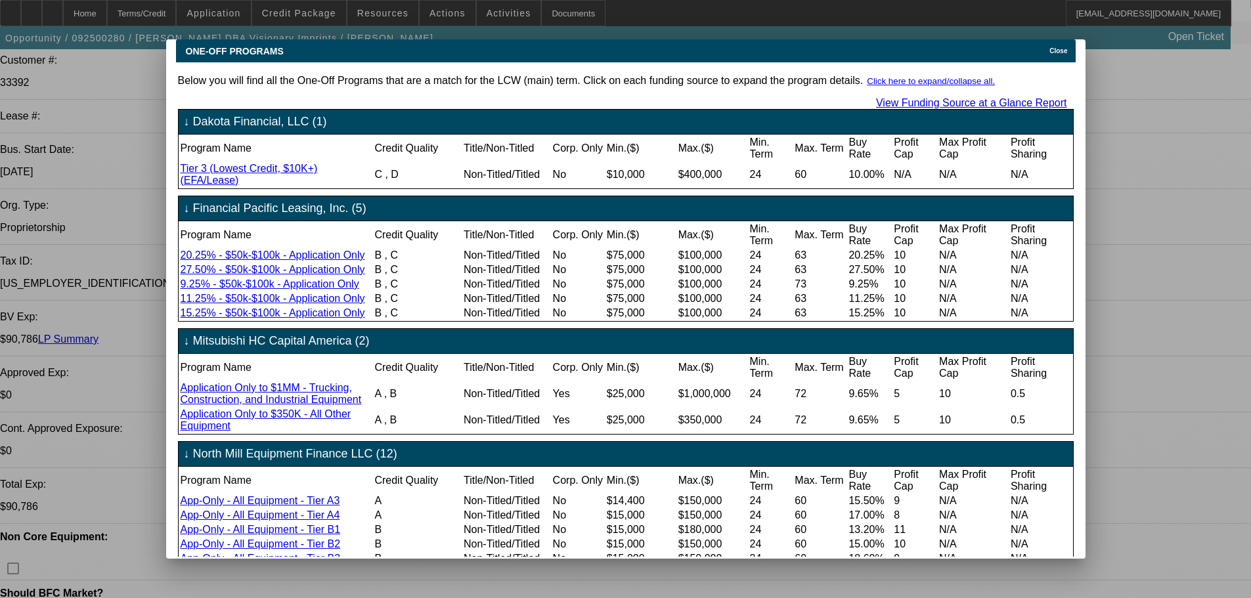
click at [1067, 47] on span "Close" at bounding box center [1058, 50] width 18 height 7
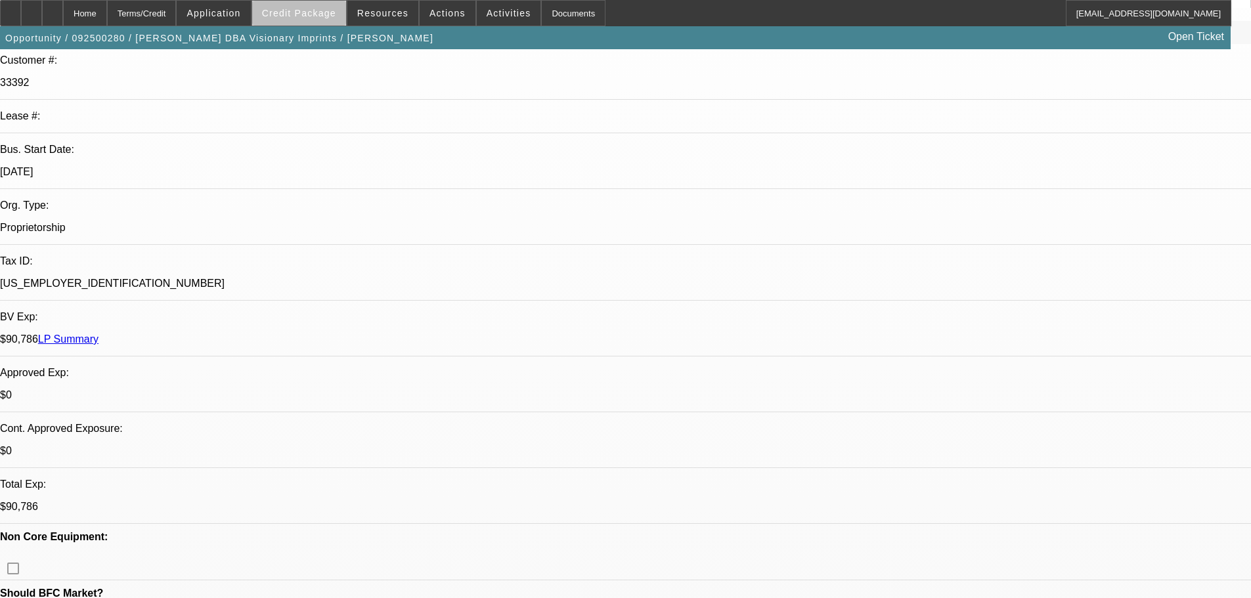
click at [320, 15] on span "Credit Package" at bounding box center [299, 13] width 74 height 11
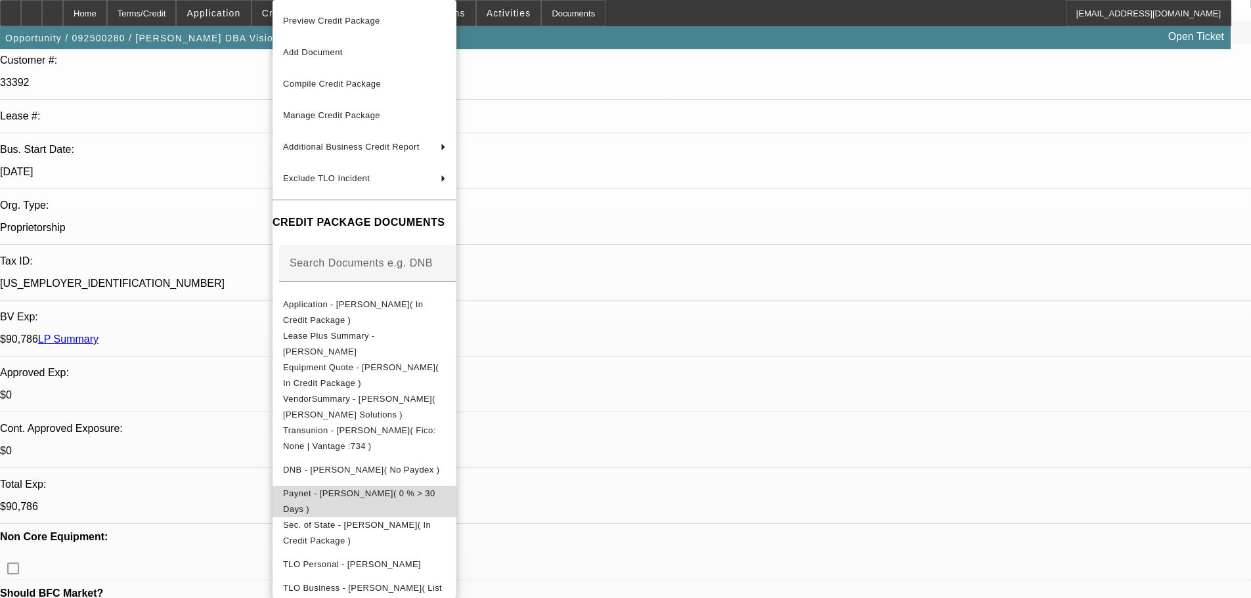
click at [400, 502] on span "Paynet - Kevin Vaughn( 0 % > 30 Days )" at bounding box center [364, 502] width 163 height 32
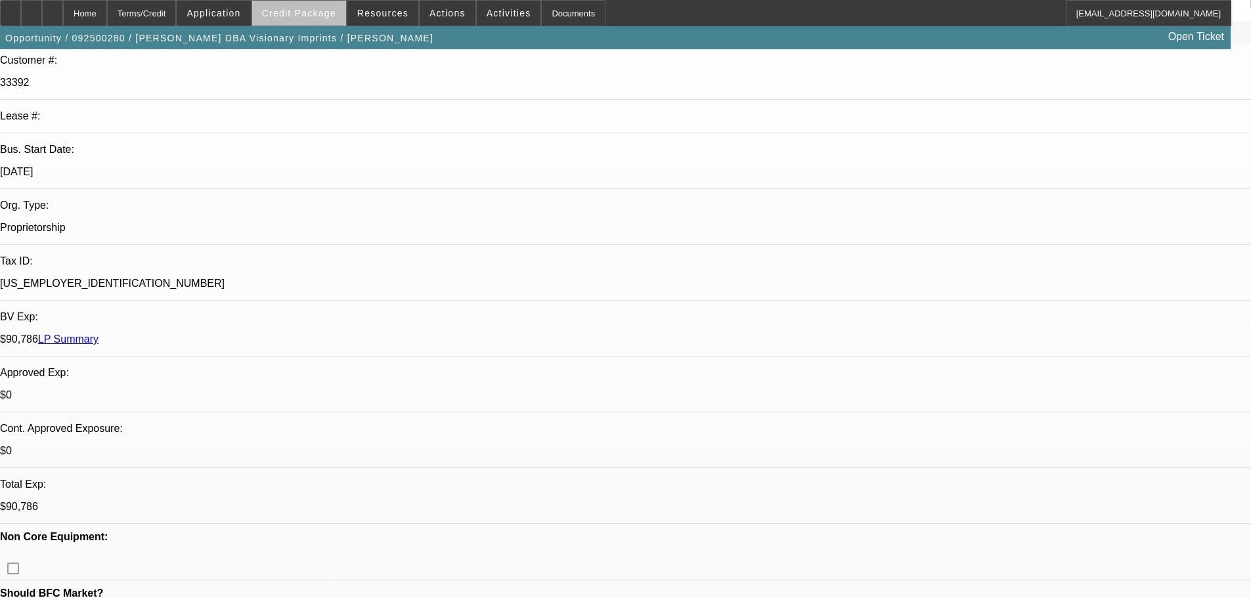
click at [322, 18] on span at bounding box center [299, 13] width 94 height 32
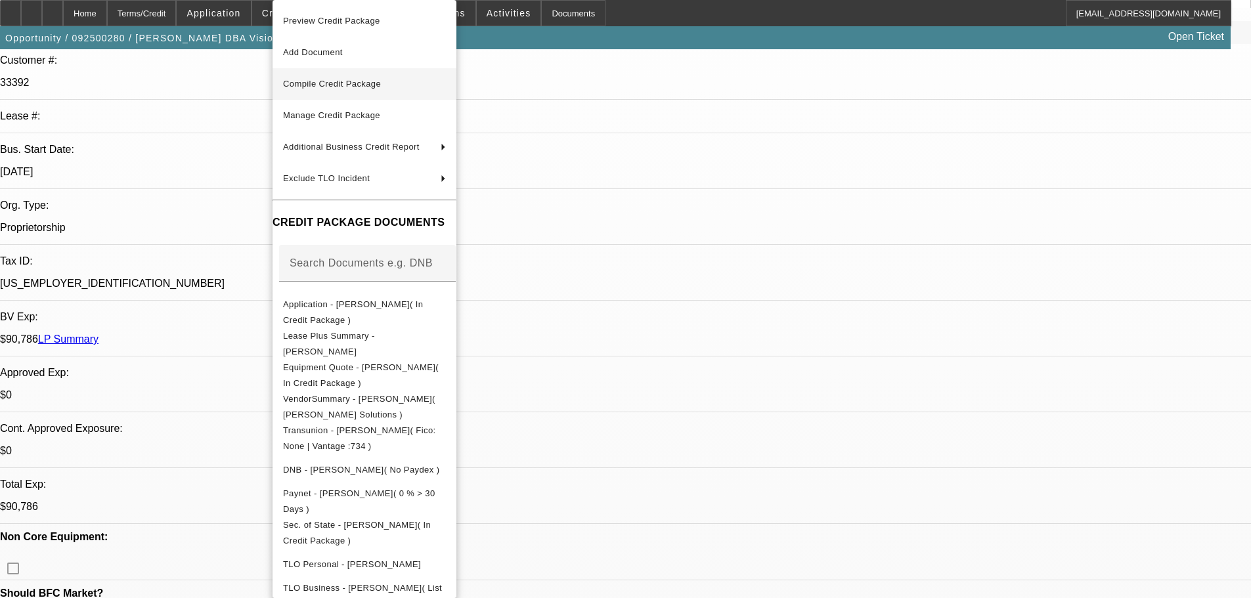
click at [348, 81] on span "Compile Credit Package" at bounding box center [332, 84] width 98 height 10
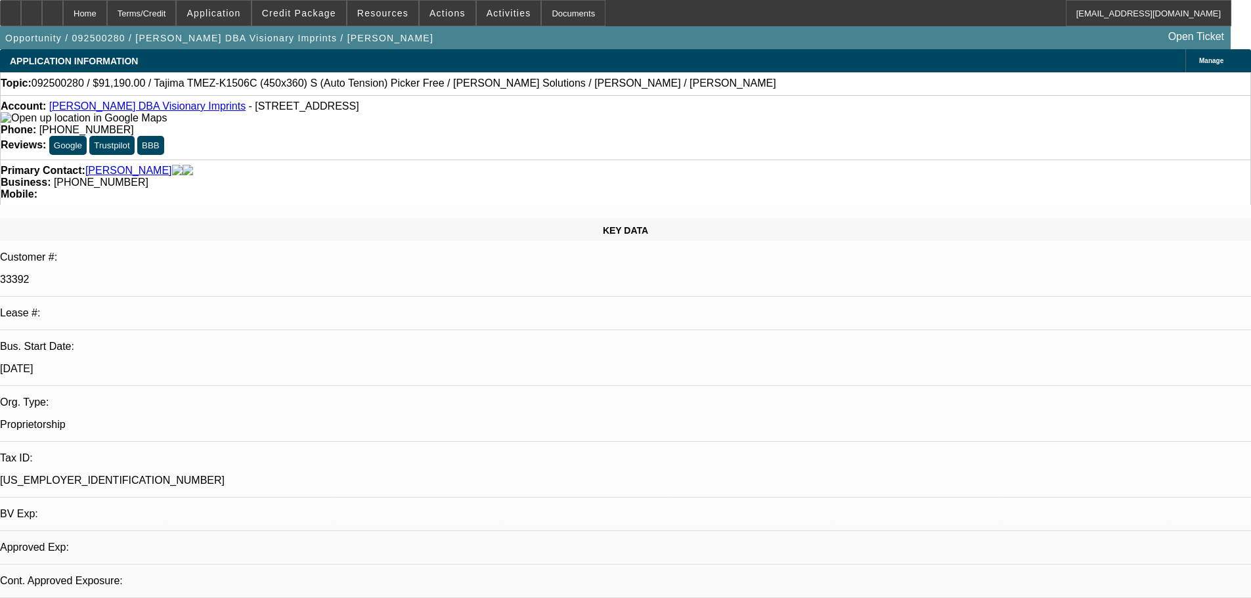
select select "0"
select select "0.1"
select select "4"
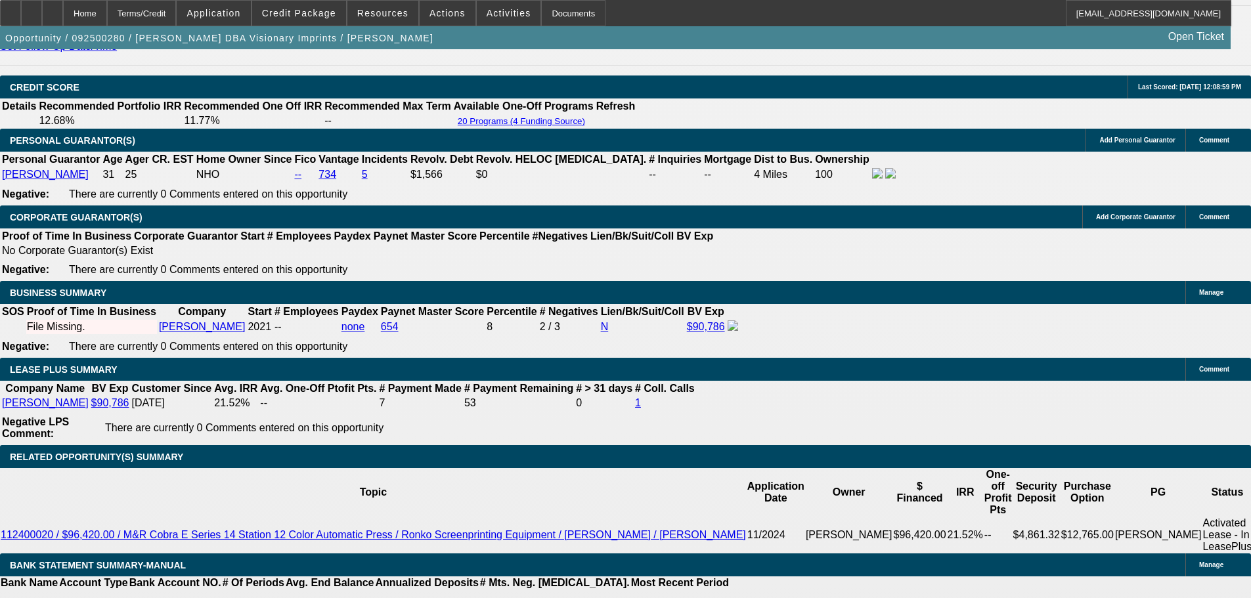
scroll to position [2035, 0]
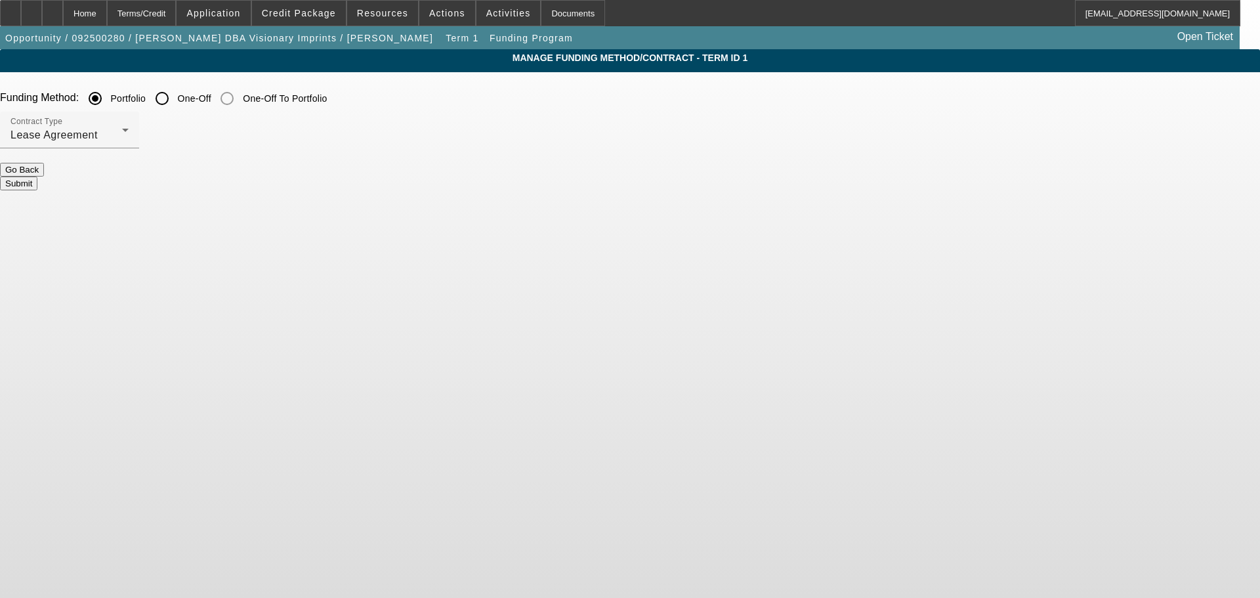
click at [175, 94] on input "One-Off" at bounding box center [162, 98] width 26 height 26
radio input "true"
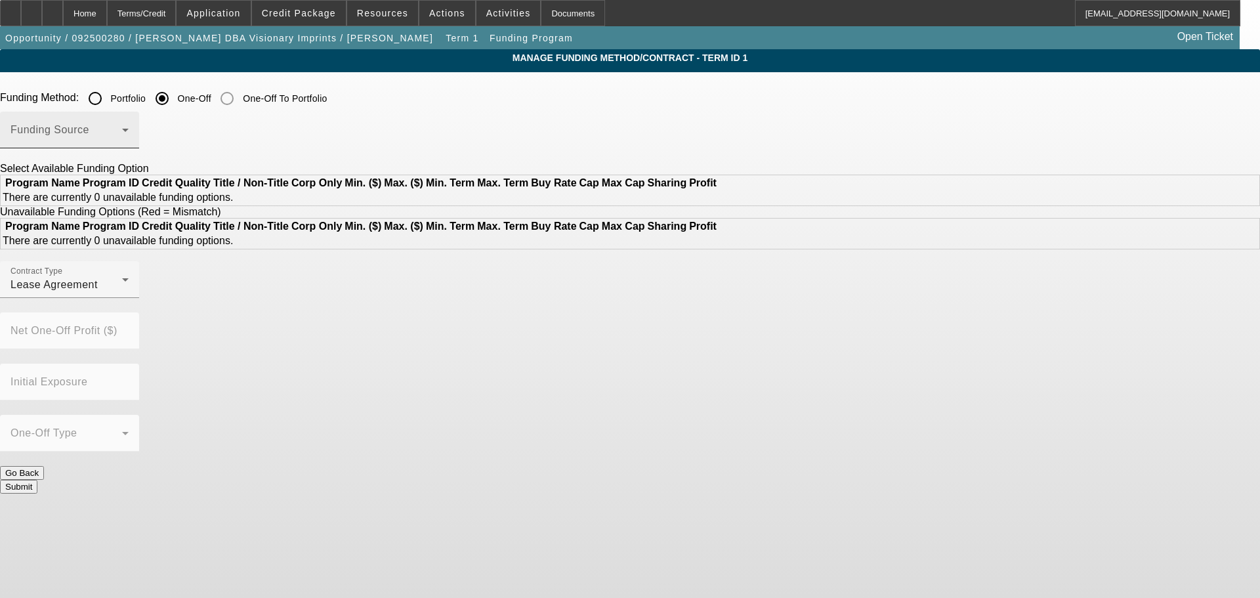
click at [122, 140] on span at bounding box center [67, 135] width 112 height 16
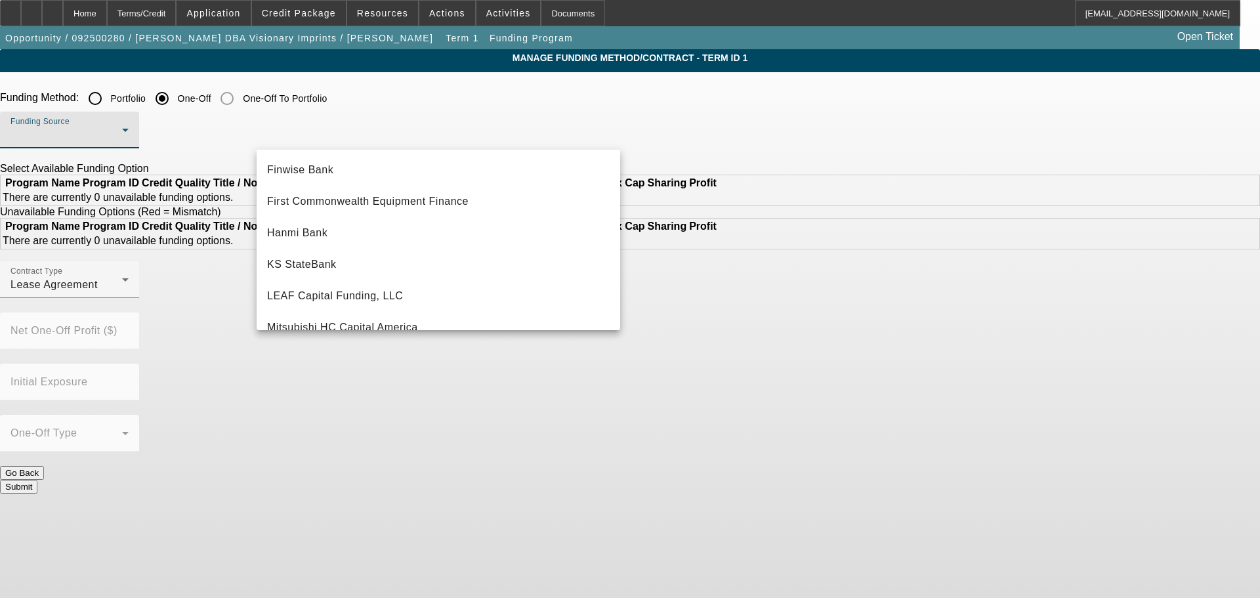
scroll to position [197, 0]
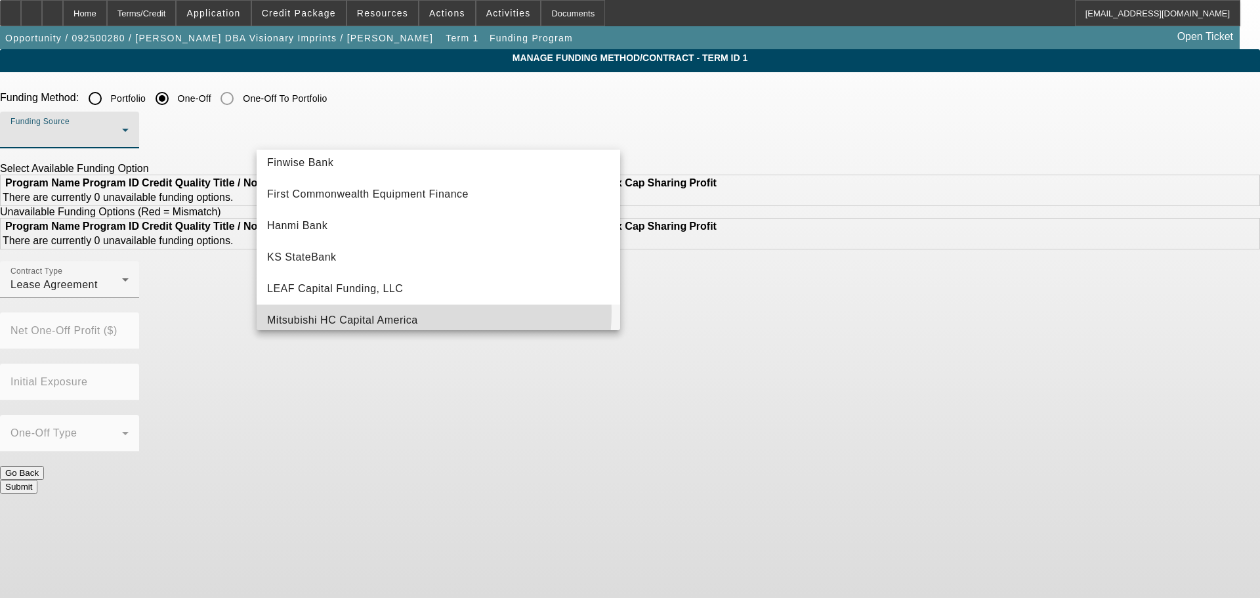
click at [402, 312] on mat-option "Mitsubishi HC Capital America" at bounding box center [439, 321] width 364 height 32
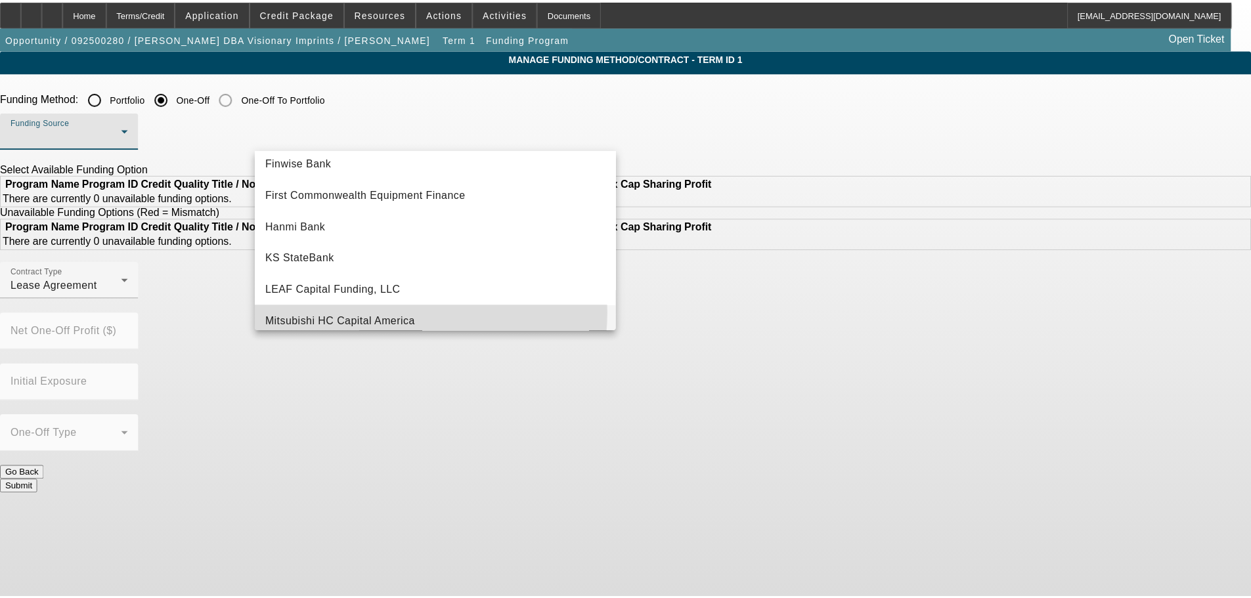
scroll to position [0, 0]
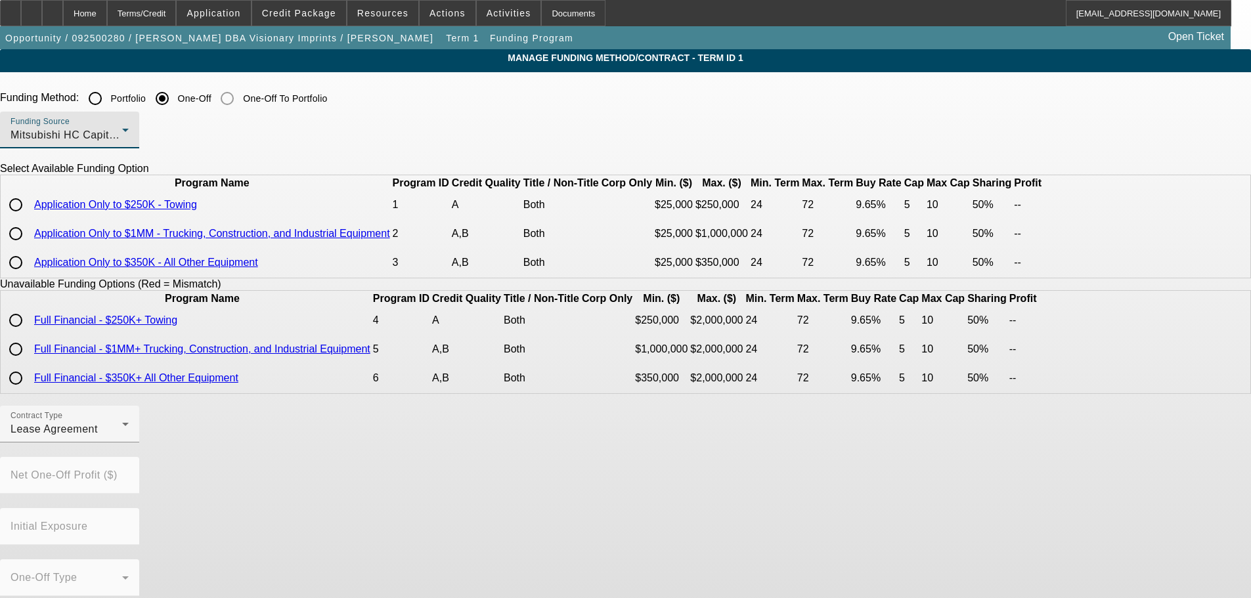
click at [29, 276] on input "radio" at bounding box center [16, 262] width 26 height 26
radio input "true"
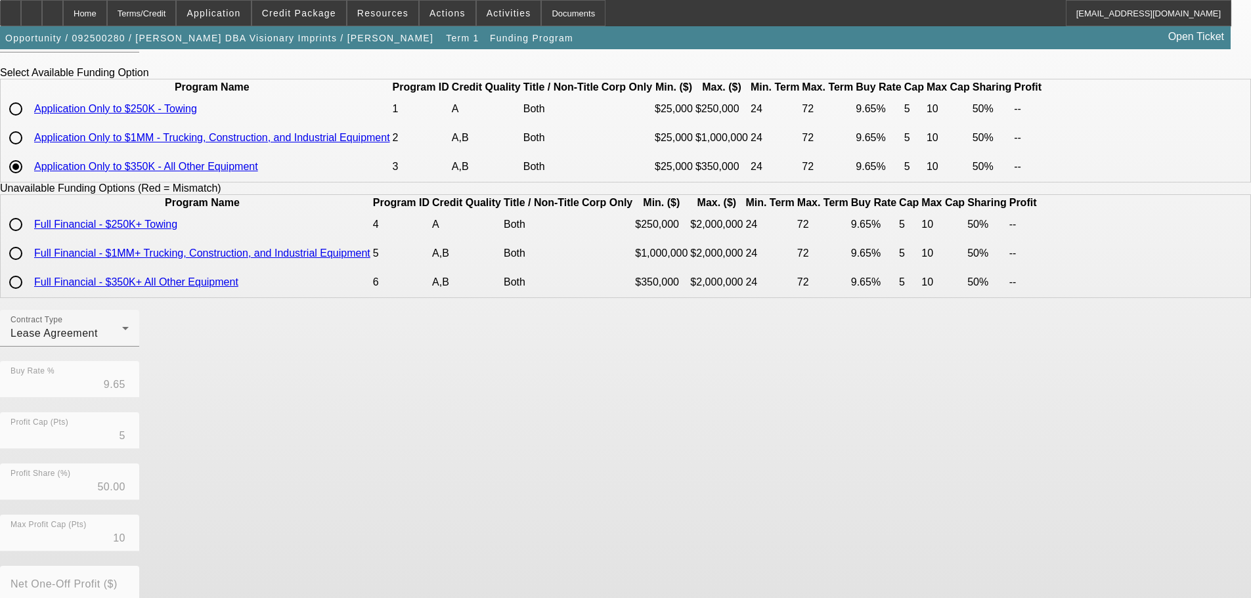
scroll to position [278, 0]
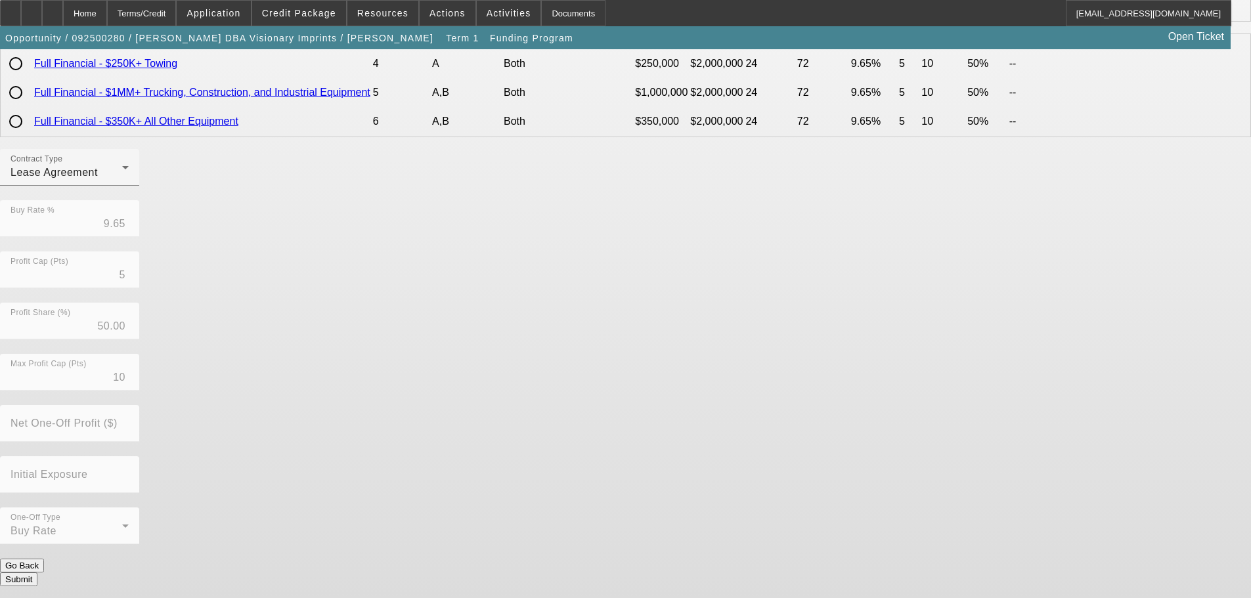
click at [37, 574] on button "Submit" at bounding box center [18, 579] width 37 height 14
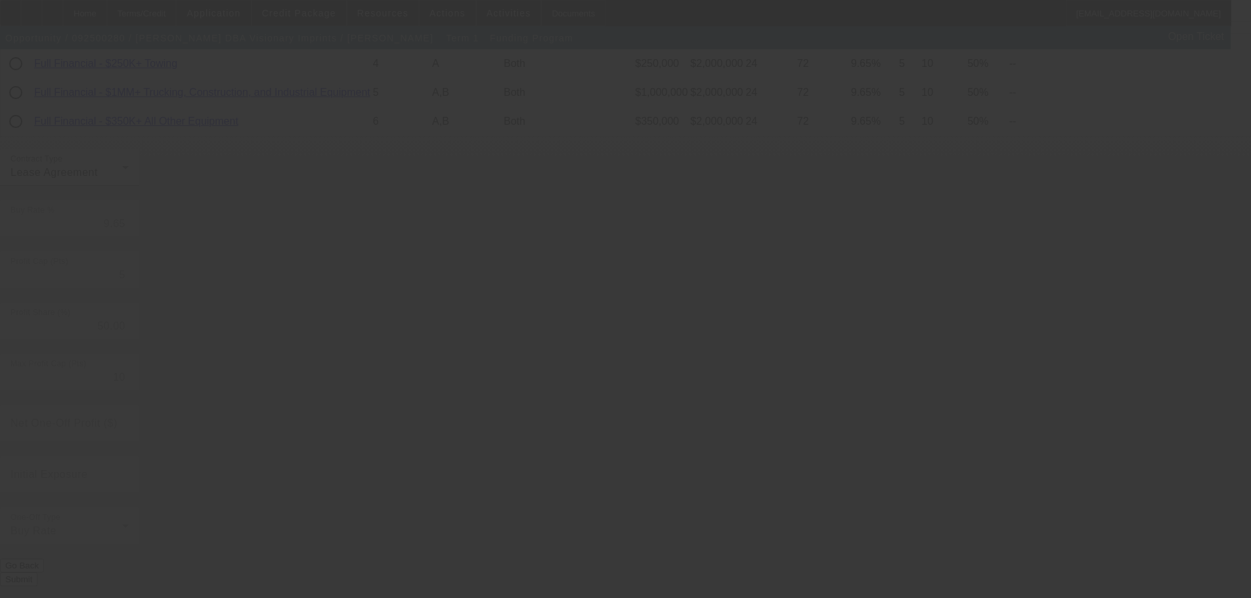
radio input "true"
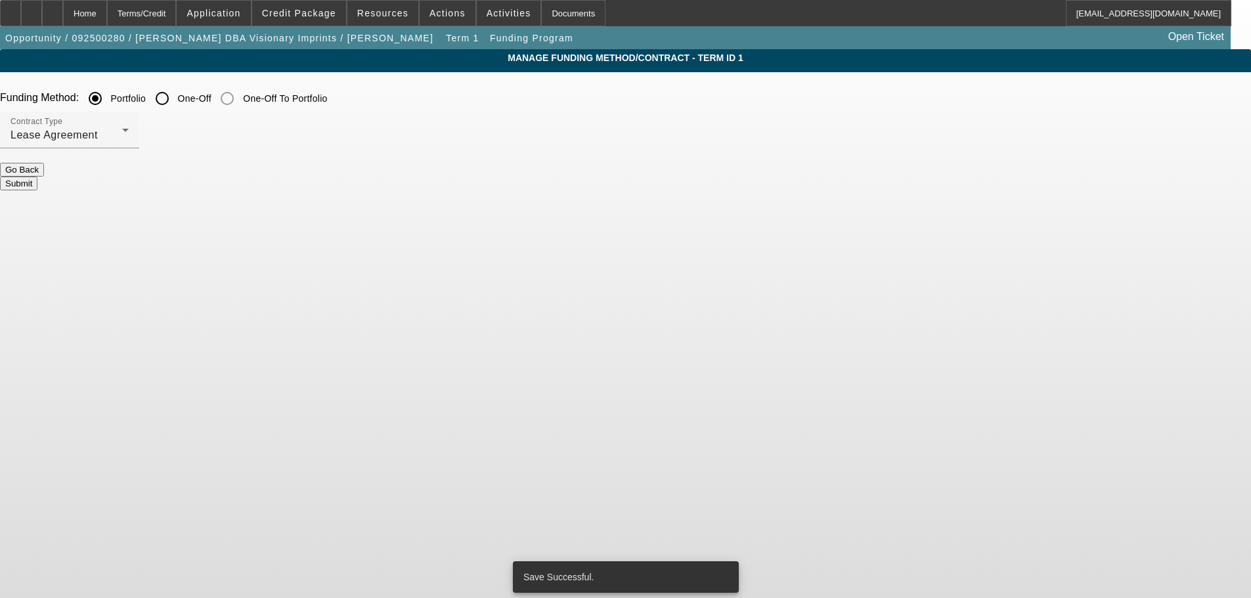
scroll to position [0, 0]
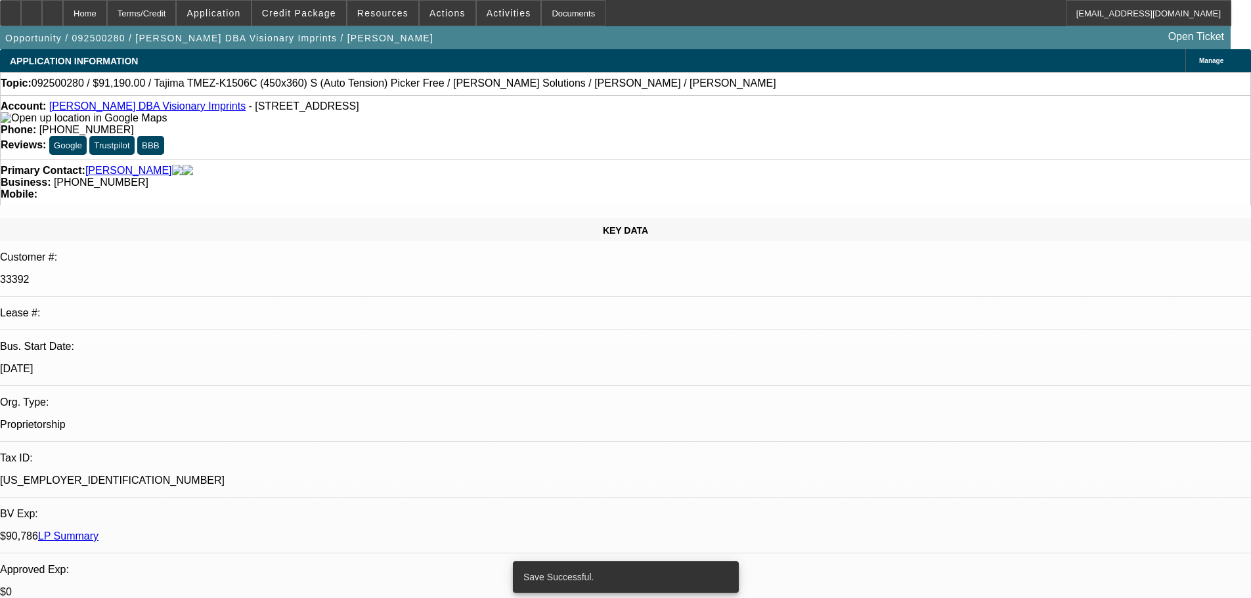
select select "0"
select select "0.1"
select select "4"
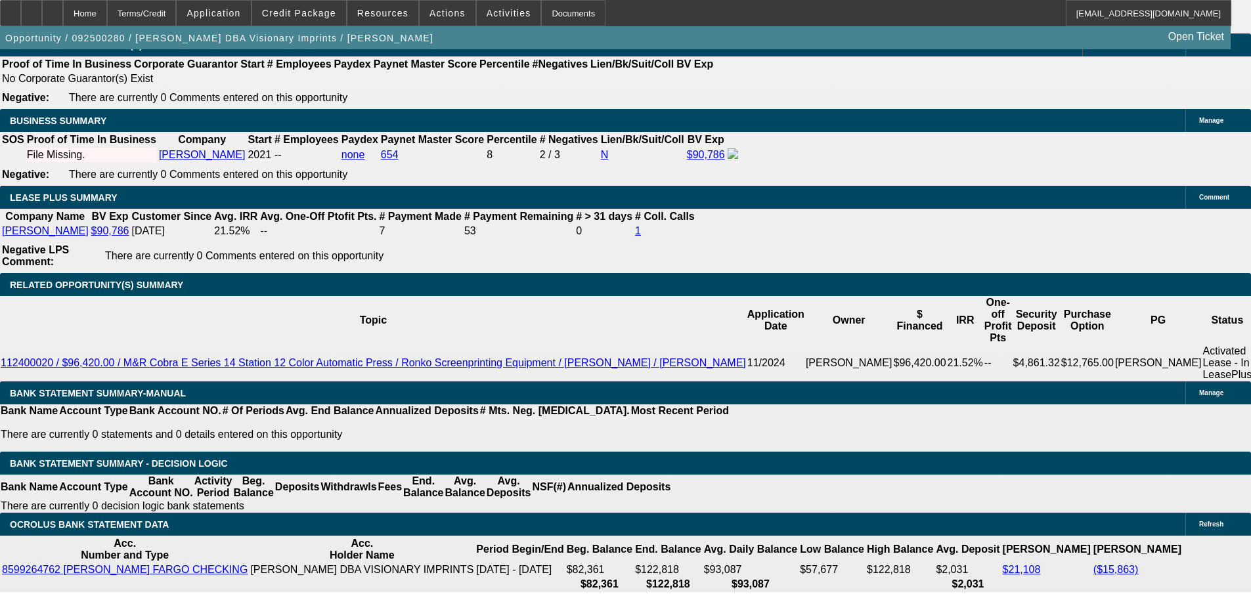
scroll to position [2101, 0]
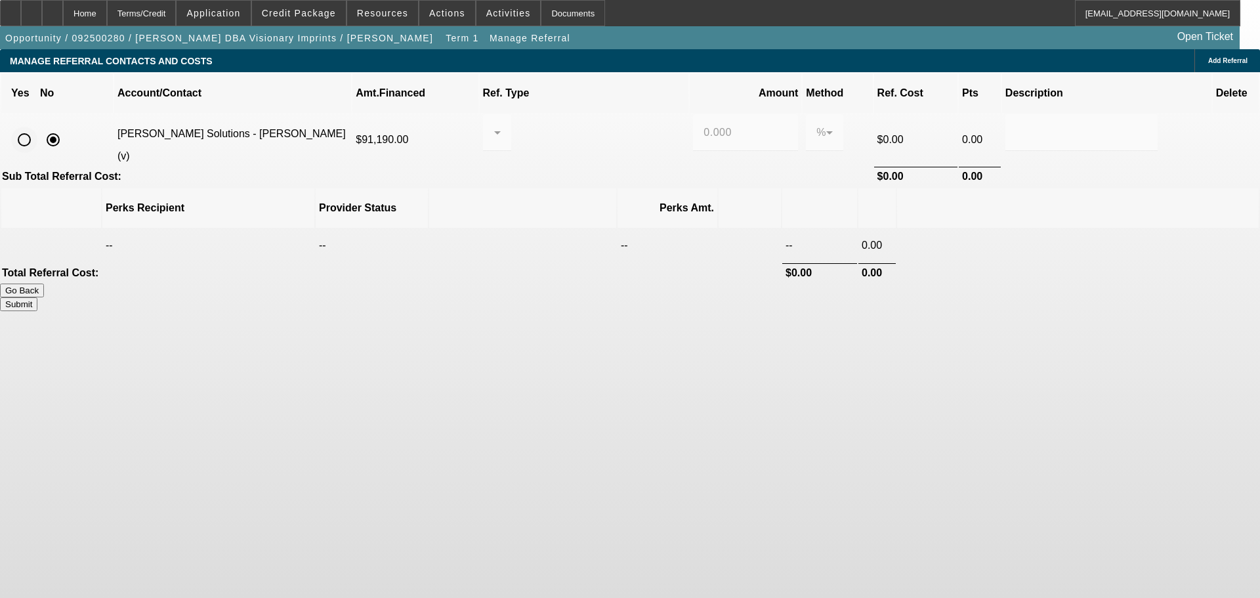
click at [37, 127] on input "radio" at bounding box center [24, 140] width 26 height 26
radio input "true"
click at [501, 128] on div at bounding box center [497, 132] width 7 height 37
click at [615, 156] on span "Pay vendor SALES PERSON" at bounding box center [600, 155] width 108 height 32
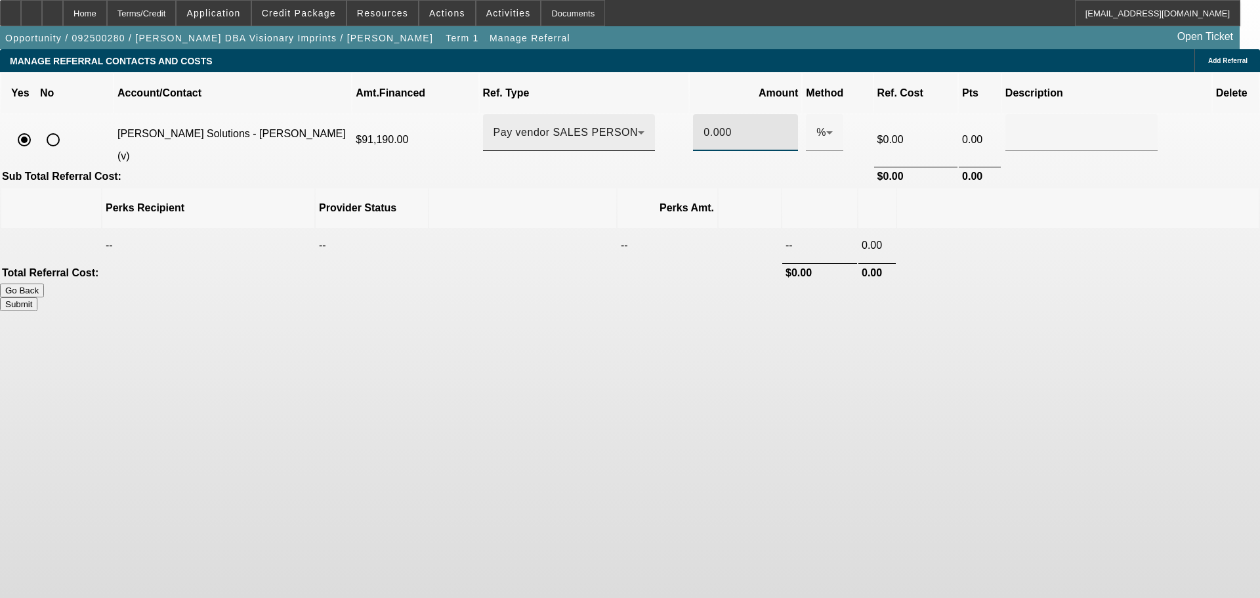
drag, startPoint x: 721, startPoint y: 118, endPoint x: 657, endPoint y: 118, distance: 64.3
click at [657, 118] on tr "Hirsch Solutions - Garcia, Tyger (v) $91,190.00 Pay vendor SALES PERSON 0.000 %…" at bounding box center [630, 139] width 1258 height 51
click at [721, 347] on body "Home Terms/Credit Application Credit Package Resources Actions Activities Docum…" at bounding box center [630, 299] width 1260 height 598
click at [37, 297] on button "Submit" at bounding box center [18, 304] width 37 height 14
type input "0.330"
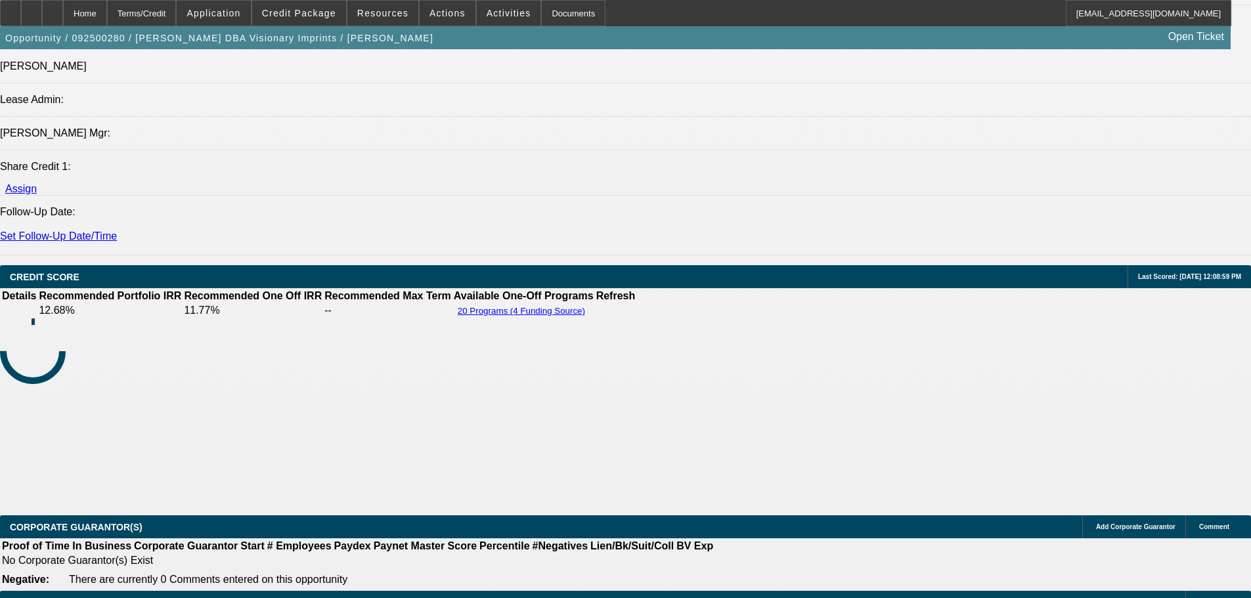
select select "0"
select select "0.1"
select select "4"
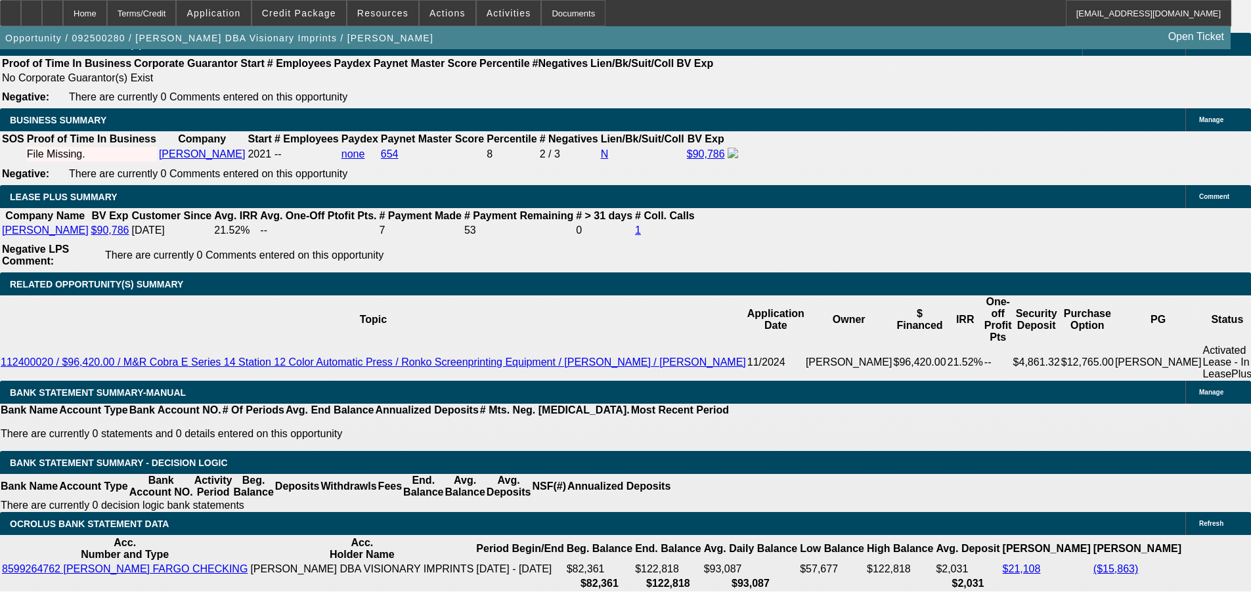
scroll to position [2018, 0]
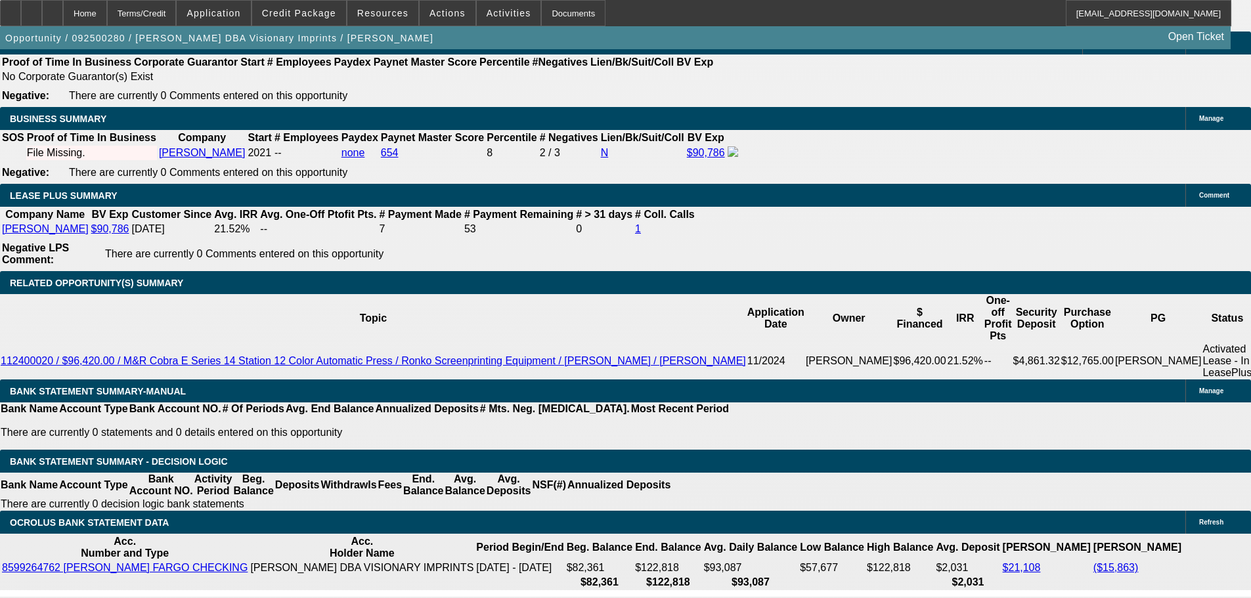
drag, startPoint x: 288, startPoint y: 286, endPoint x: 348, endPoint y: 279, distance: 60.1
type input "UNKNOWN"
type input "11"
type input "$1,982.69"
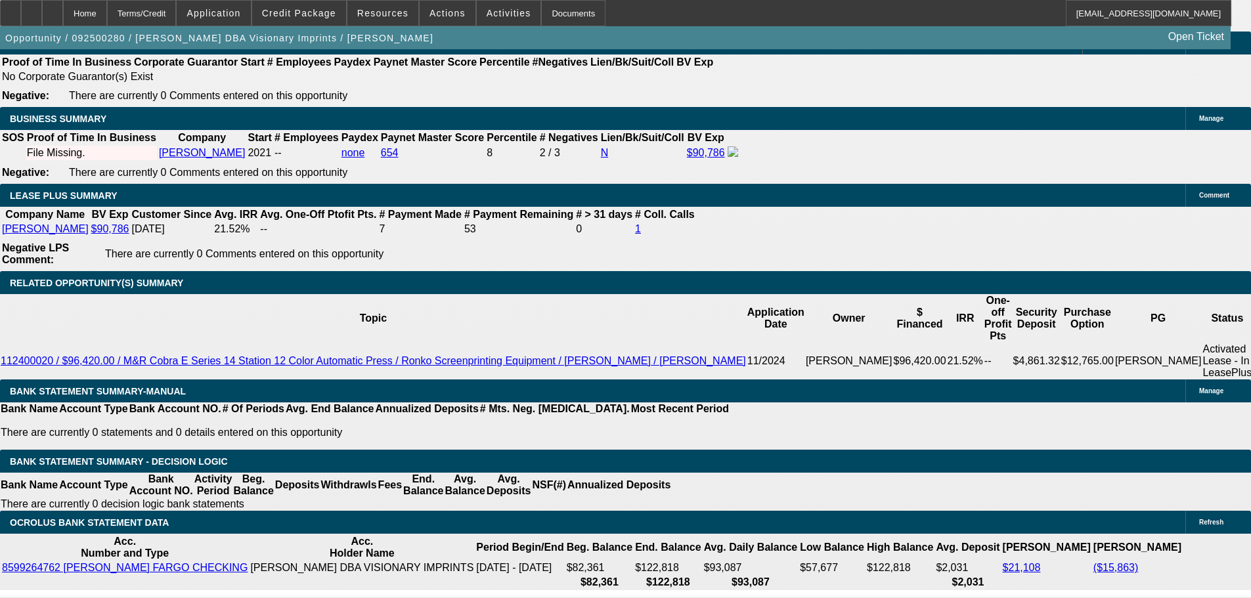
type input "11"
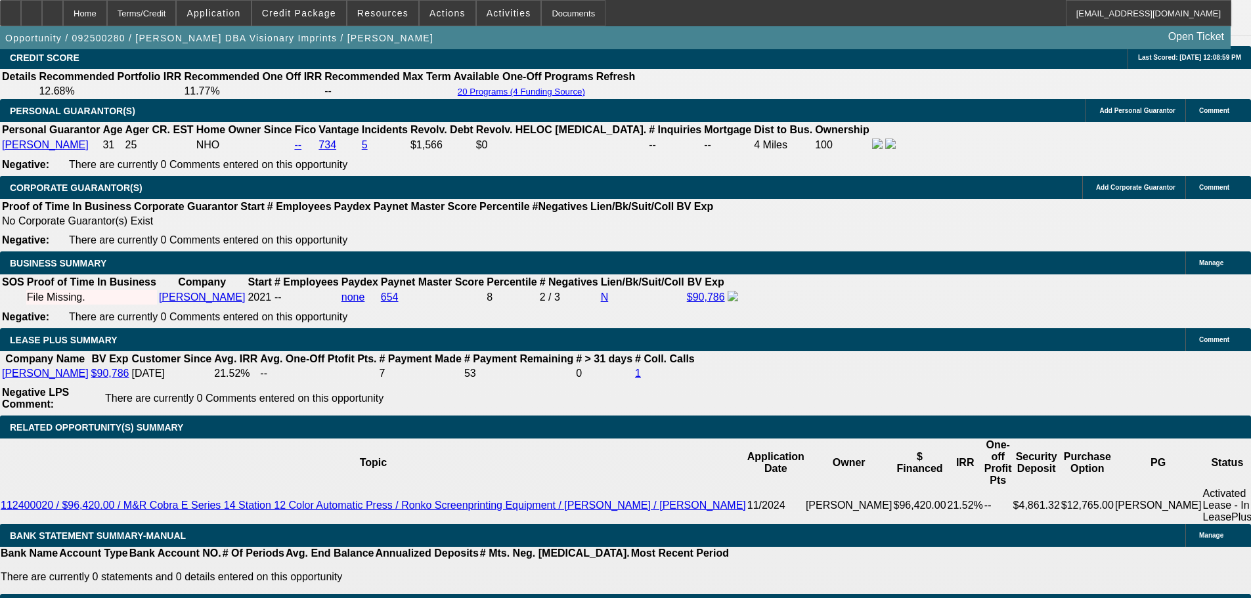
scroll to position [1755, 0]
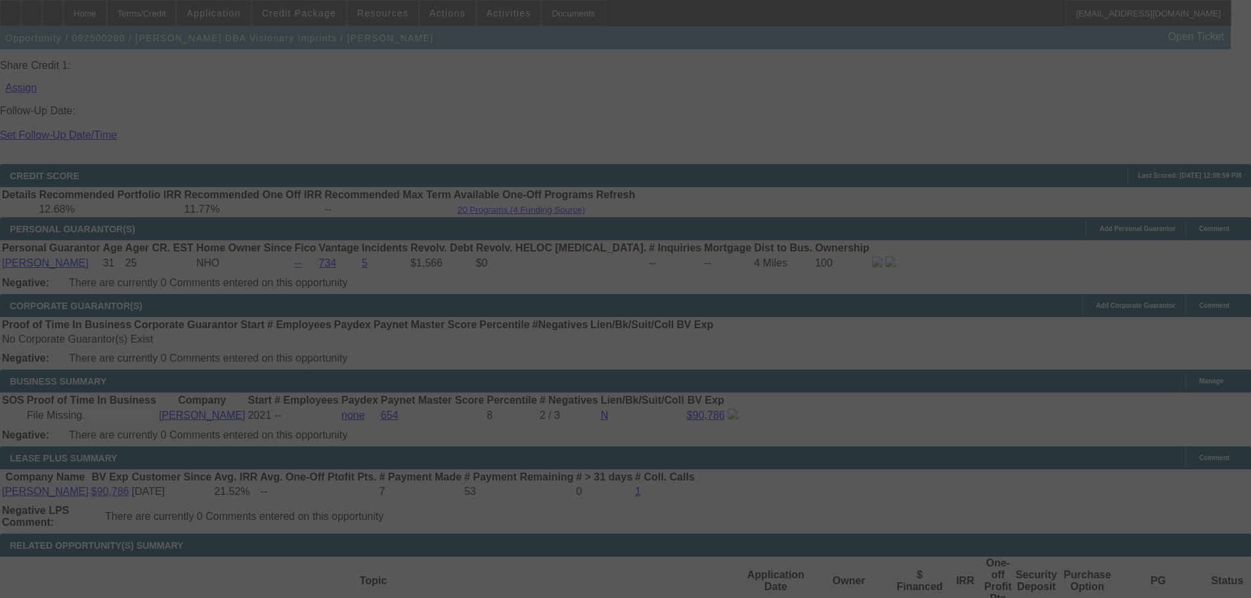
select select "0"
select select "0.1"
select select "4"
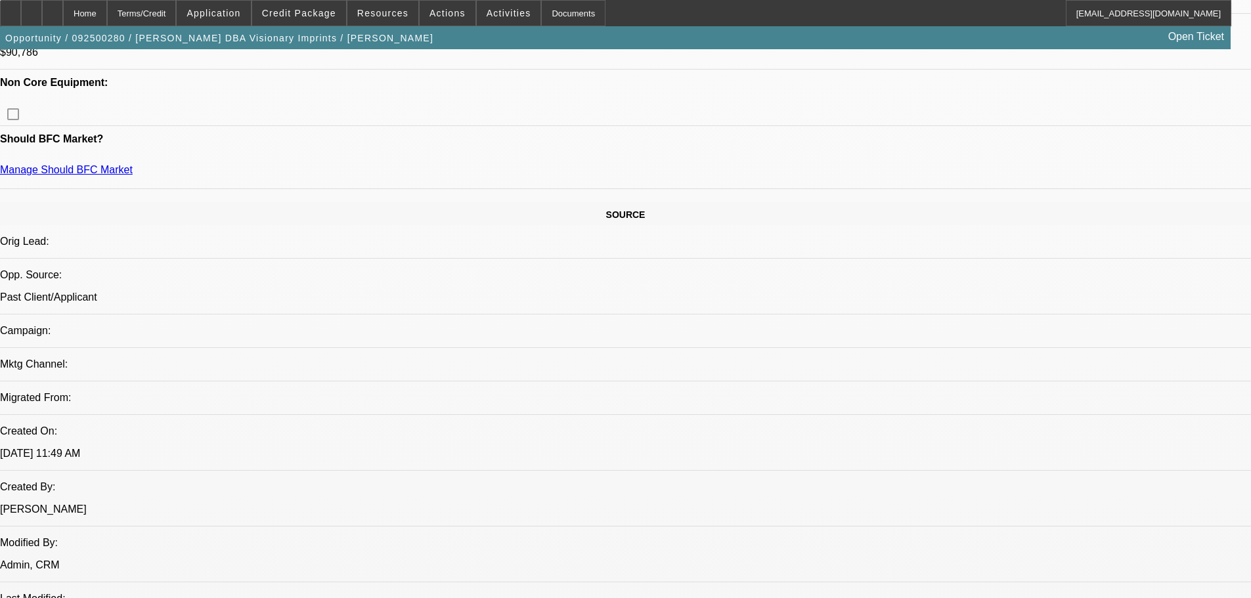
scroll to position [639, 0]
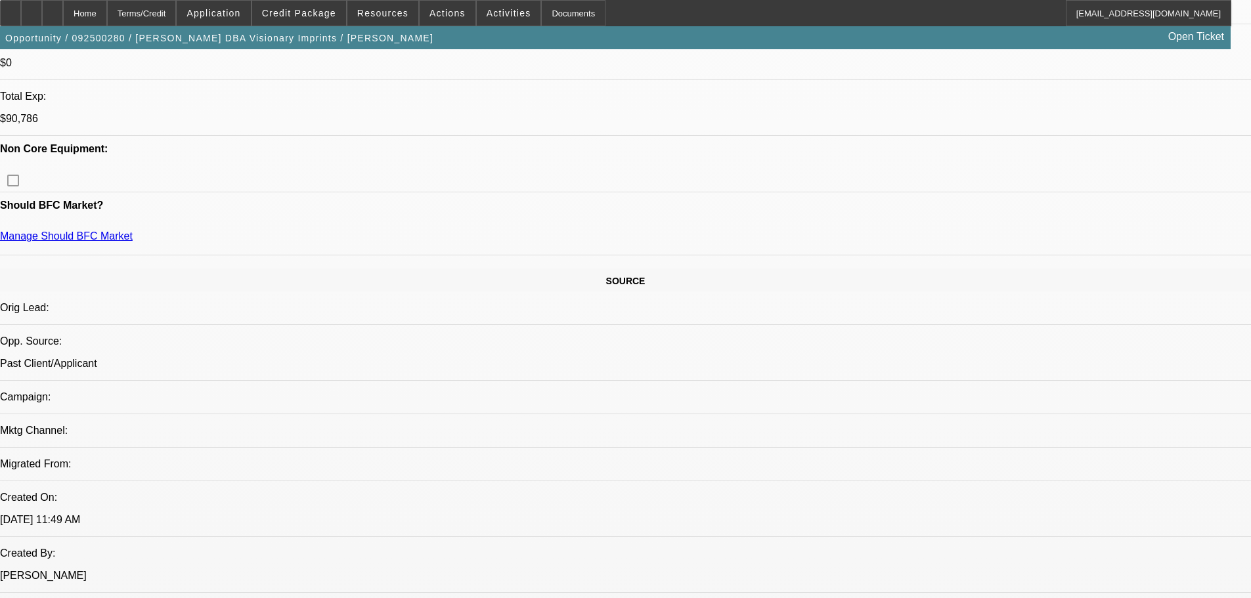
scroll to position [574, 0]
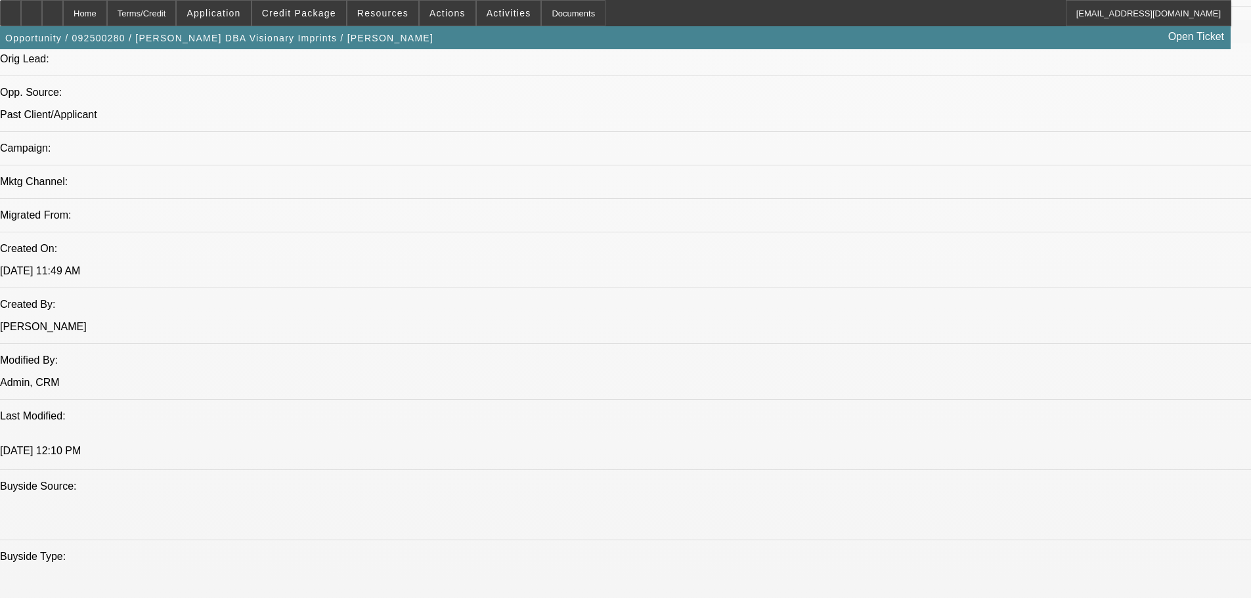
scroll to position [639, 0]
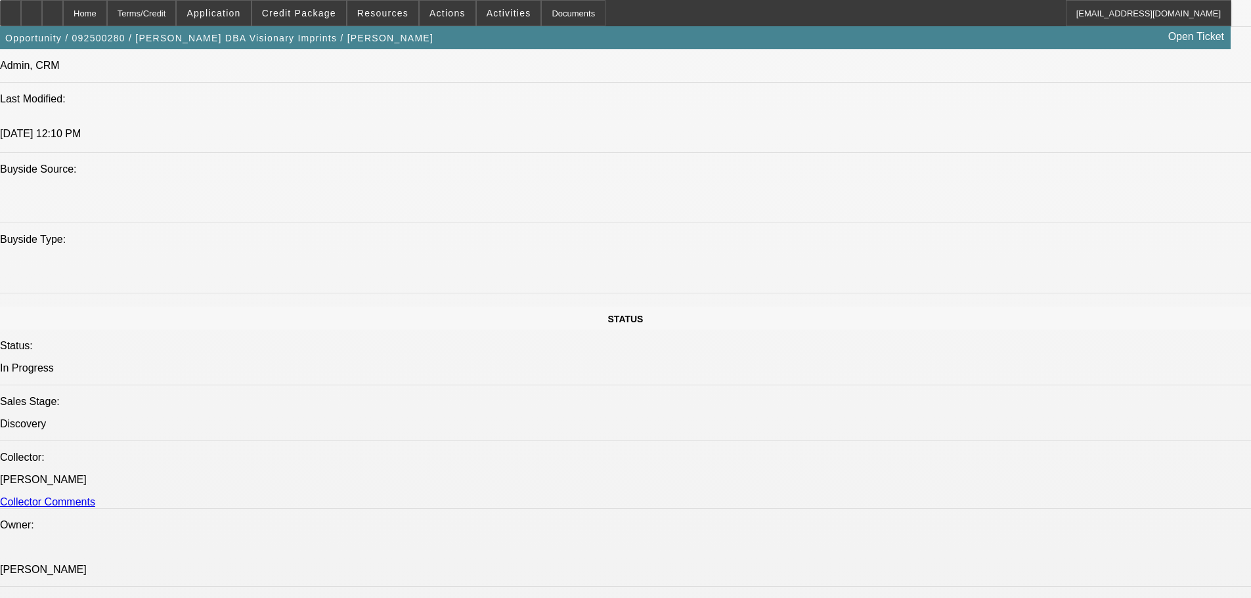
scroll to position [1361, 0]
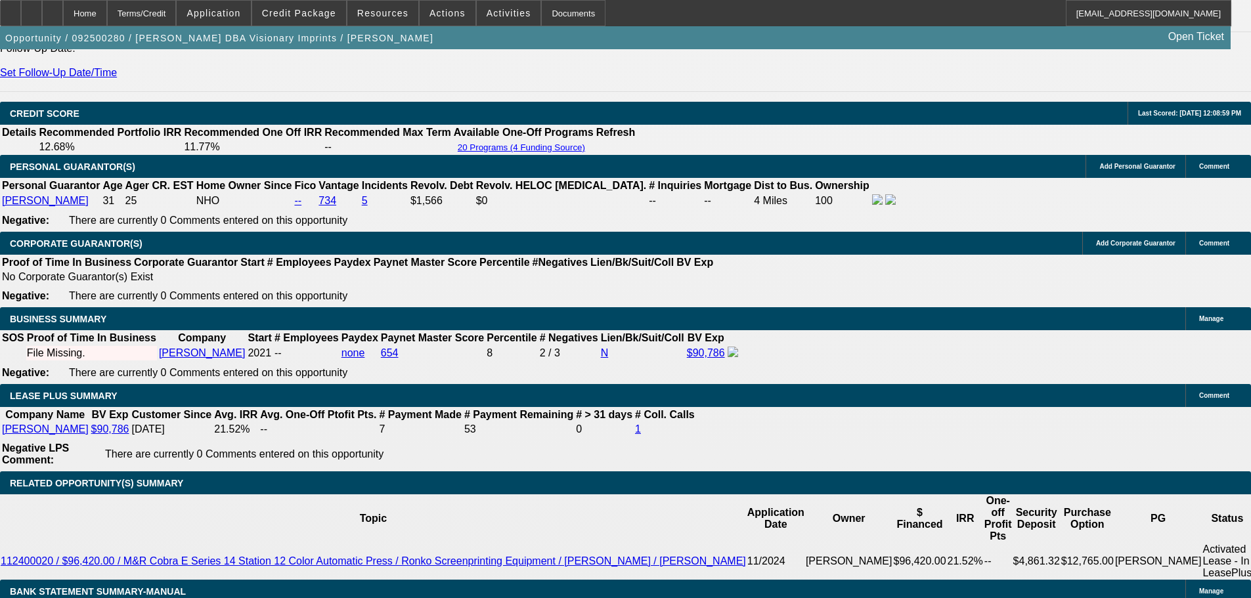
scroll to position [2018, 0]
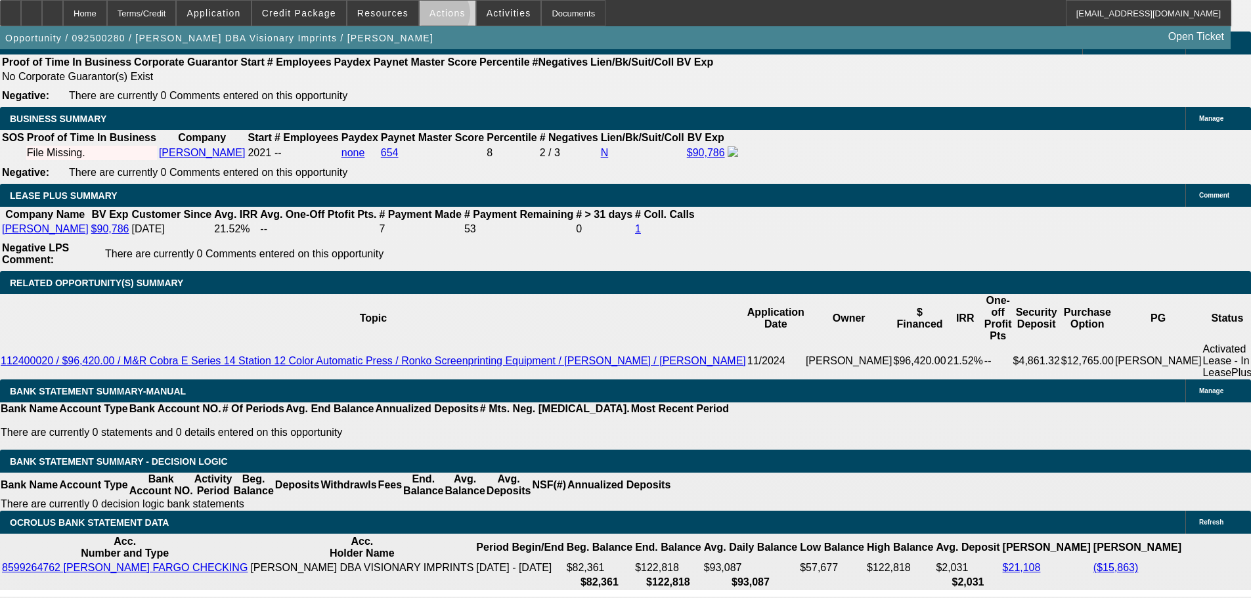
click at [433, 16] on span "Actions" at bounding box center [447, 13] width 36 height 11
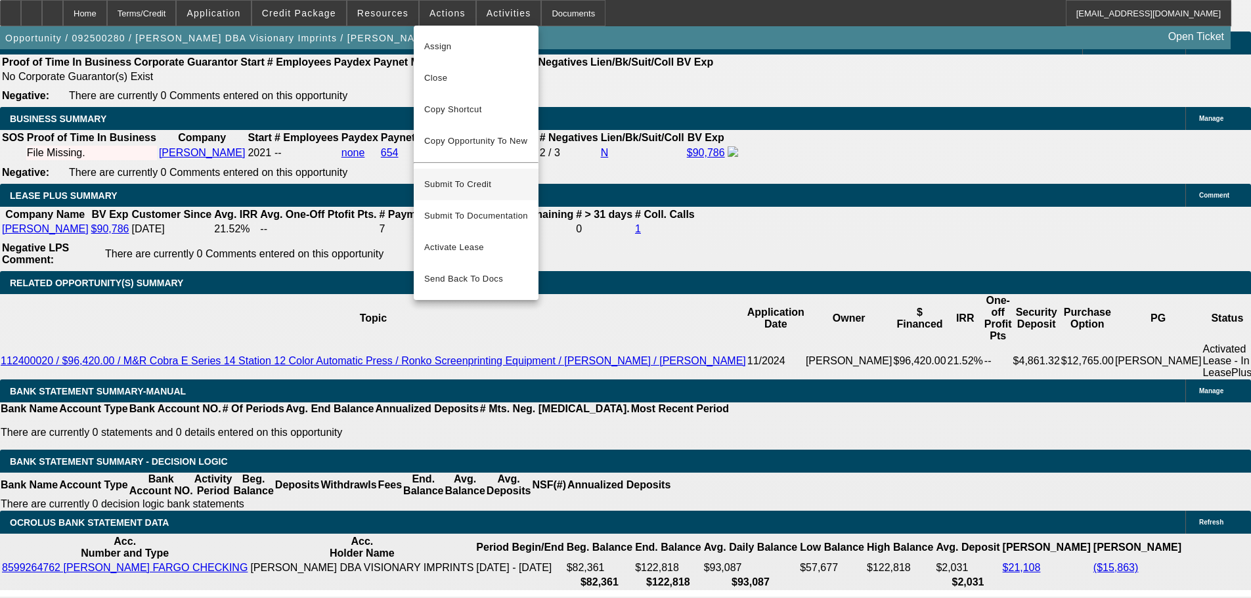
click at [476, 177] on span "Submit To Credit" at bounding box center [476, 185] width 104 height 16
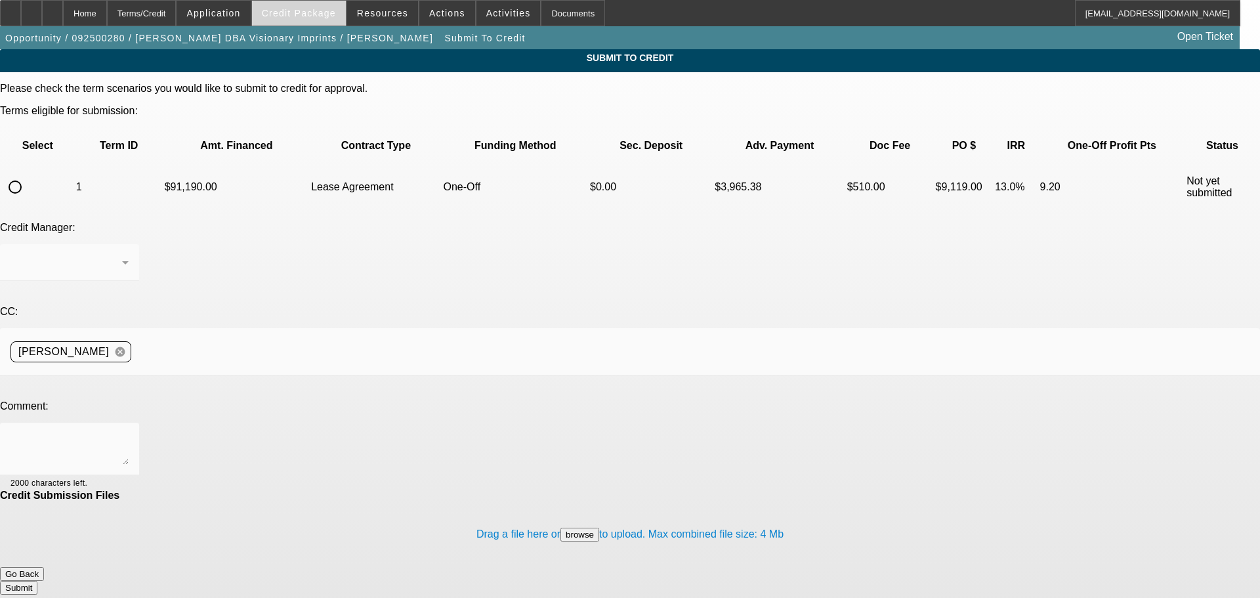
click at [324, 16] on span "Credit Package" at bounding box center [299, 13] width 74 height 11
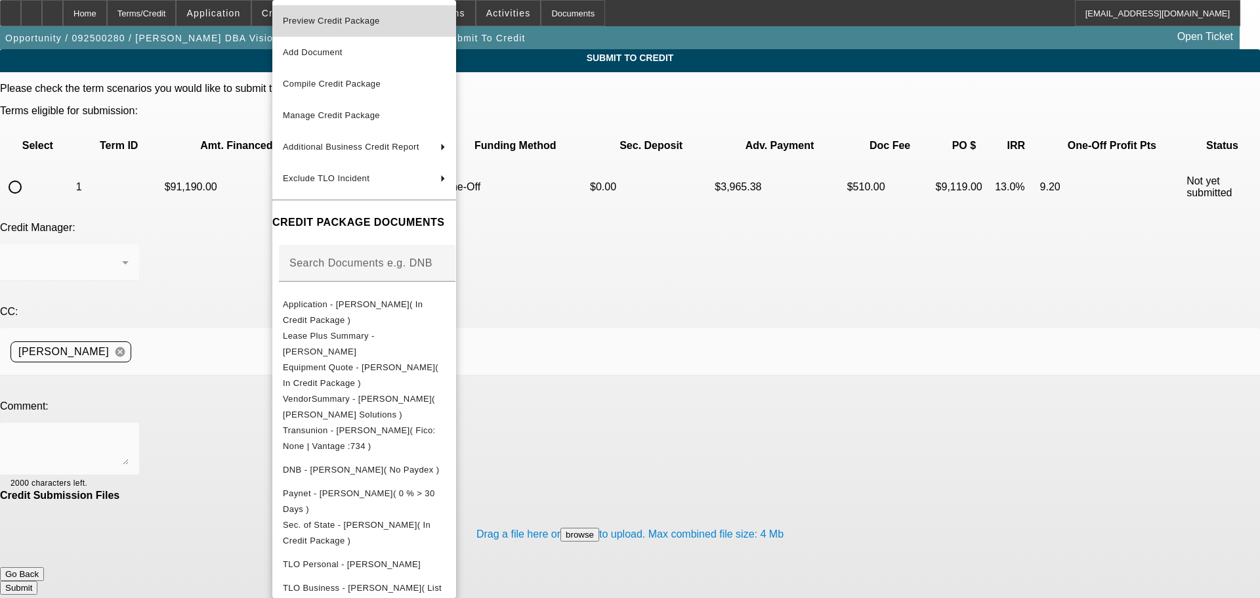
click at [324, 18] on span "Preview Credit Package" at bounding box center [331, 21] width 97 height 10
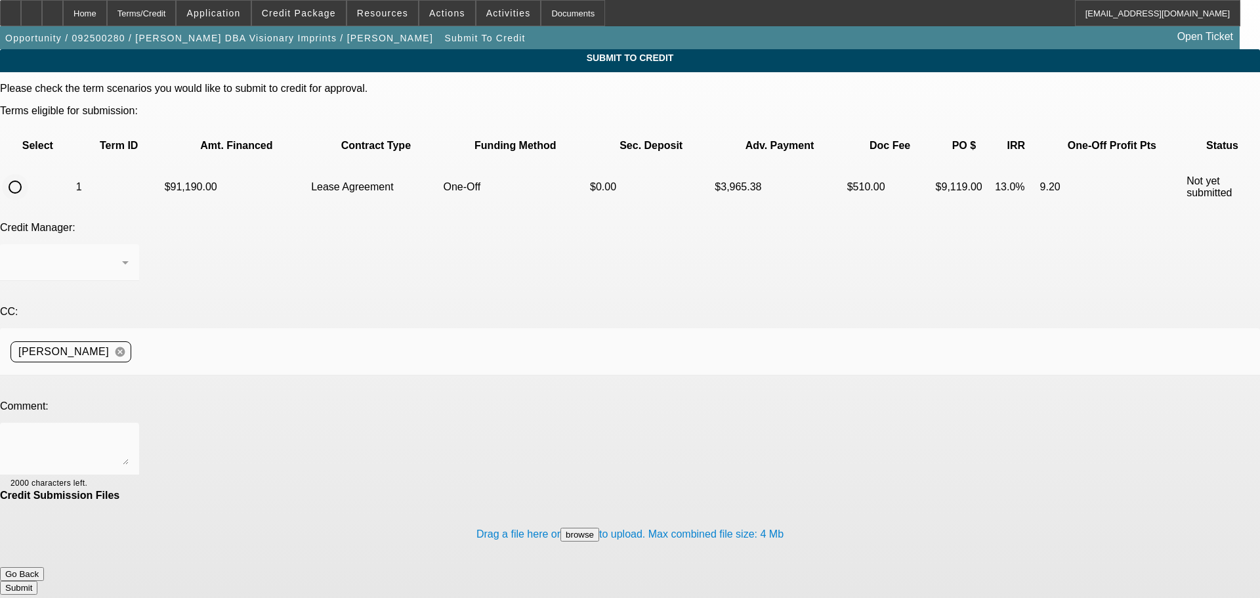
click at [28, 174] on input "radio" at bounding box center [15, 187] width 26 height 26
radio input "true"
drag, startPoint x: 325, startPoint y: 308, endPoint x: 332, endPoint y: 305, distance: 7.1
click at [129, 433] on textarea at bounding box center [70, 449] width 118 height 32
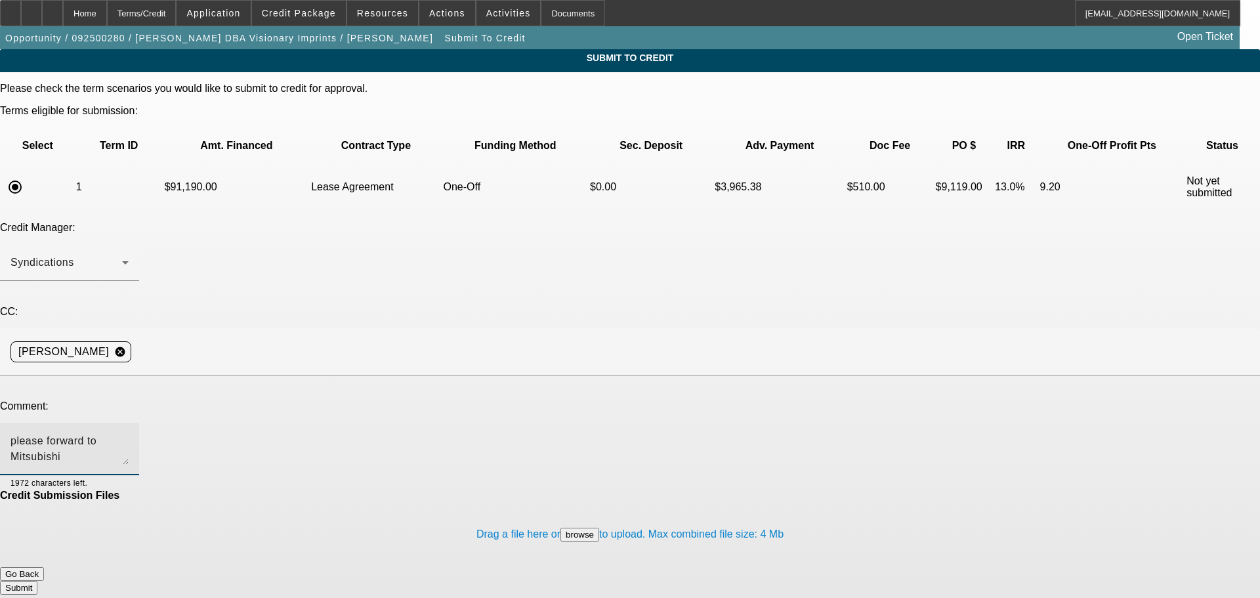
type textarea "please forward to Mitsubishi"
click at [37, 581] on button "Submit" at bounding box center [18, 588] width 37 height 14
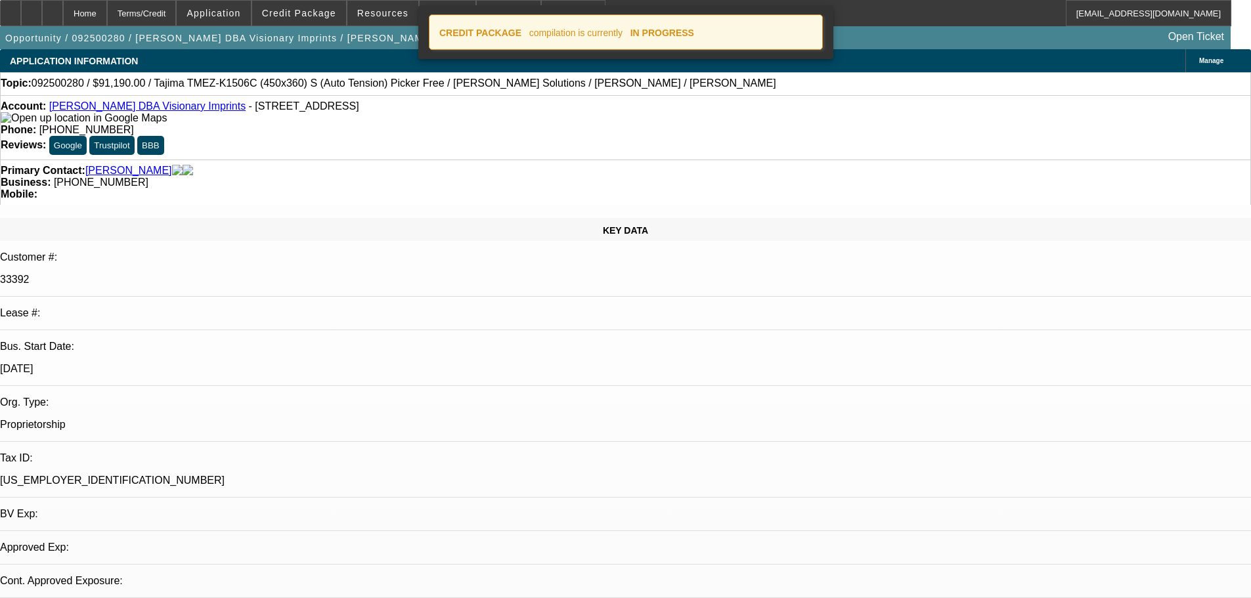
select select "0"
select select "0.1"
select select "4"
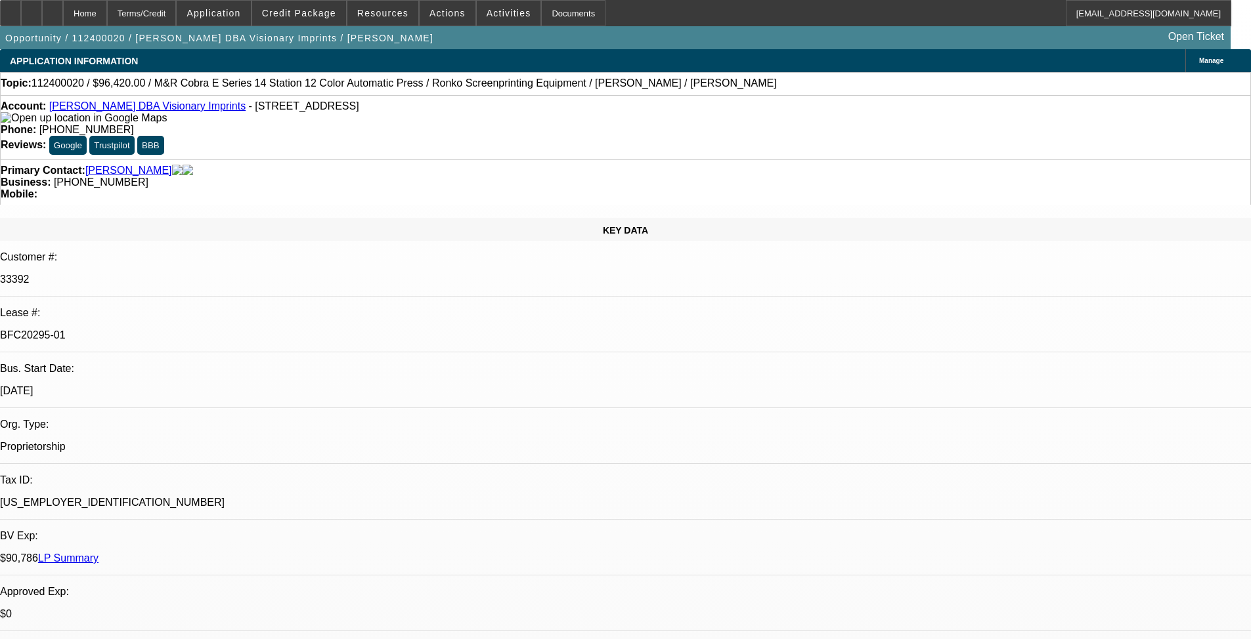
select select "0"
select select "2"
select select "0.1"
select select "0"
select select "2"
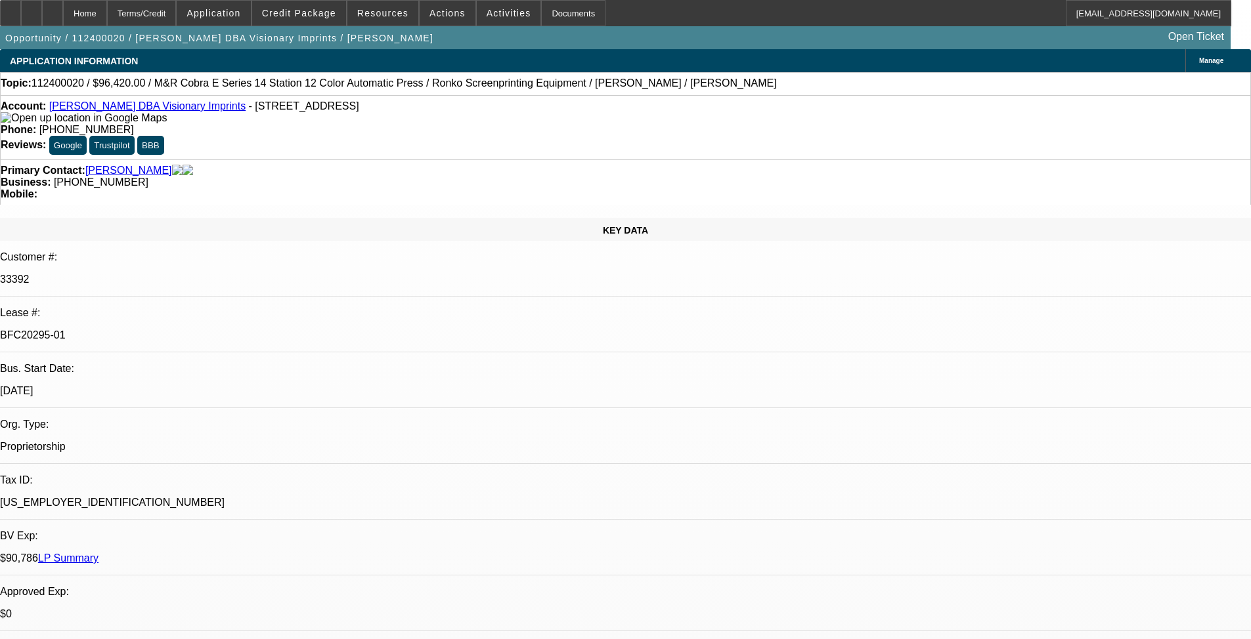
select select "0.1"
select select "0.15"
select select "2"
select select "0.1"
select select "0.15"
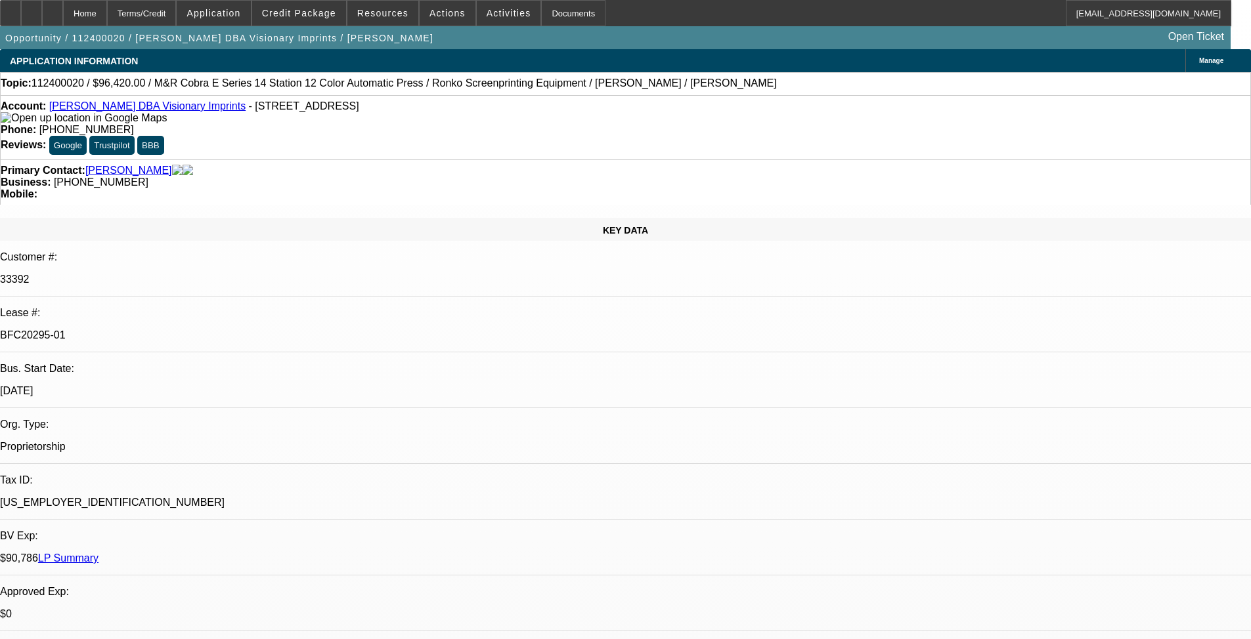
select select "2"
select select "0.1"
select select "1"
select select "2"
select select "4"
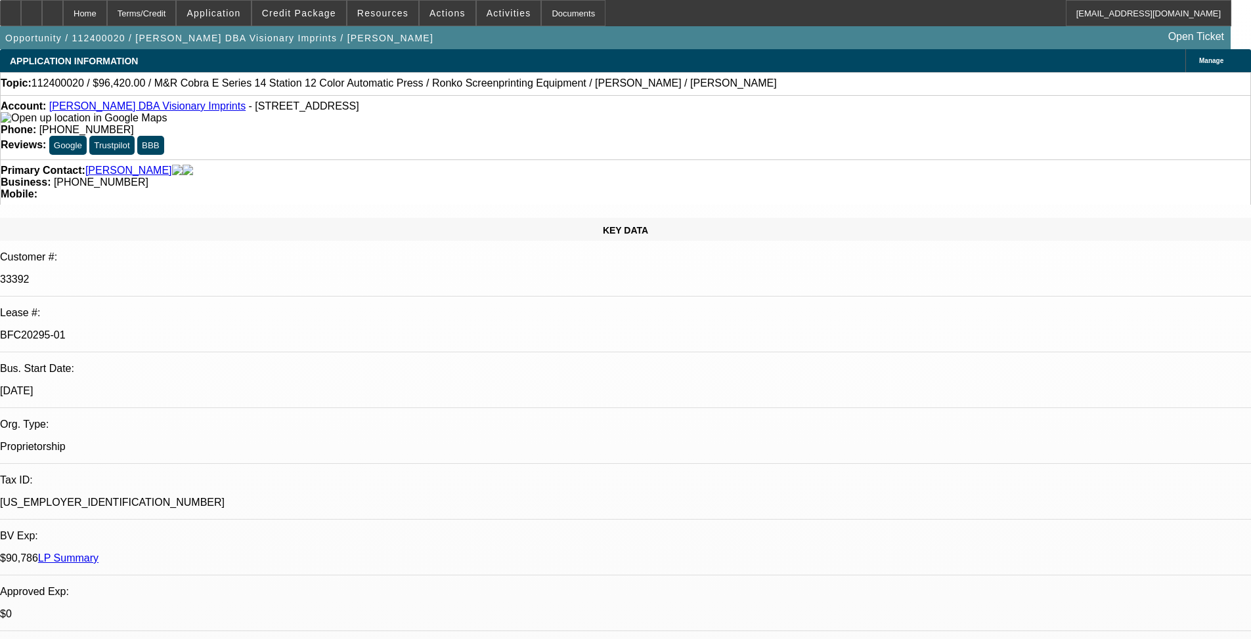
select select "1"
select select "2"
select select "4"
select select "1"
select select "2"
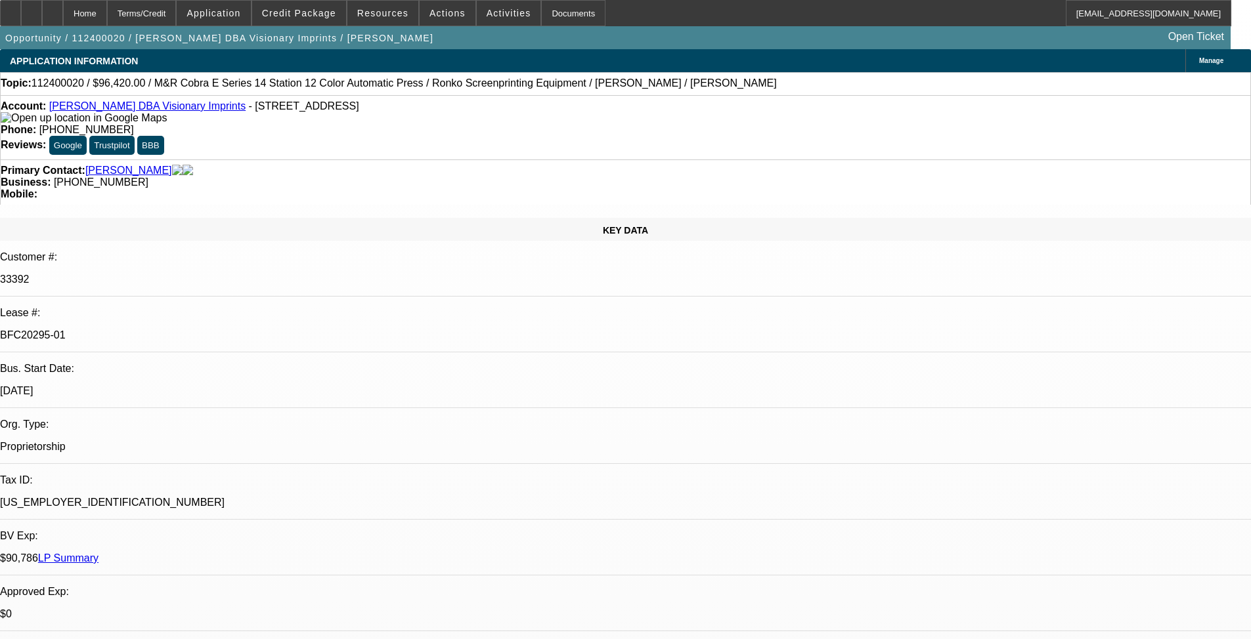
select select "4"
select select "1"
select select "2"
select select "4"
click at [302, 20] on span at bounding box center [299, 13] width 94 height 32
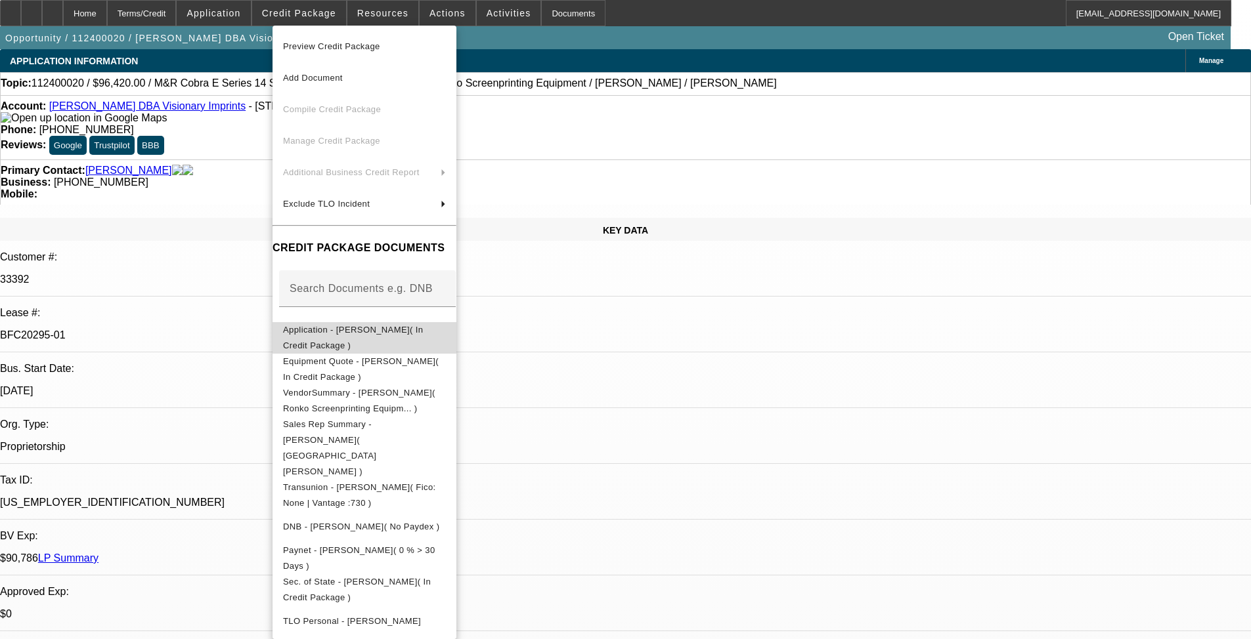
click at [384, 333] on span "Application - [PERSON_NAME]( In Credit Package )" at bounding box center [353, 338] width 140 height 26
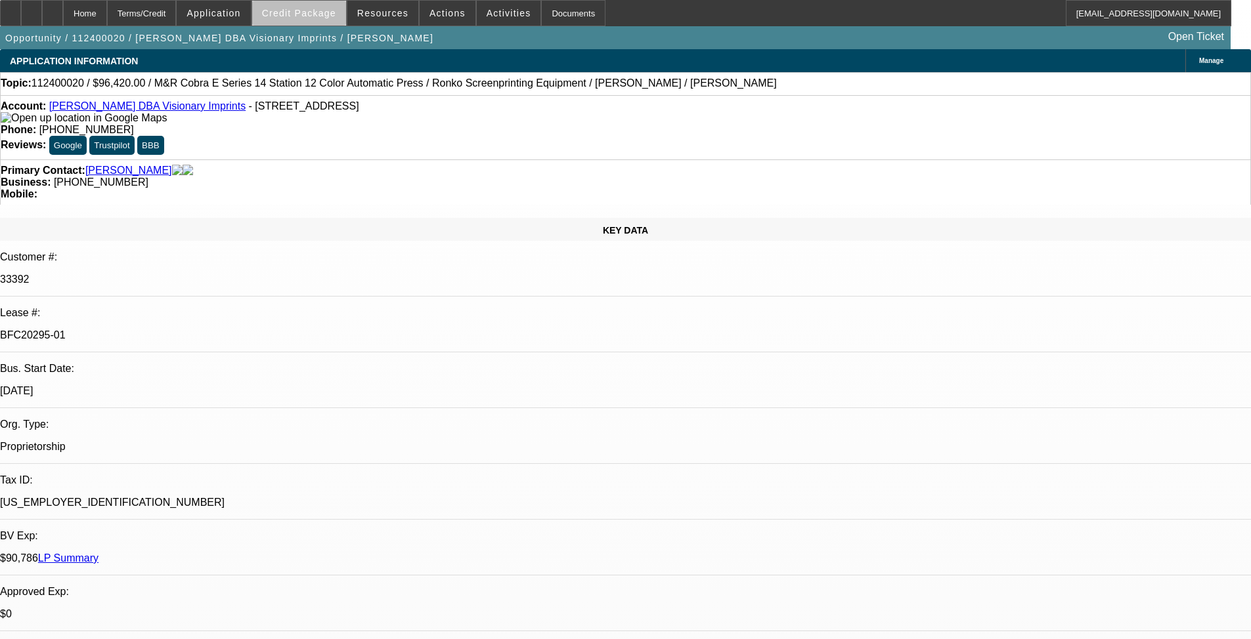
click at [321, 22] on span at bounding box center [299, 13] width 94 height 32
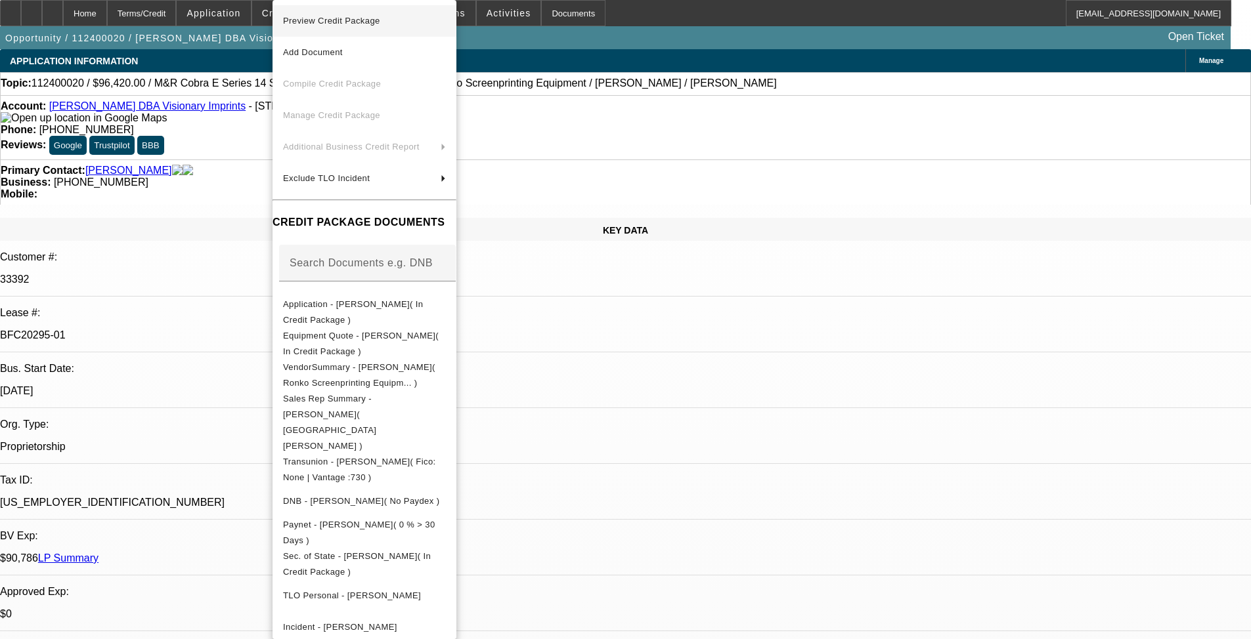
click at [326, 19] on span "Preview Credit Package" at bounding box center [331, 21] width 97 height 10
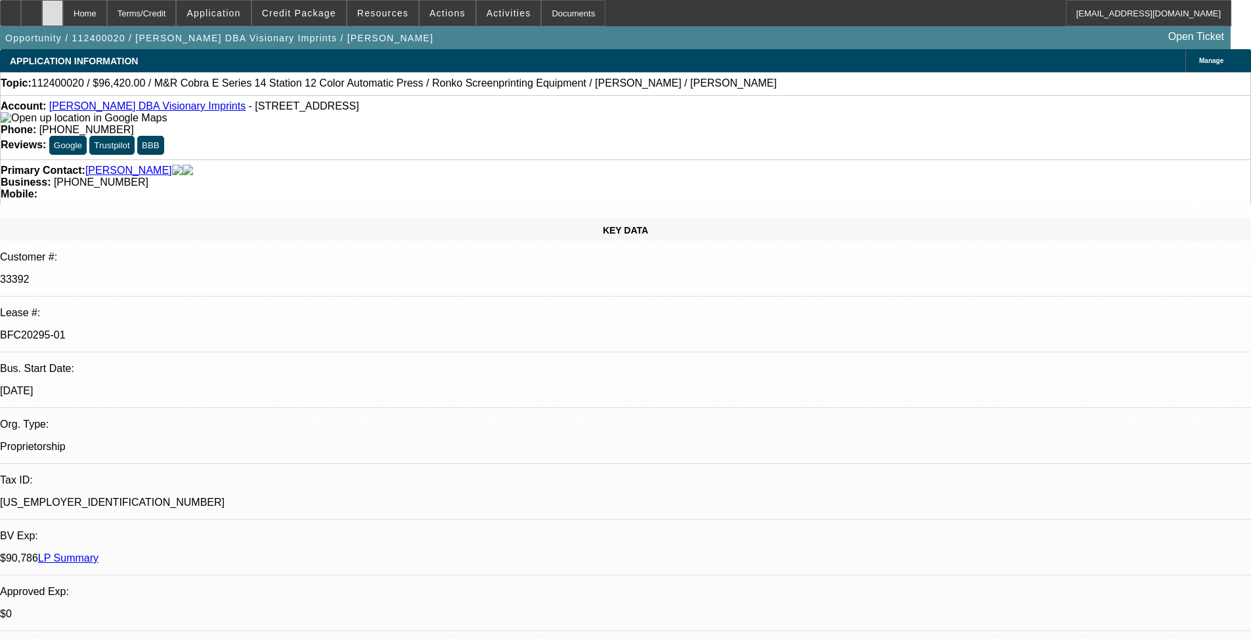
click at [53, 9] on icon at bounding box center [53, 9] width 0 height 0
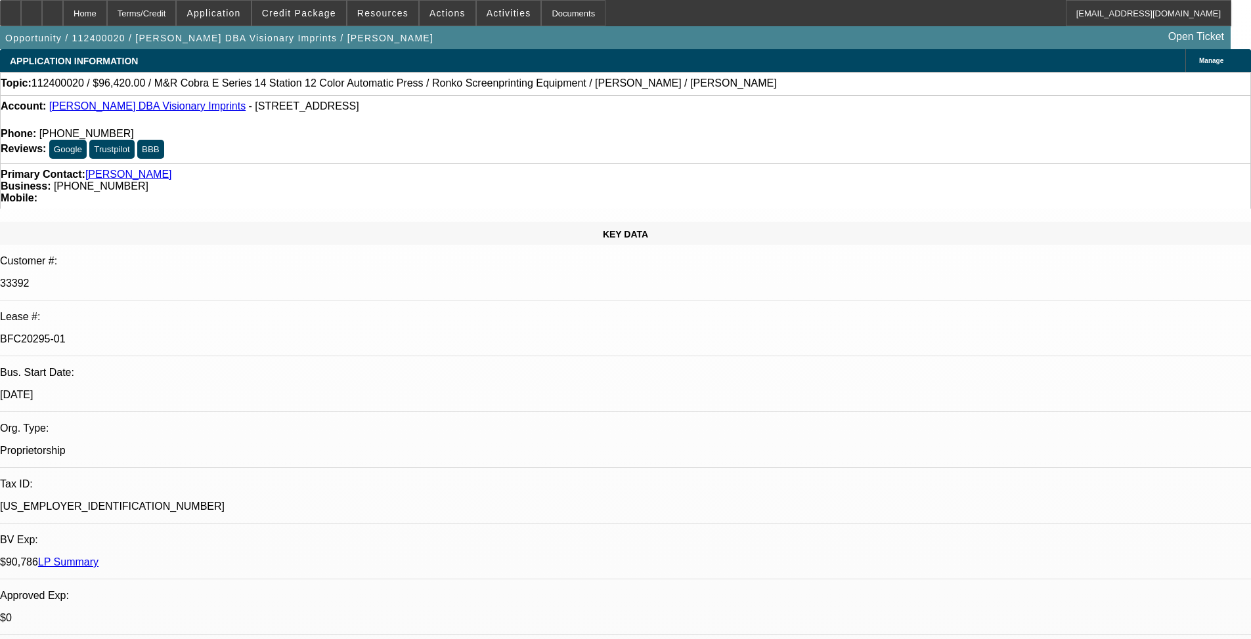
select select "0"
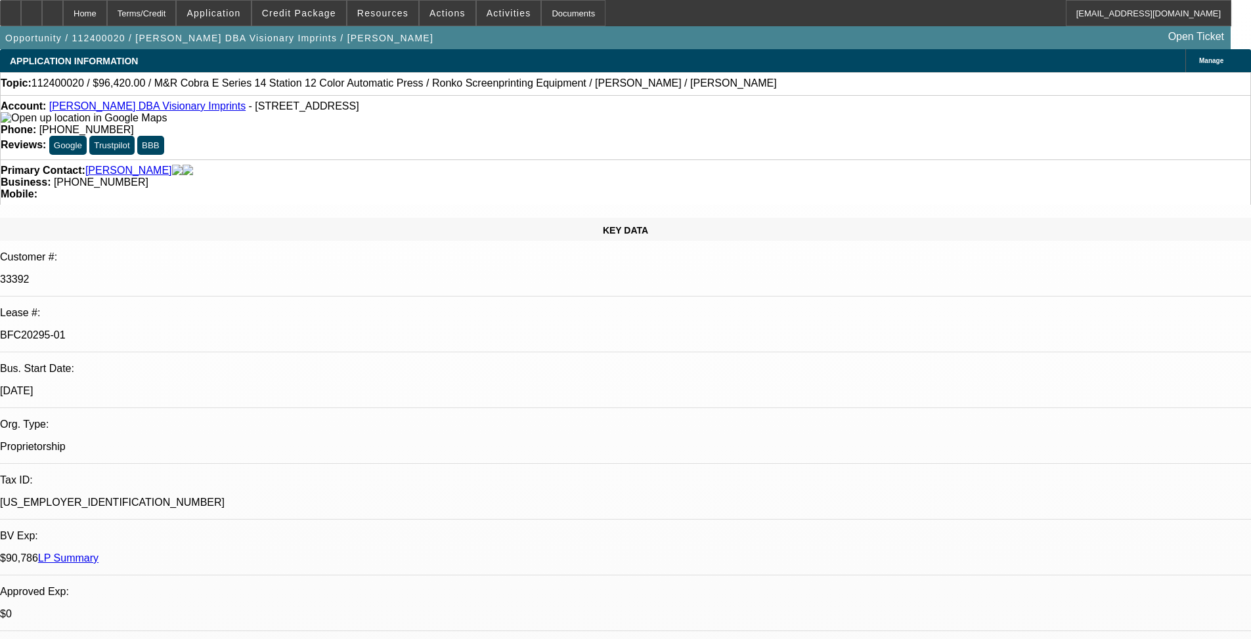
select select "2"
select select "0.1"
select select "4"
select select "0"
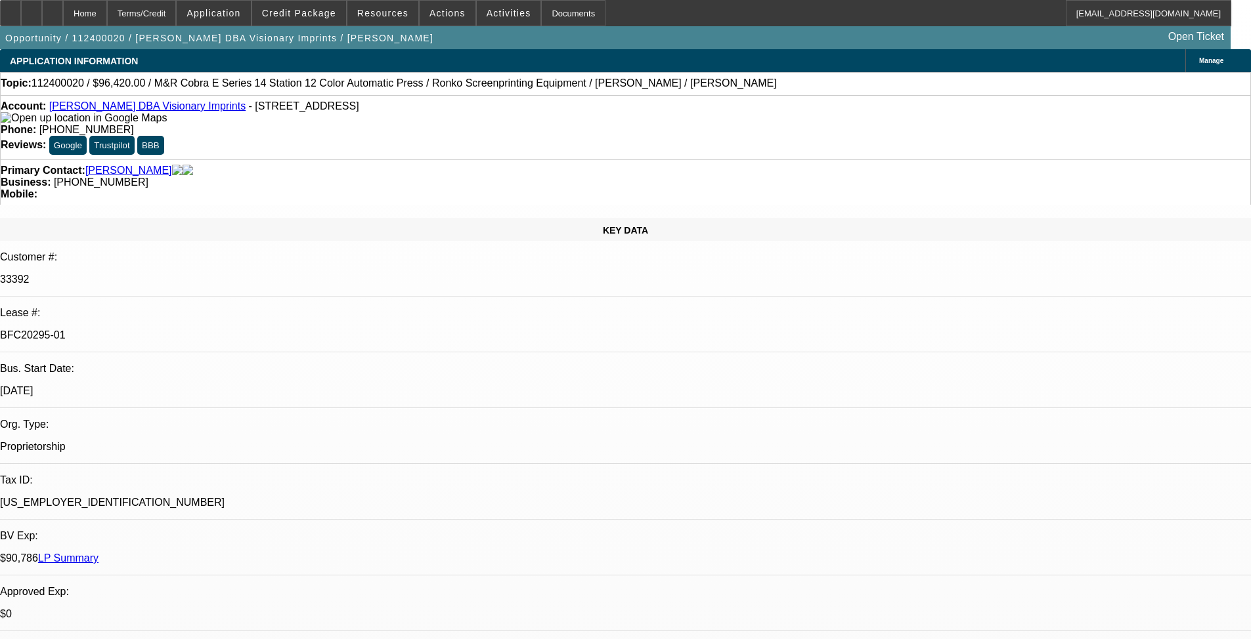
select select "2"
select select "0.1"
select select "4"
select select "0.15"
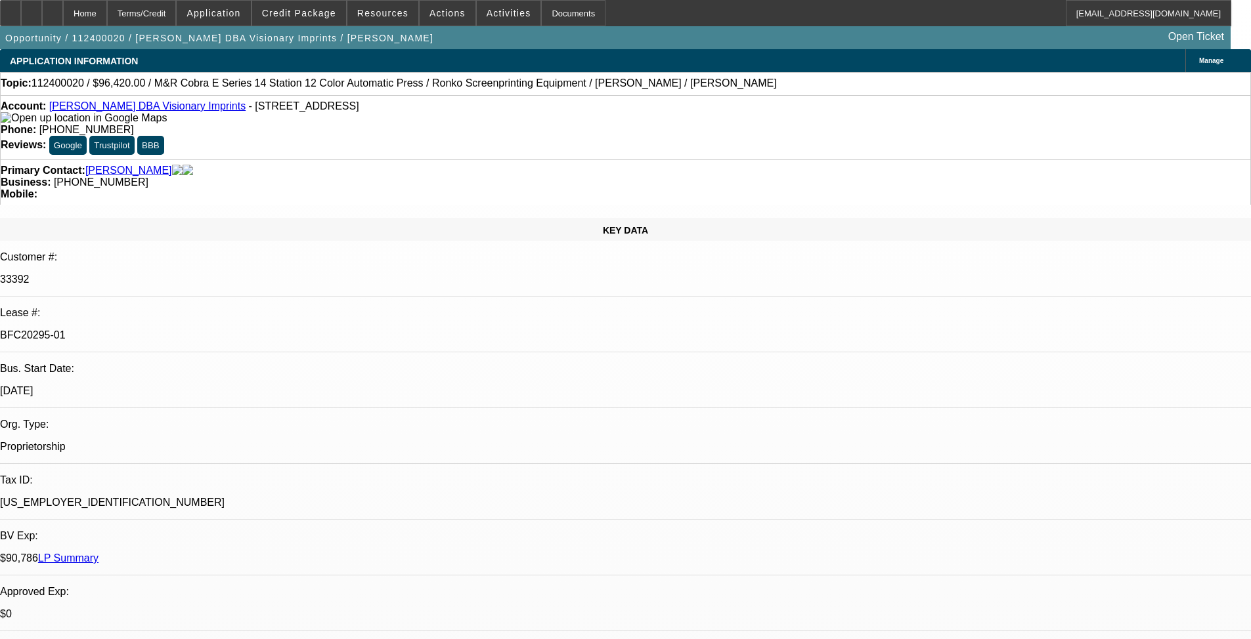
select select "2"
select select "0.1"
select select "4"
select select "0.15"
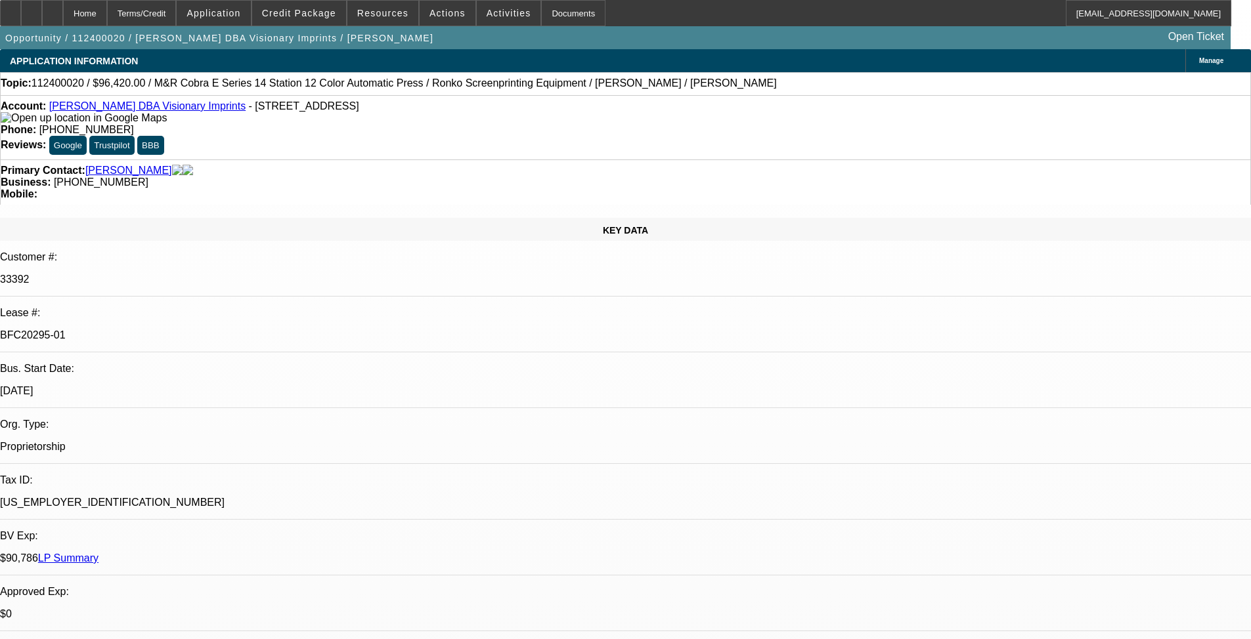
select select "2"
select select "0.1"
select select "4"
click at [294, 21] on span at bounding box center [299, 13] width 94 height 32
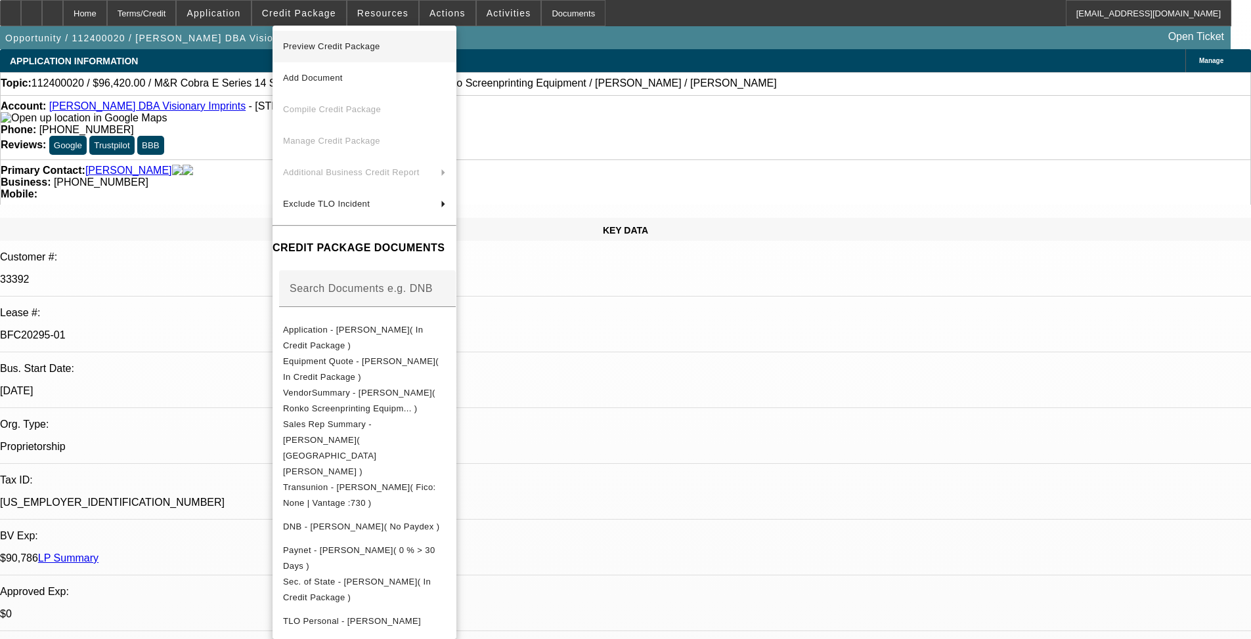
click at [313, 48] on span "Preview Credit Package" at bounding box center [331, 46] width 97 height 10
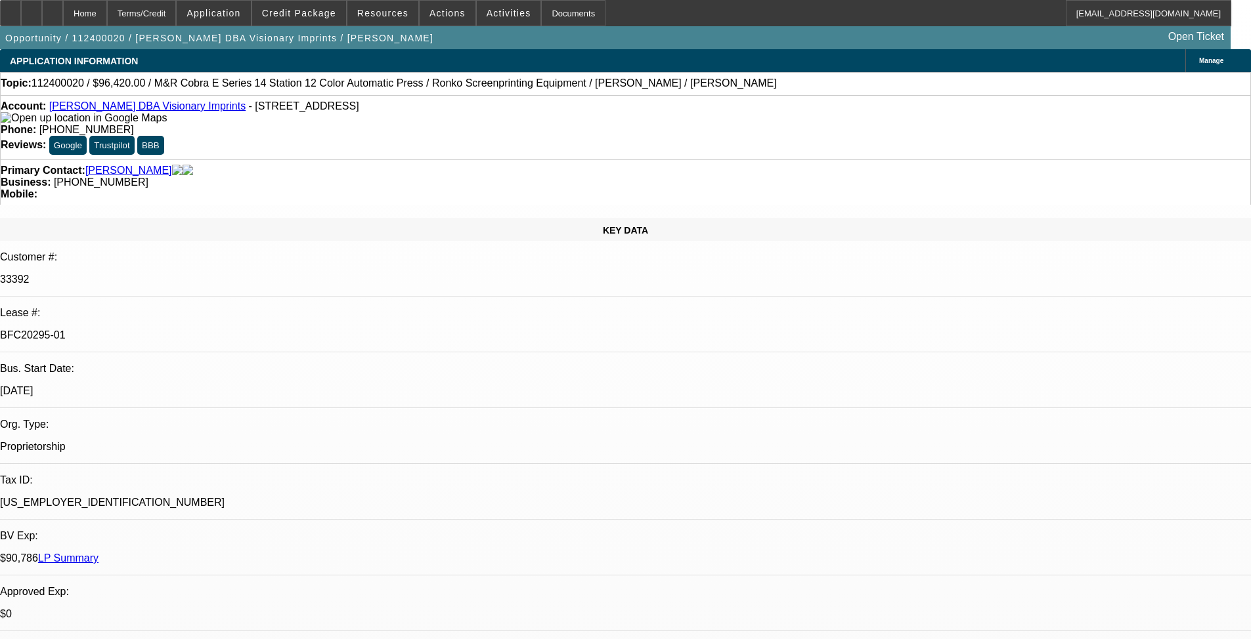
select select "0"
select select "2"
select select "0.1"
select select "4"
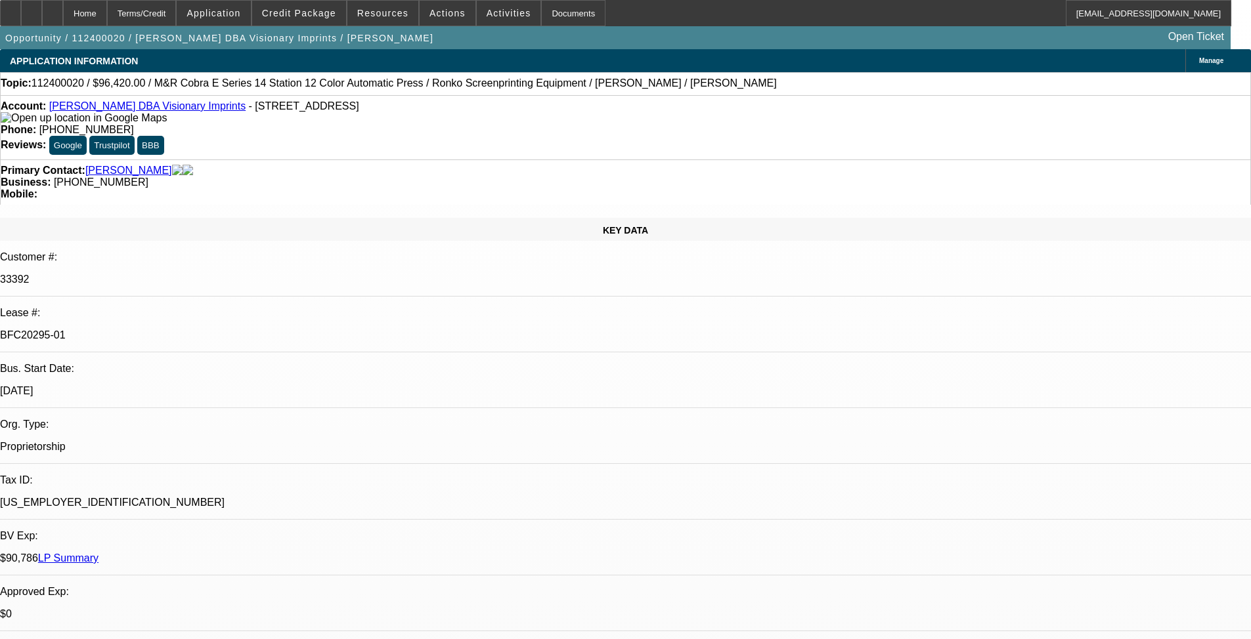
select select "0"
select select "2"
select select "0.1"
select select "4"
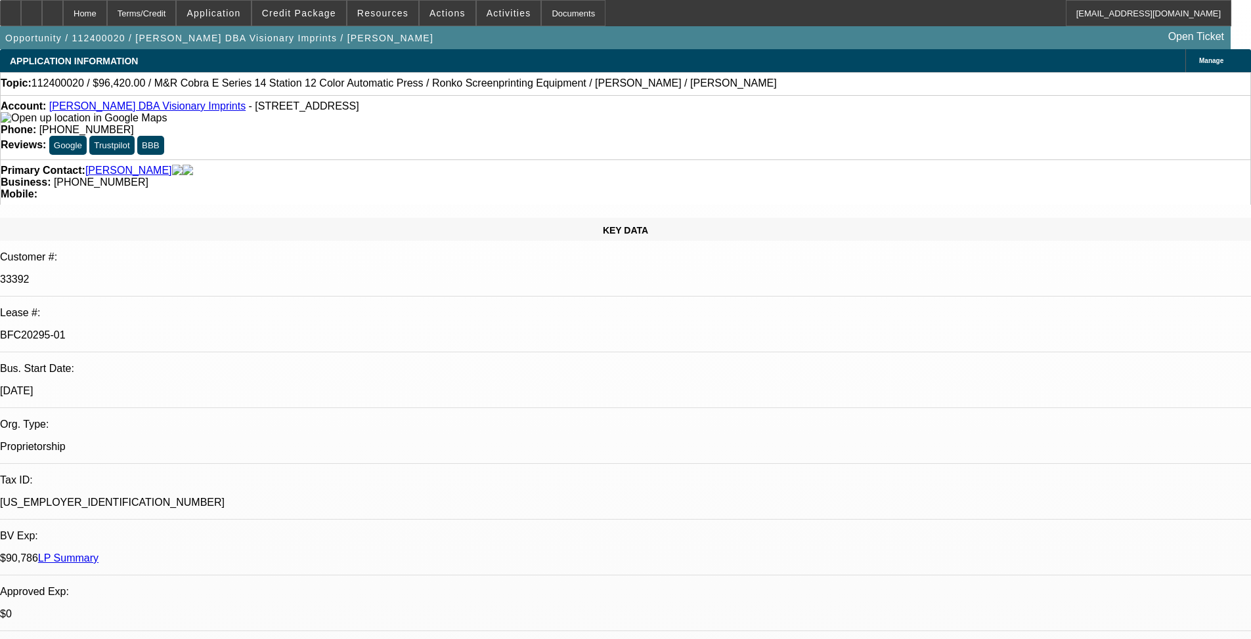
select select "0.15"
select select "2"
select select "0.1"
select select "4"
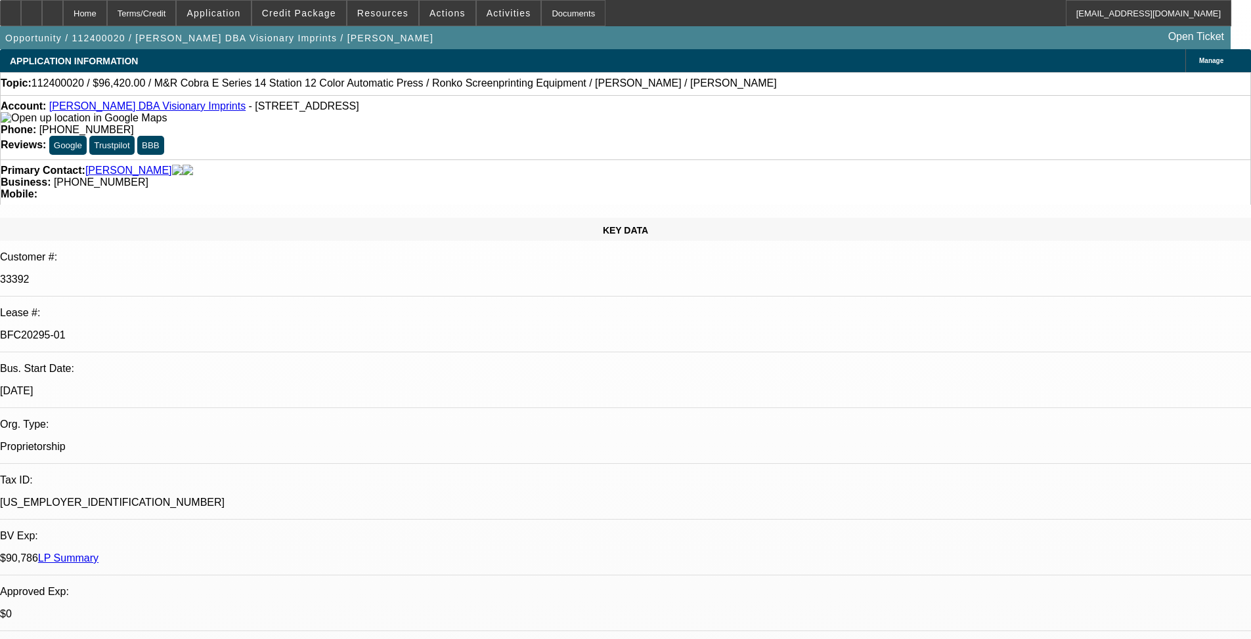
select select "0.15"
select select "2"
select select "0.1"
select select "4"
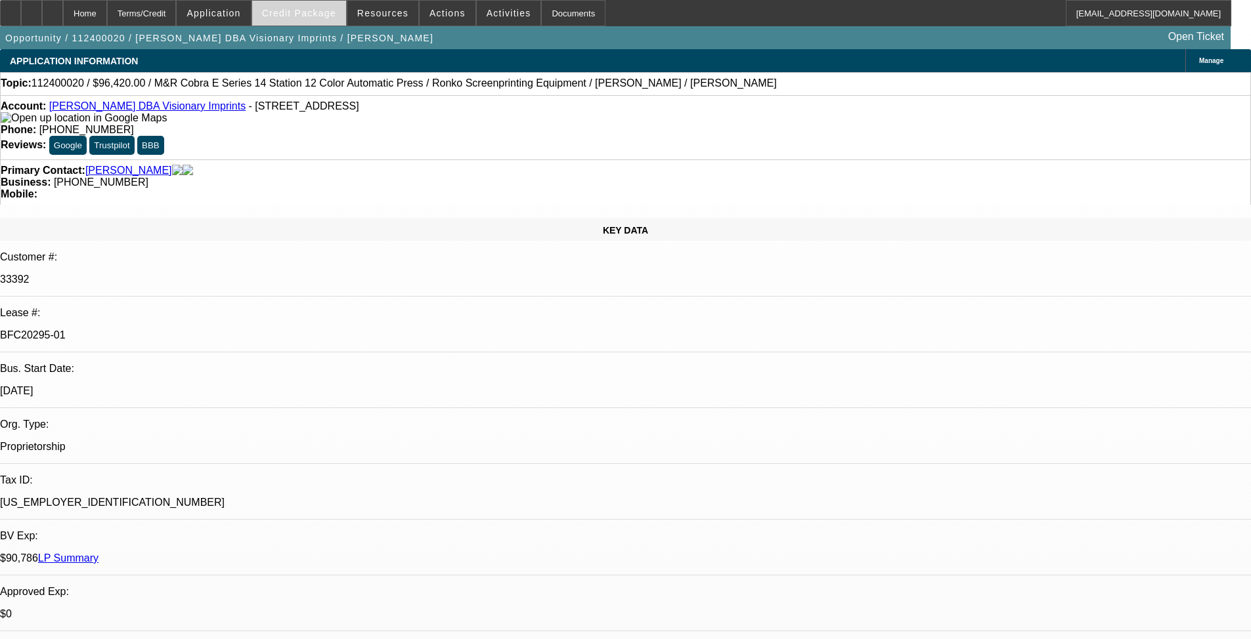
click at [288, 14] on span "Credit Package" at bounding box center [299, 13] width 74 height 11
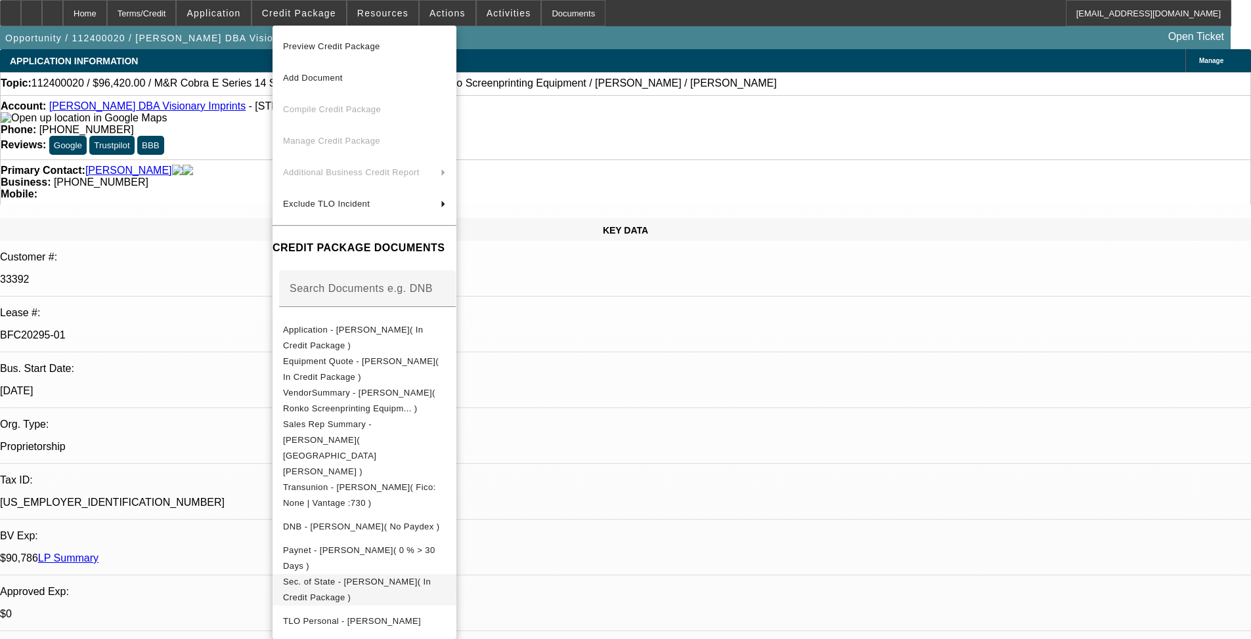
click at [431, 524] on span "Sec. of State - [PERSON_NAME]( In Credit Package )" at bounding box center [357, 590] width 148 height 26
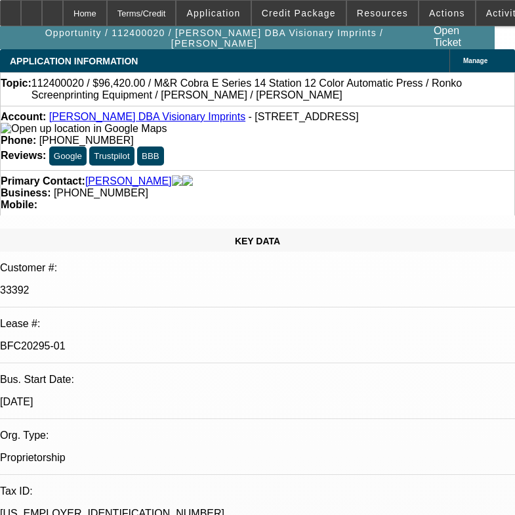
select select "0"
select select "2"
select select "0.1"
select select "4"
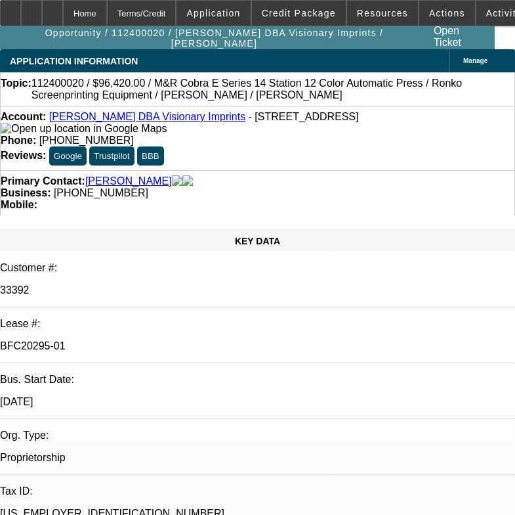
select select "0"
select select "2"
select select "0.1"
select select "4"
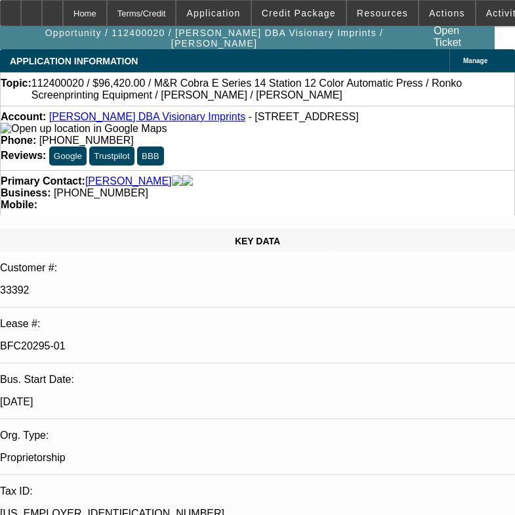
select select "0.15"
select select "2"
select select "0.1"
select select "4"
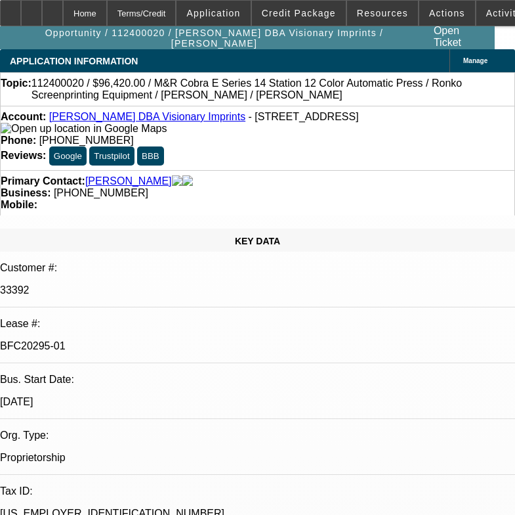
select select "0.15"
select select "2"
select select "0.1"
select select "4"
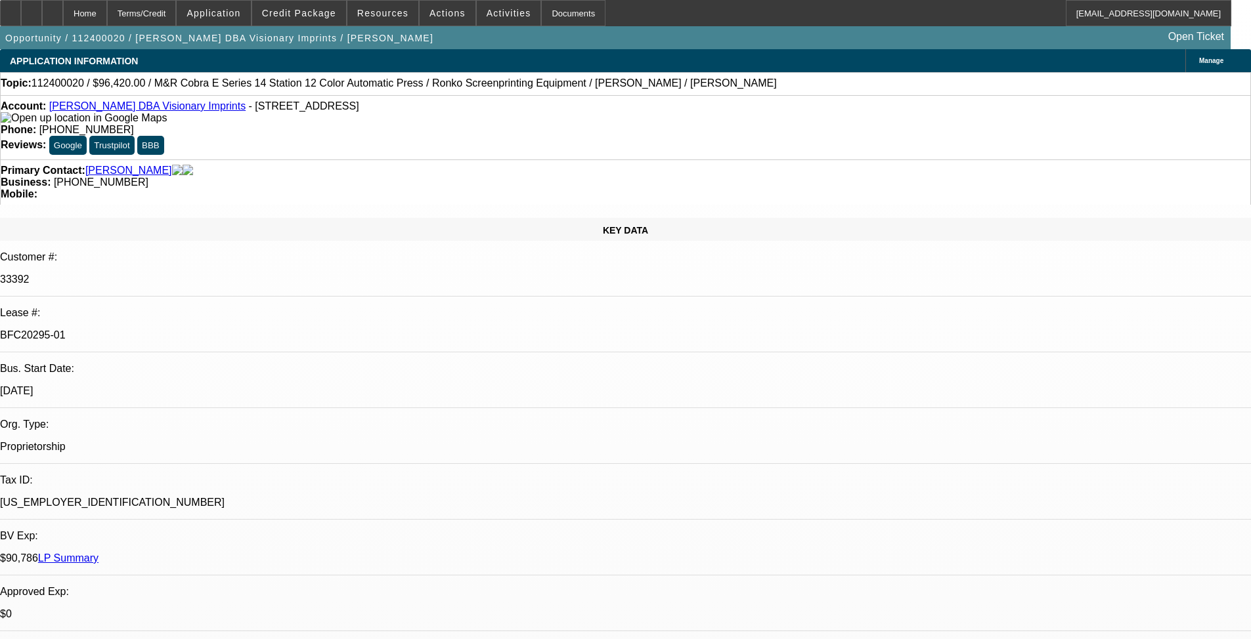
scroll to position [1205, 0]
drag, startPoint x: 1146, startPoint y: 614, endPoint x: 1166, endPoint y: 614, distance: 19.7
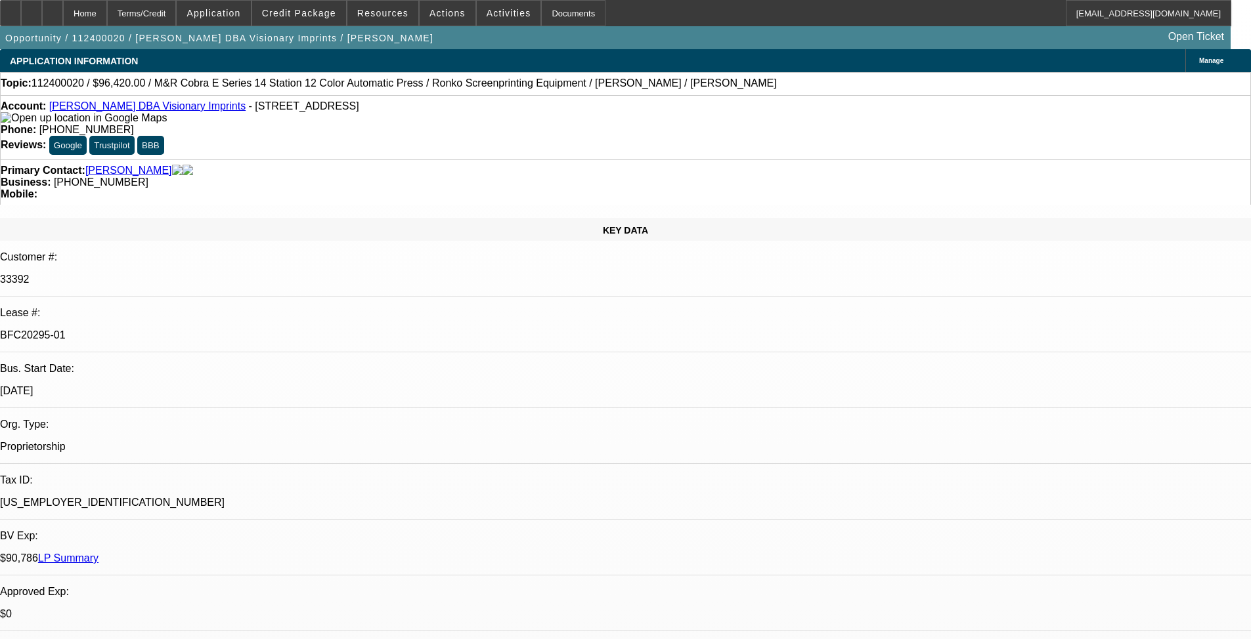
scroll to position [131, 10]
click at [316, 20] on span at bounding box center [299, 13] width 94 height 32
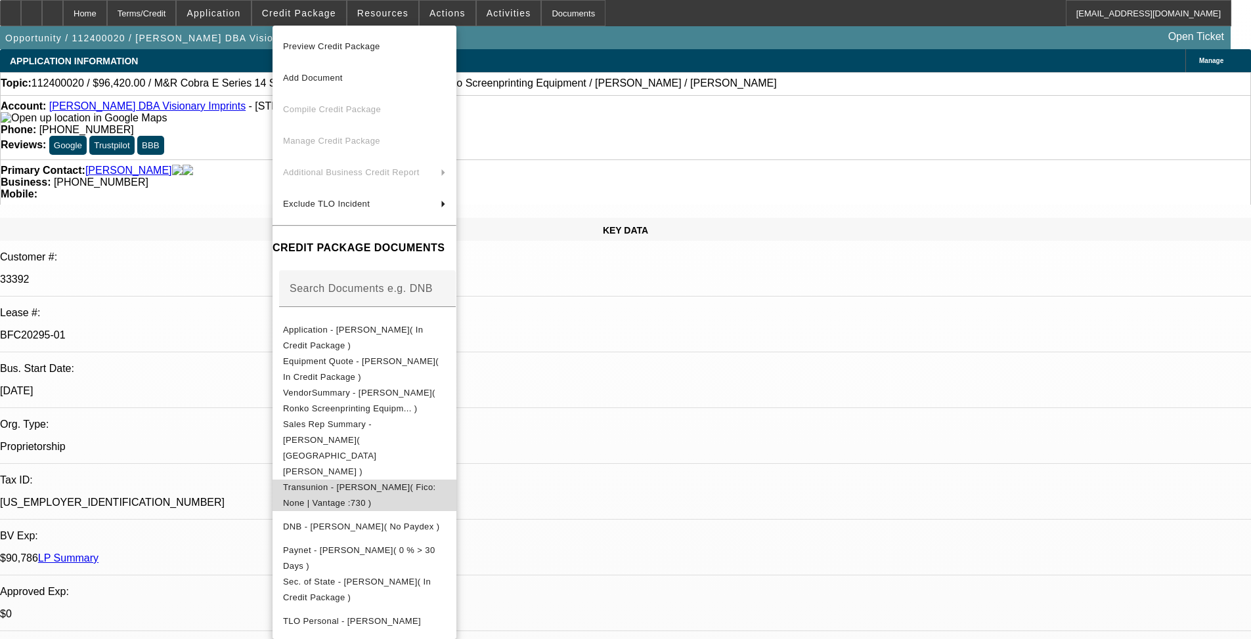
click at [442, 480] on span "Transunion - [PERSON_NAME]( Fico: None | Vantage :730 )" at bounding box center [364, 496] width 163 height 32
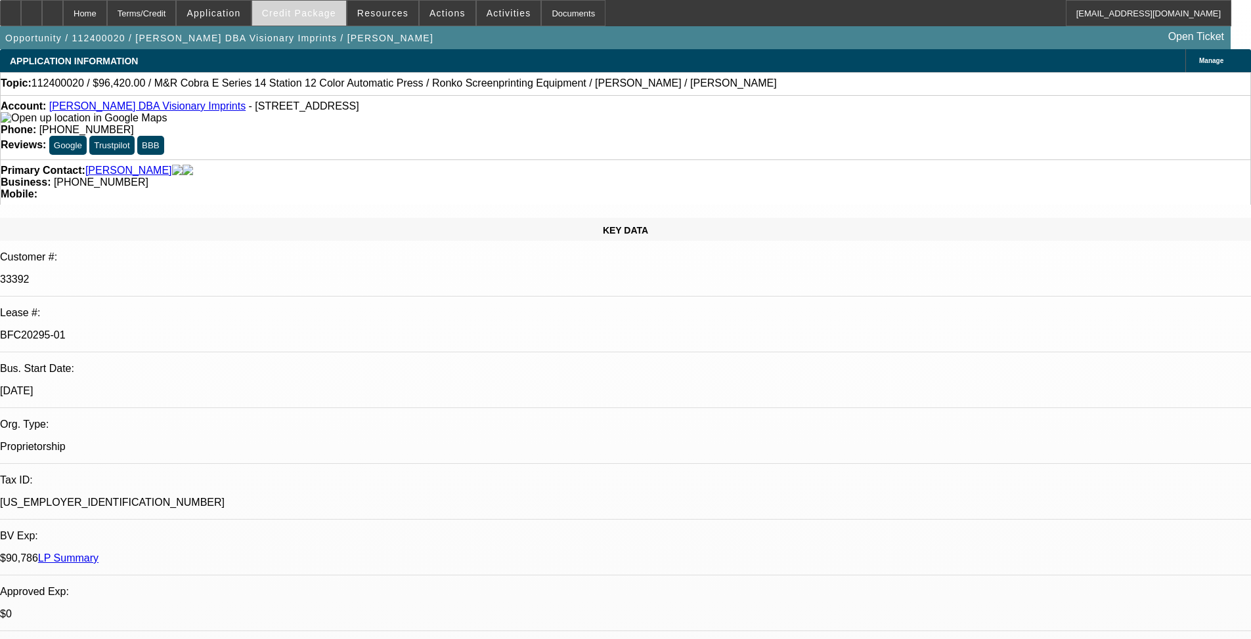
click at [305, 24] on span at bounding box center [299, 13] width 94 height 32
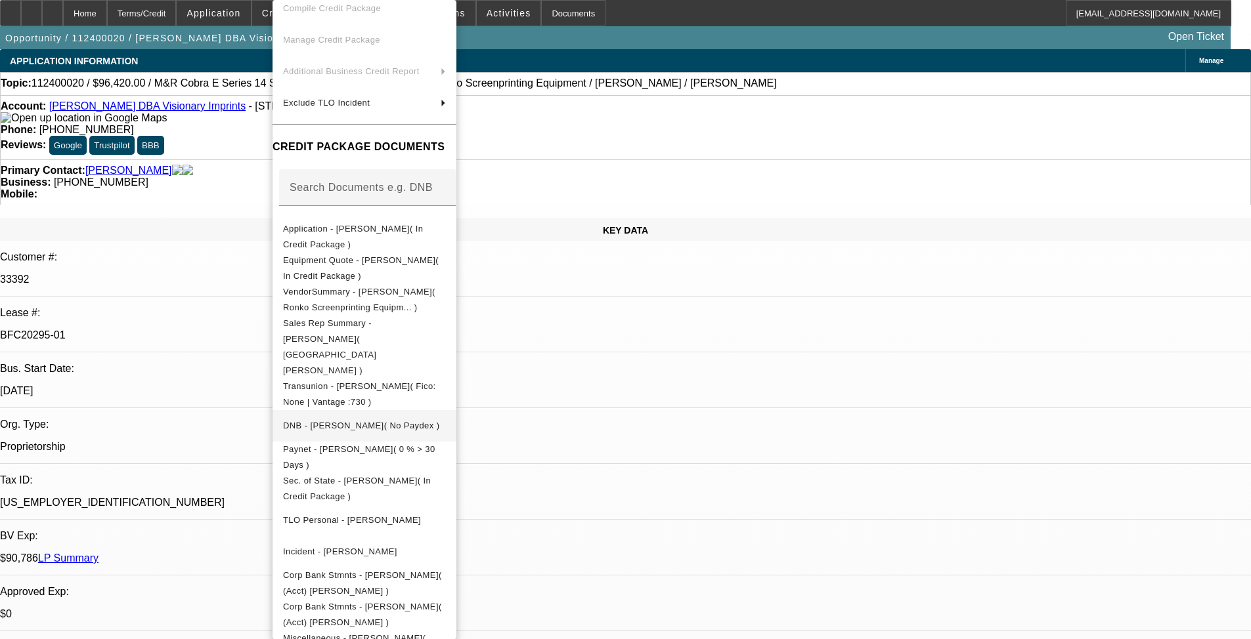
scroll to position [77, 0]
click at [525, 381] on div at bounding box center [625, 319] width 1251 height 639
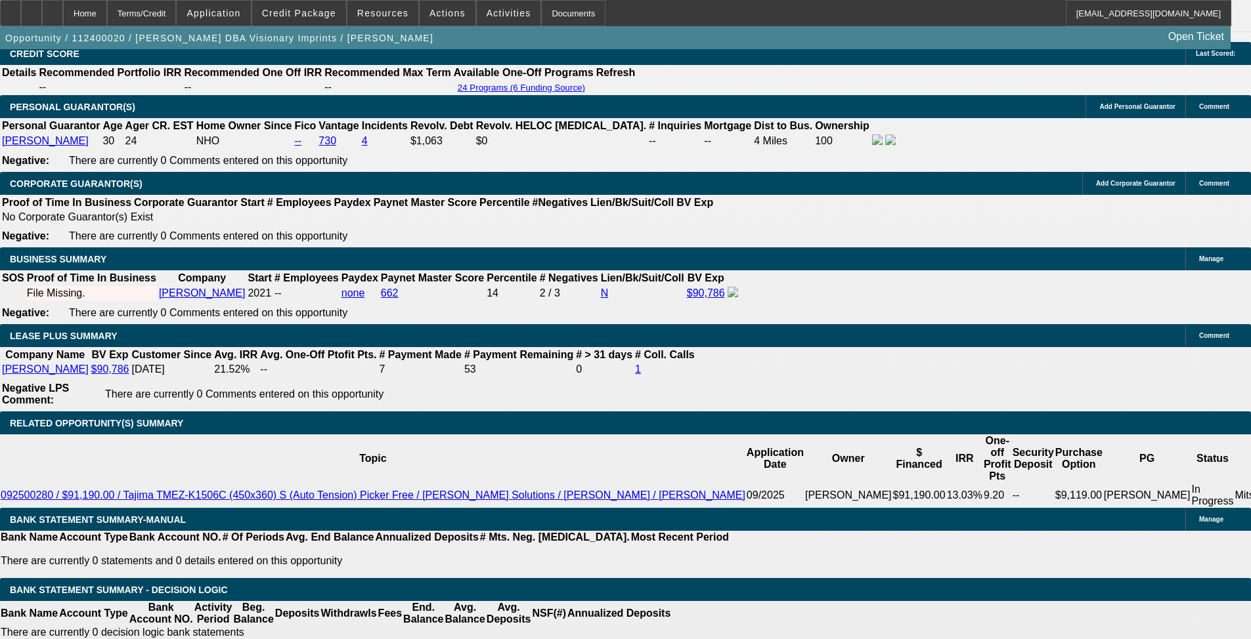
scroll to position [2101, 0]
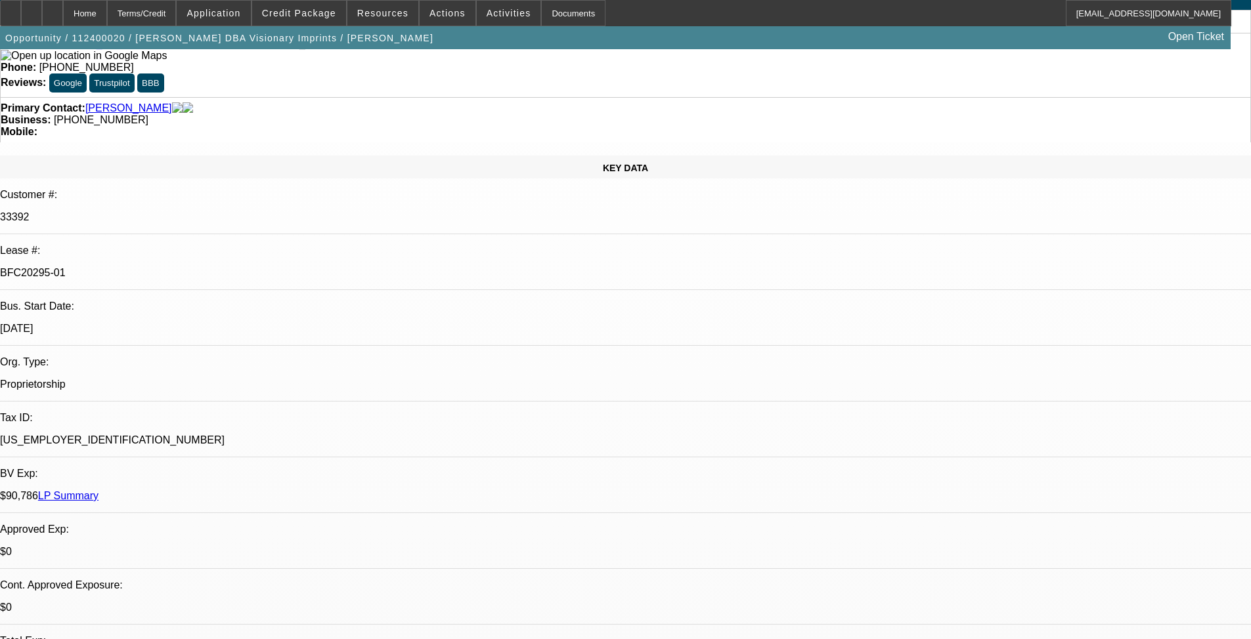
select select "0"
select select "2"
select select "0.1"
select select "4"
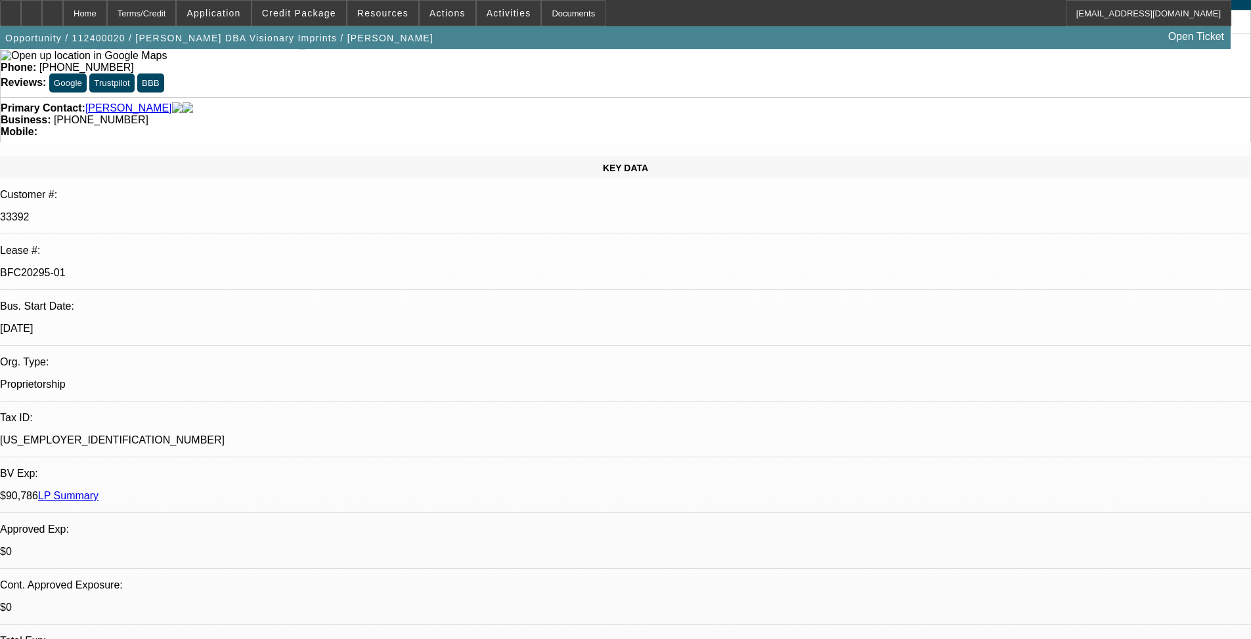
select select "0"
select select "2"
select select "0.1"
select select "4"
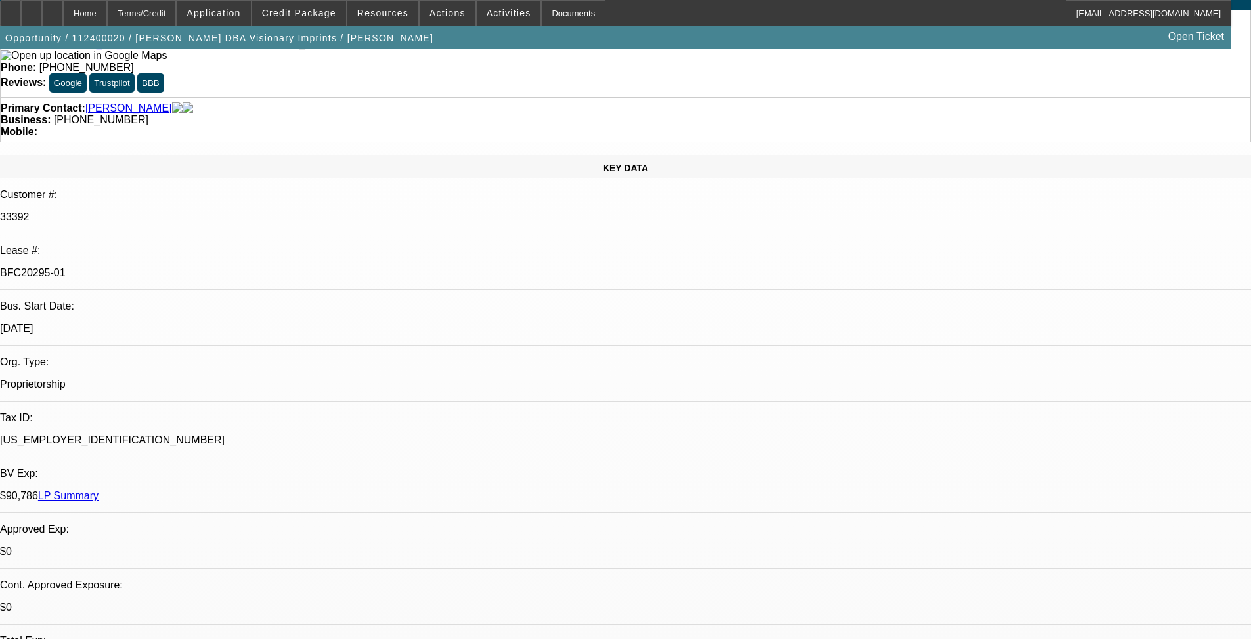
select select "0.15"
select select "2"
select select "0.1"
select select "4"
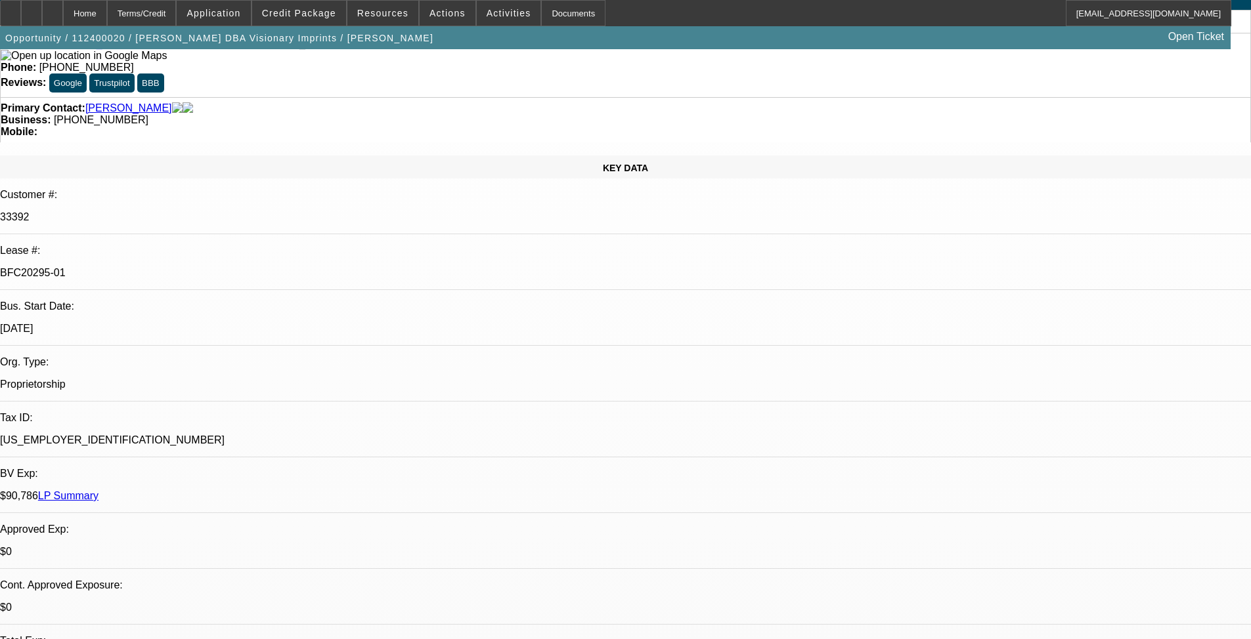
select select "0.15"
select select "2"
select select "0.1"
select select "4"
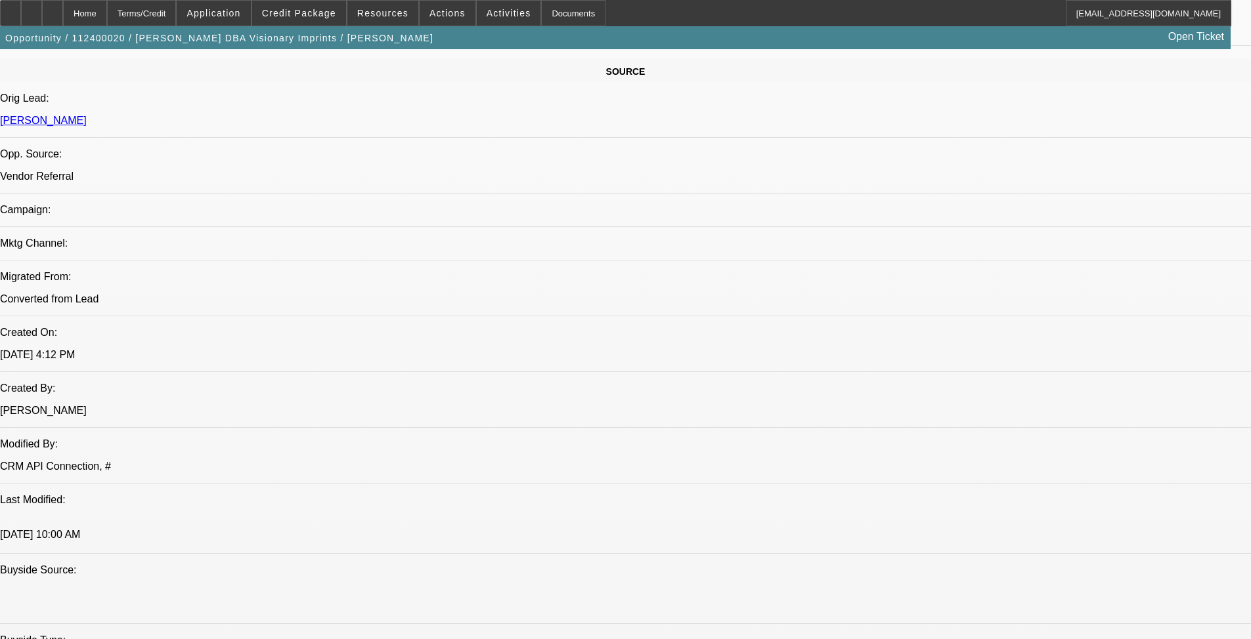
scroll to position [1116, 0]
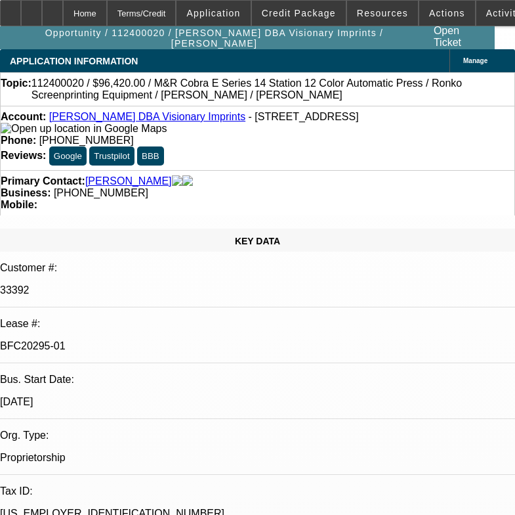
select select "0"
select select "2"
select select "0.1"
select select "4"
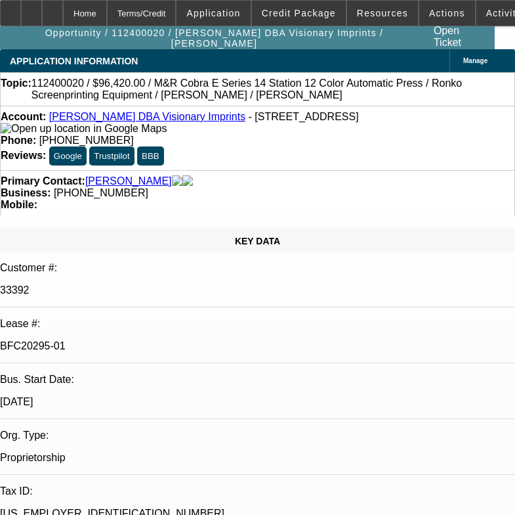
select select "0"
select select "2"
select select "0.1"
select select "4"
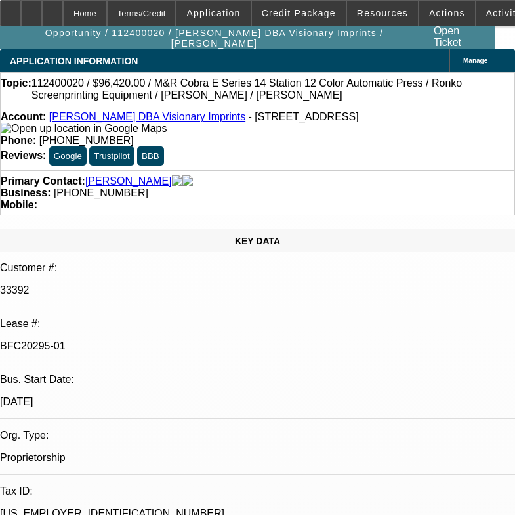
select select "0.15"
select select "2"
select select "0.1"
select select "4"
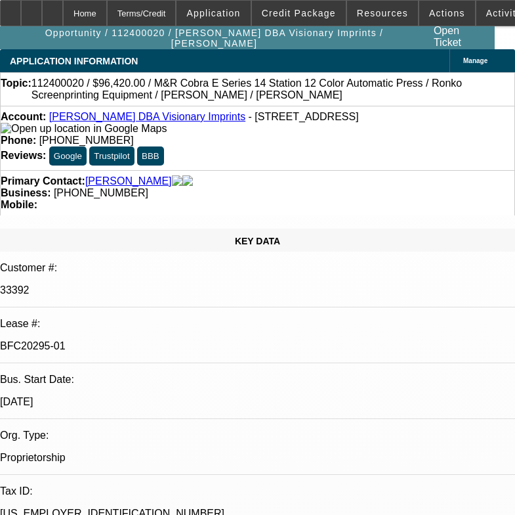
select select "0.15"
select select "2"
select select "0.1"
select select "4"
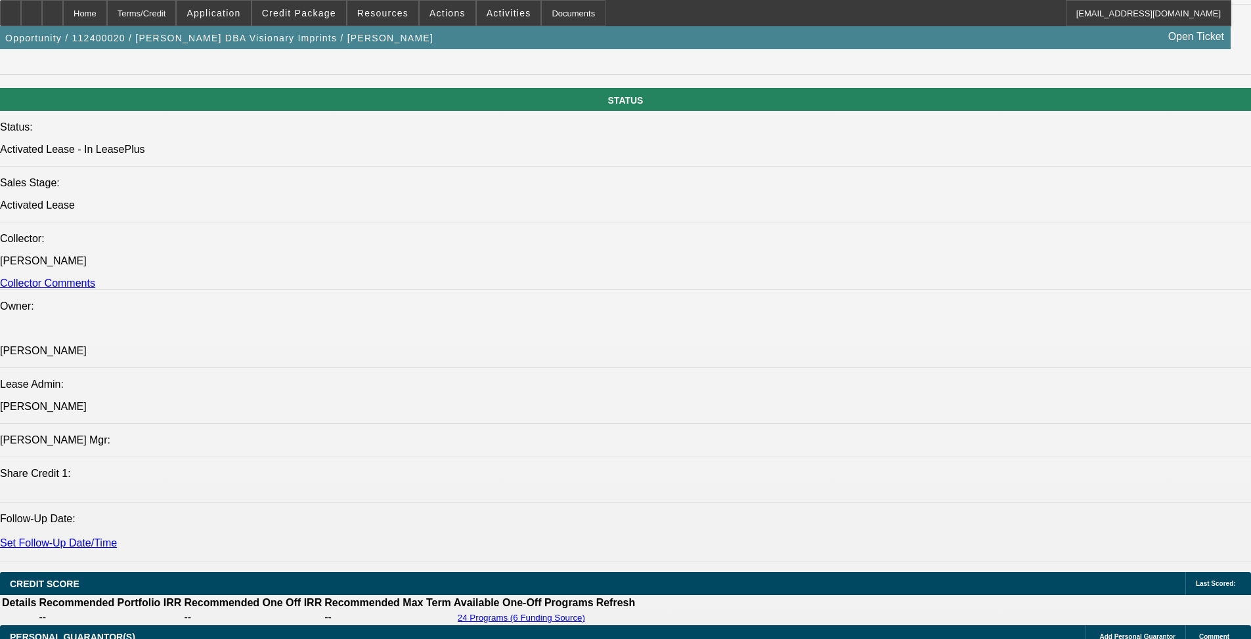
scroll to position [1575, 0]
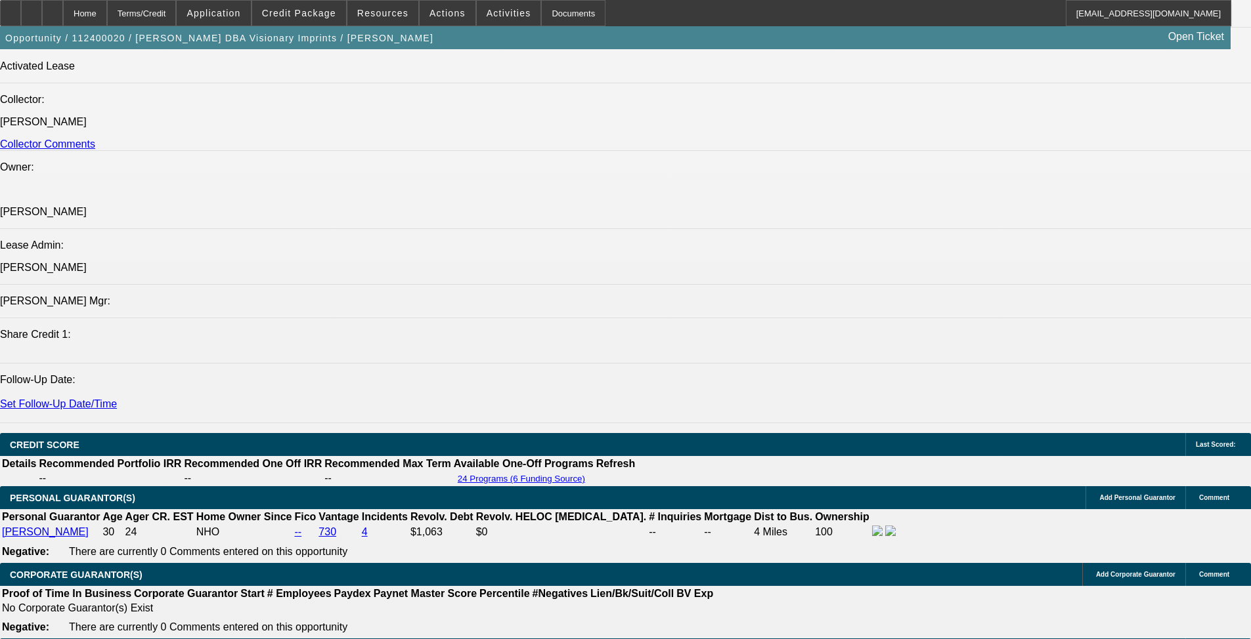
drag, startPoint x: 93, startPoint y: 355, endPoint x: 220, endPoint y: 363, distance: 126.9
copy span "[PERSON_NAME], doing business as Visionary Imprints, founded the company in [DA…"
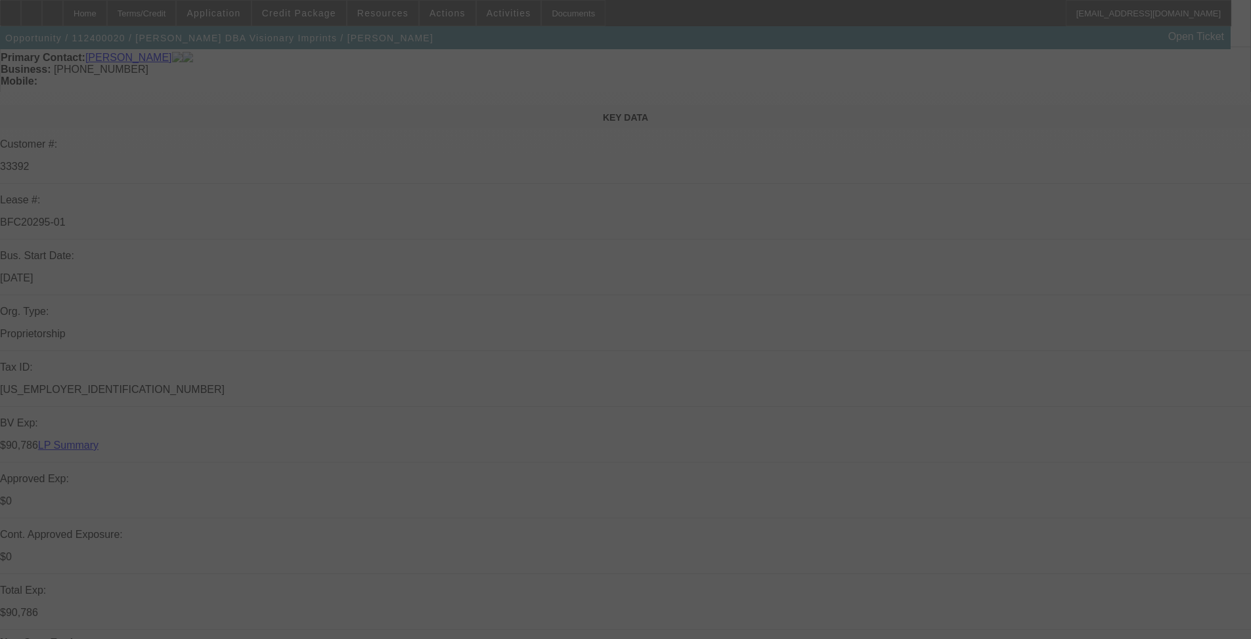
scroll to position [328, 0]
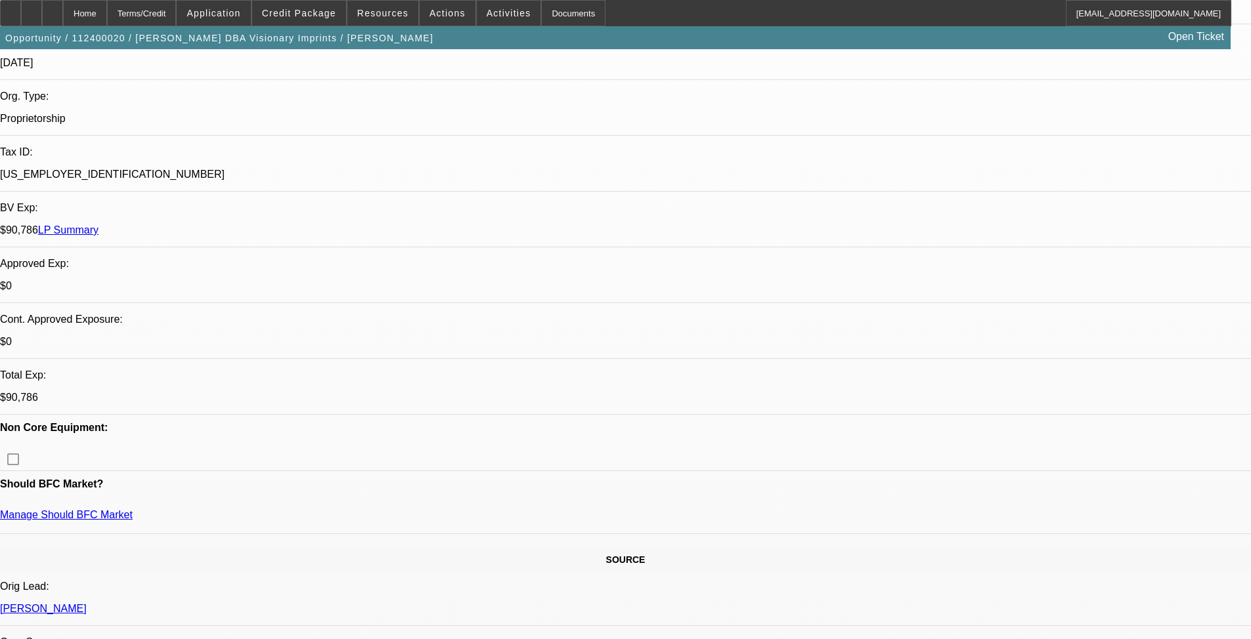
select select "0"
select select "2"
select select "0.1"
select select "4"
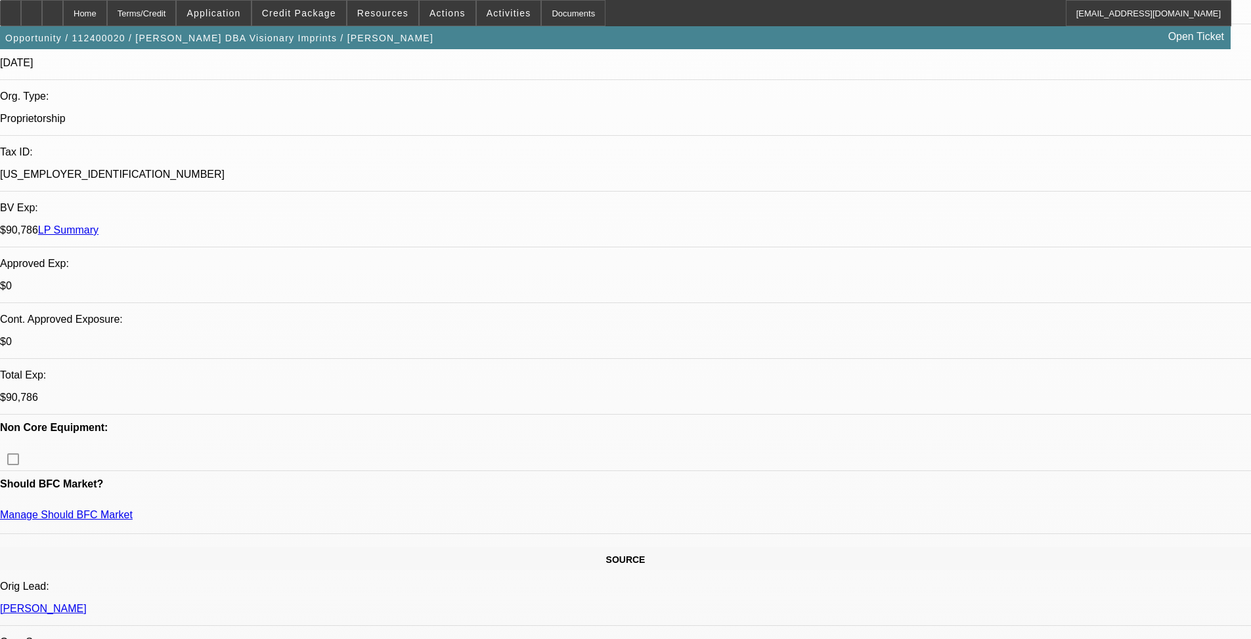
select select "0"
select select "2"
select select "0.1"
select select "4"
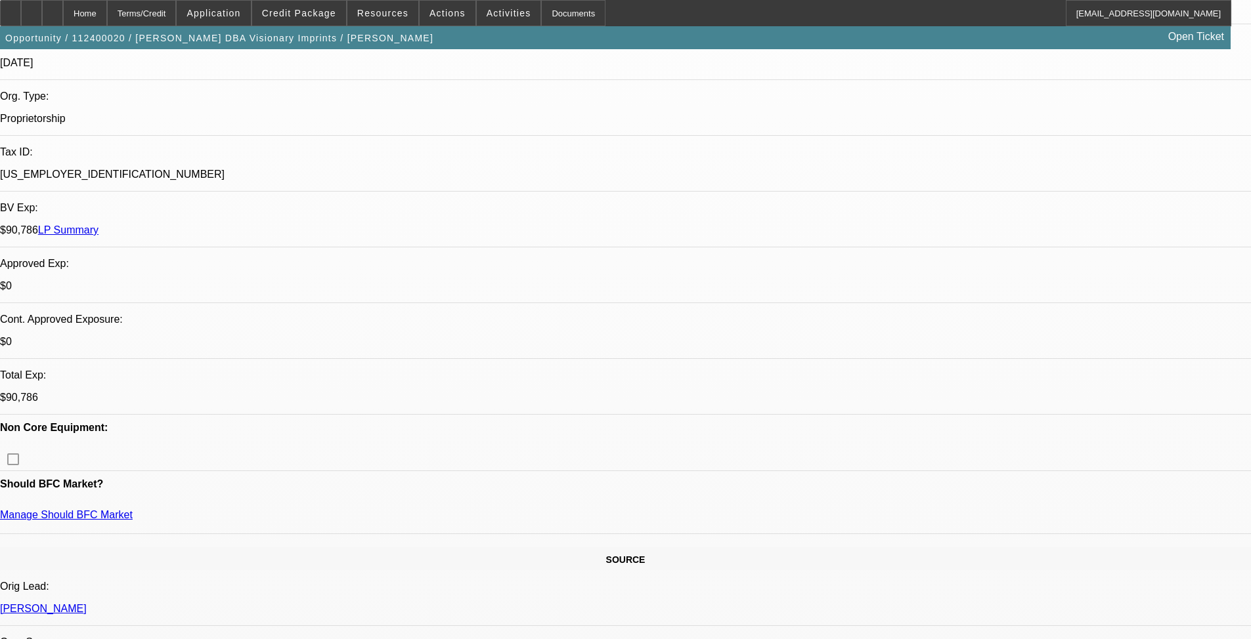
select select "0.15"
select select "2"
select select "0.1"
select select "4"
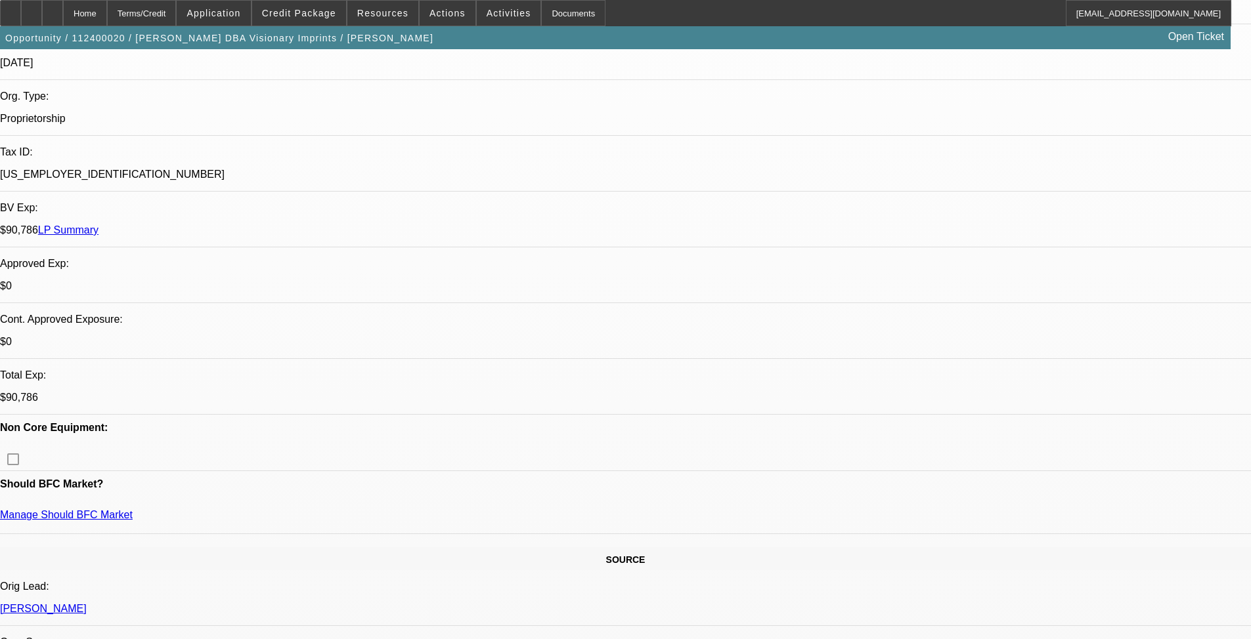
select select "0.15"
select select "2"
select select "0.1"
select select "4"
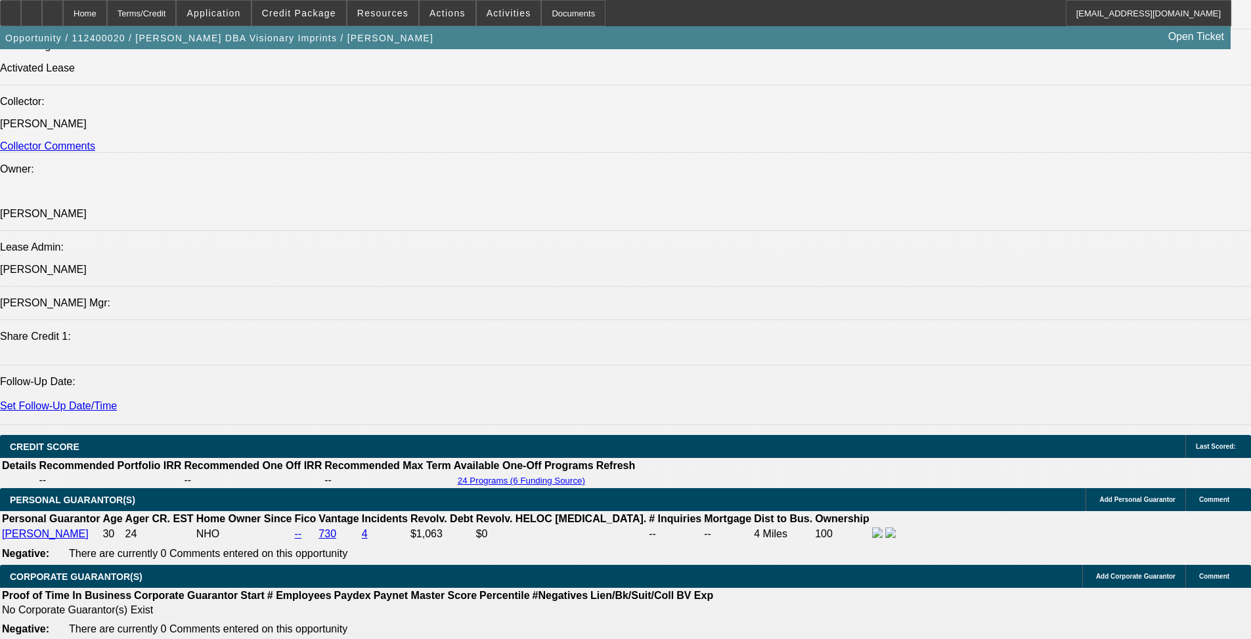
scroll to position [1575, 0]
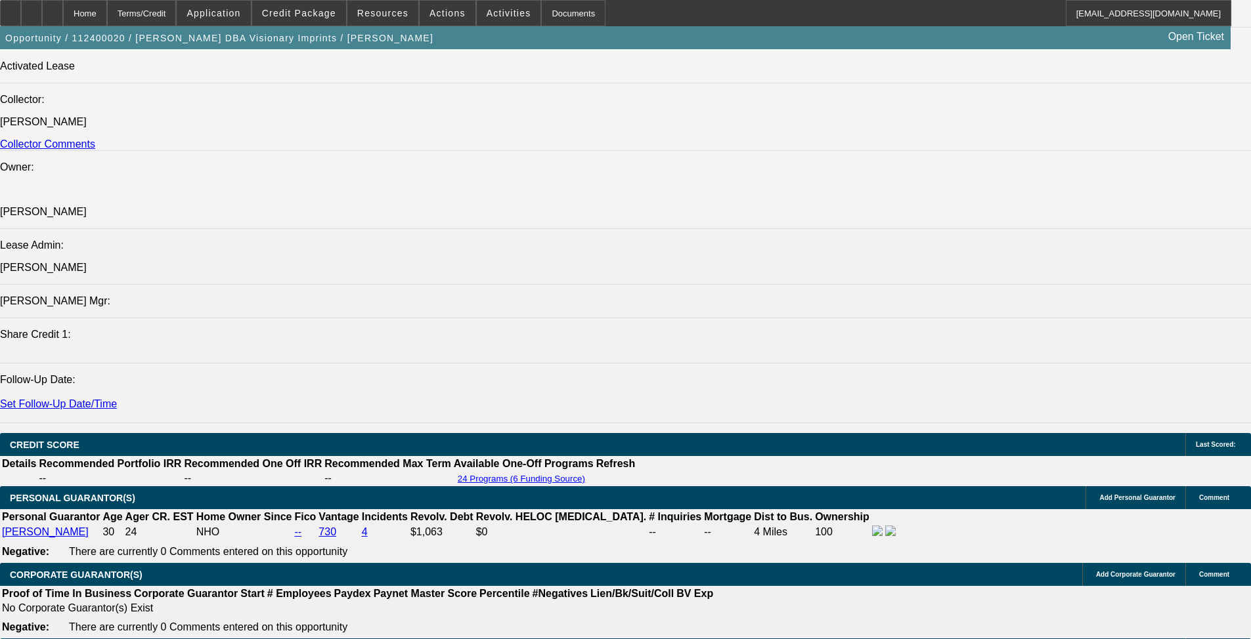
drag, startPoint x: 85, startPoint y: 355, endPoint x: 394, endPoint y: 391, distance: 311.3
copy span "[PERSON_NAME], doing business as Visionary Imprints, founded the company in [DA…"
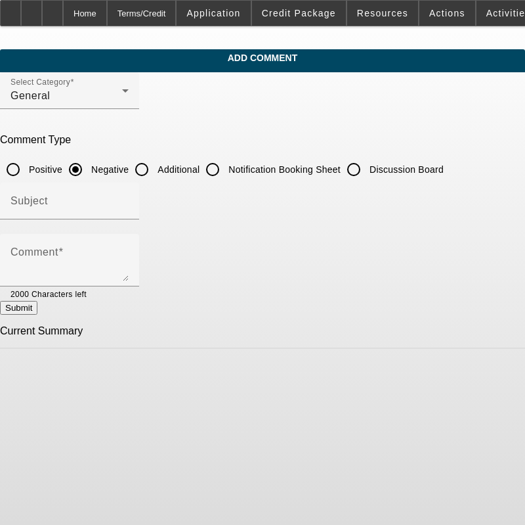
click at [155, 171] on input "Additional" at bounding box center [142, 169] width 26 height 26
radio input "true"
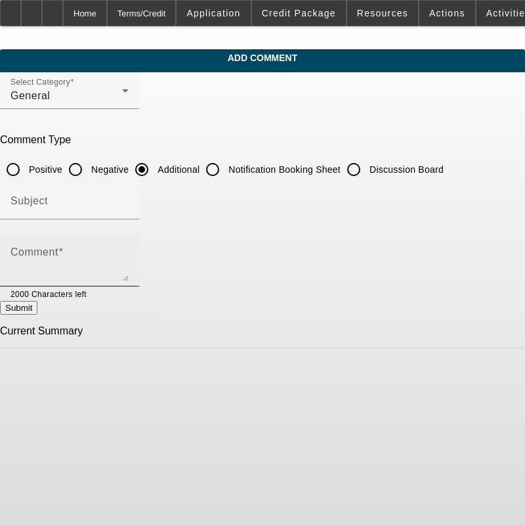
click at [129, 241] on div "Comment" at bounding box center [70, 260] width 118 height 53
paste textarea "[PERSON_NAME], doing business as Visionary Imprints, founded the company in [DA…"
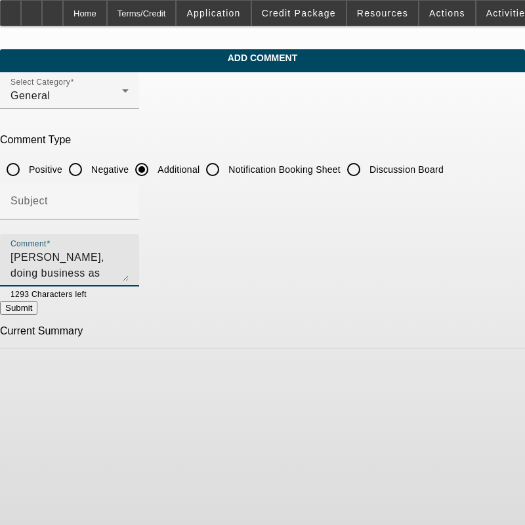
click at [129, 257] on textarea "[PERSON_NAME], doing business as Visionary Imprints, founded the company in [DA…" at bounding box center [70, 265] width 118 height 32
click at [129, 260] on textarea "[PERSON_NAME], doing business as Visionary Imprints, founded the company in [DA…" at bounding box center [70, 265] width 118 height 32
click at [129, 272] on textarea "[PERSON_NAME], doing business as Visionary Imprints, founded the company in [DA…" at bounding box center [70, 265] width 118 height 32
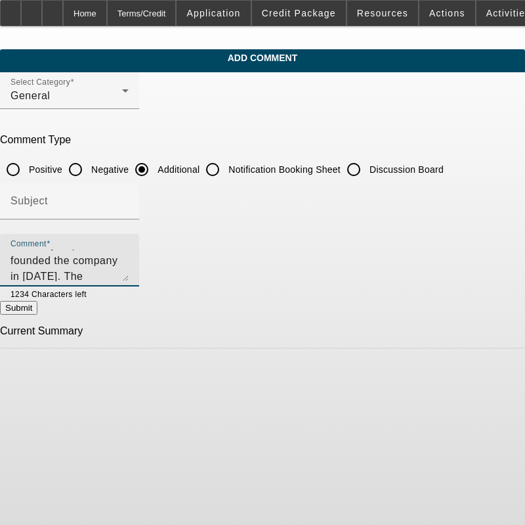
scroll to position [79, 0]
drag, startPoint x: 136, startPoint y: 276, endPoint x: 119, endPoint y: 271, distance: 17.7
click at [119, 271] on textarea "[PERSON_NAME], doing business as Visionary Imprints, founded the company in [DA…" at bounding box center [70, 265] width 118 height 32
click at [129, 271] on textarea "[PERSON_NAME], doing business as Visionary Imprints, founded the company in [DA…" at bounding box center [70, 265] width 118 height 32
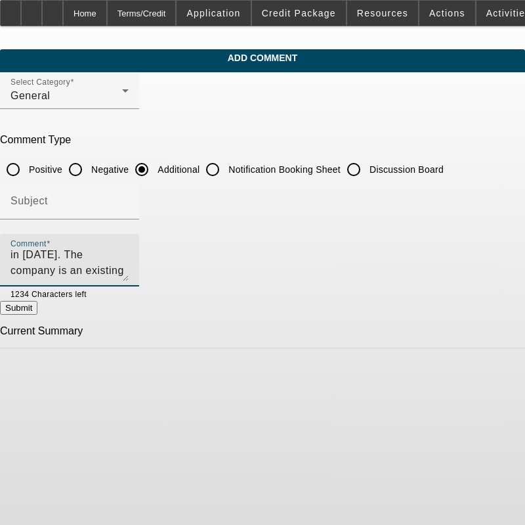
click at [129, 251] on textarea "[PERSON_NAME], doing business as Visionary Imprints, founded the company in [DA…" at bounding box center [70, 265] width 118 height 32
click at [129, 254] on textarea "[PERSON_NAME], doing business as Visionary Imprints, founded the company in [DA…" at bounding box center [70, 265] width 118 height 32
click at [129, 251] on textarea "[PERSON_NAME], doing business as Visionary Imprints, founded the company in [DA…" at bounding box center [70, 265] width 118 height 32
type textarea "[PERSON_NAME], doing business as Visionary Imprints, founded the company in [DA…"
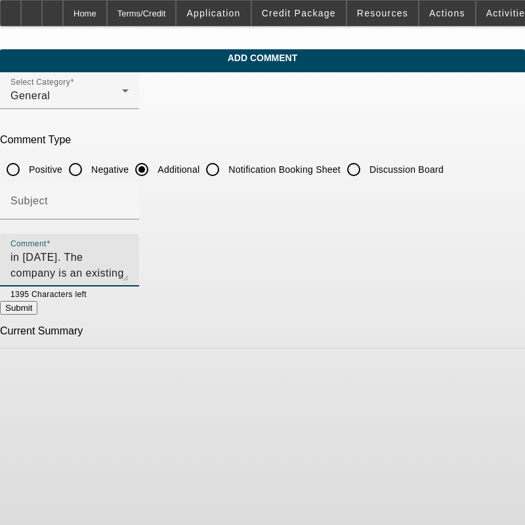
click at [37, 311] on button "Submit" at bounding box center [18, 308] width 37 height 14
radio input "true"
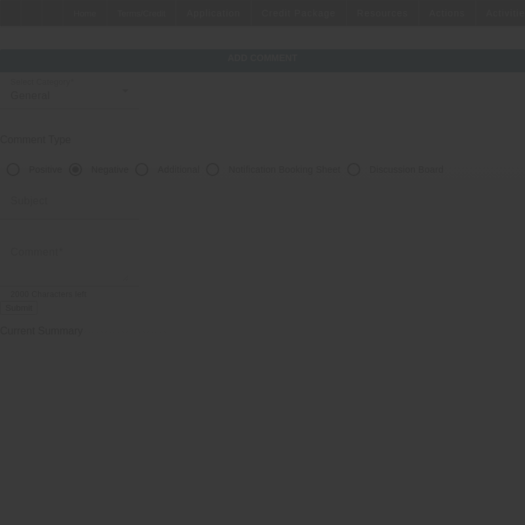
scroll to position [0, 0]
